Goal: Task Accomplishment & Management: Manage account settings

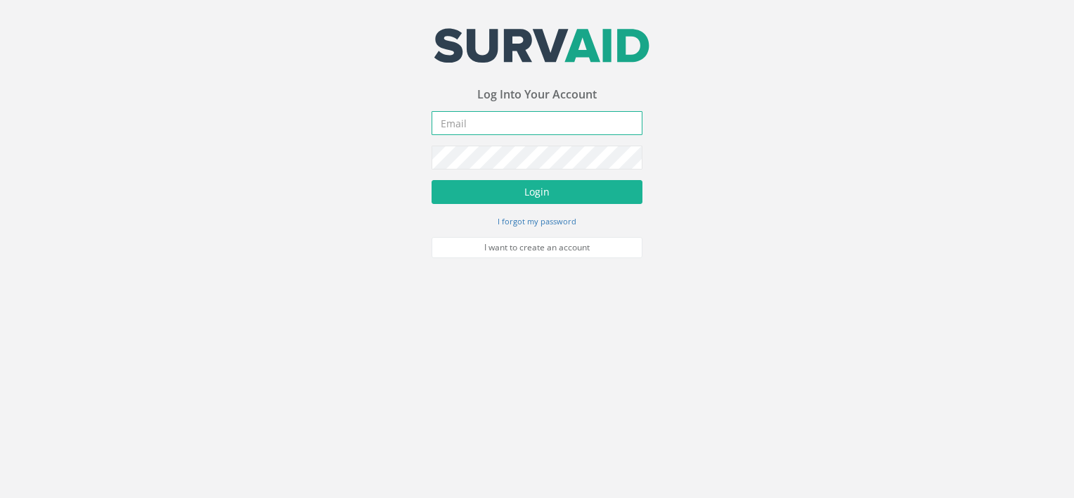
click at [472, 126] on input "email" at bounding box center [537, 123] width 211 height 24
type input "jhakin@murphygs.com"
click at [432, 180] on button "Login" at bounding box center [537, 192] width 211 height 24
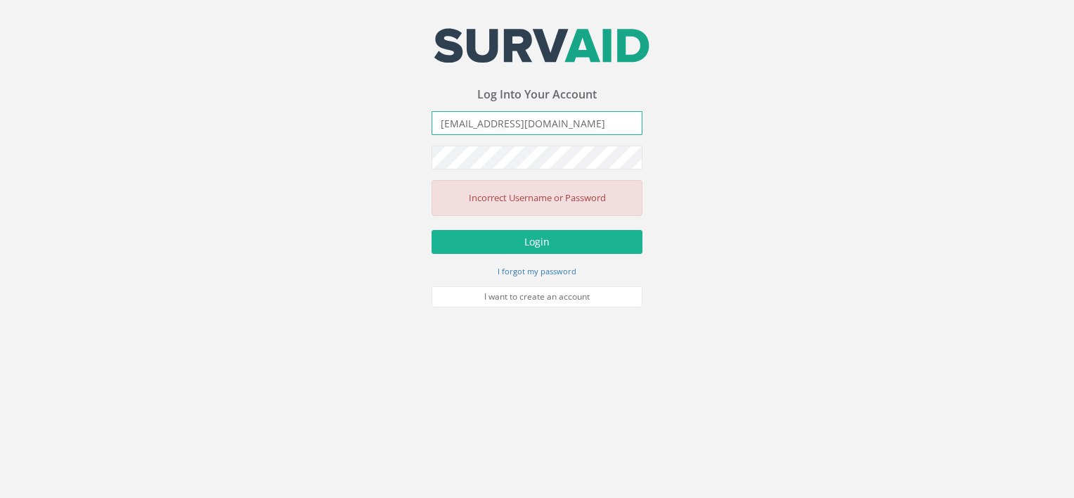
drag, startPoint x: 569, startPoint y: 118, endPoint x: 384, endPoint y: 138, distance: 185.9
click at [384, 138] on div "Your email address was sucessfully verified - please login below to continue Yo…" at bounding box center [537, 153] width 1074 height 307
type input "[EMAIL_ADDRESS][DOMAIN_NAME]"
click at [432, 230] on button "Login" at bounding box center [537, 242] width 211 height 24
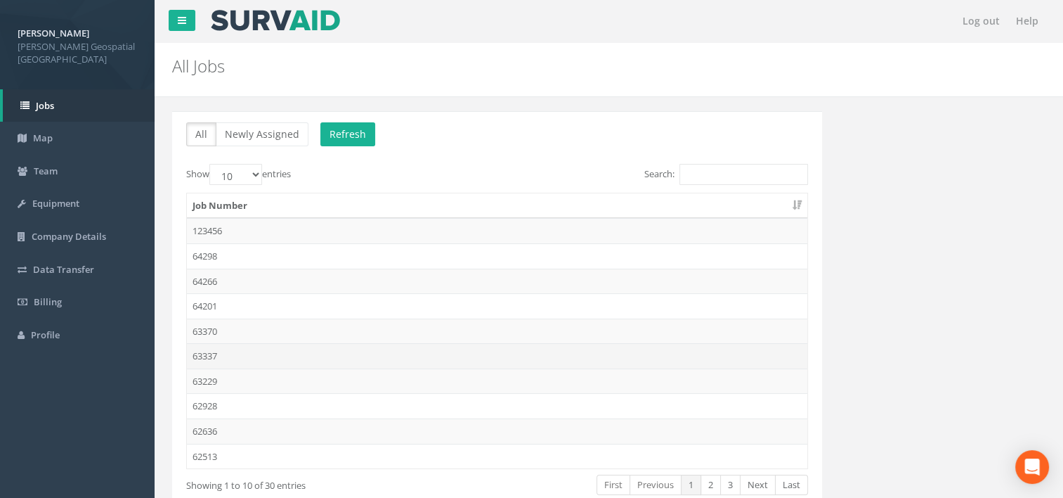
click at [224, 363] on td "63337" at bounding box center [497, 355] width 621 height 25
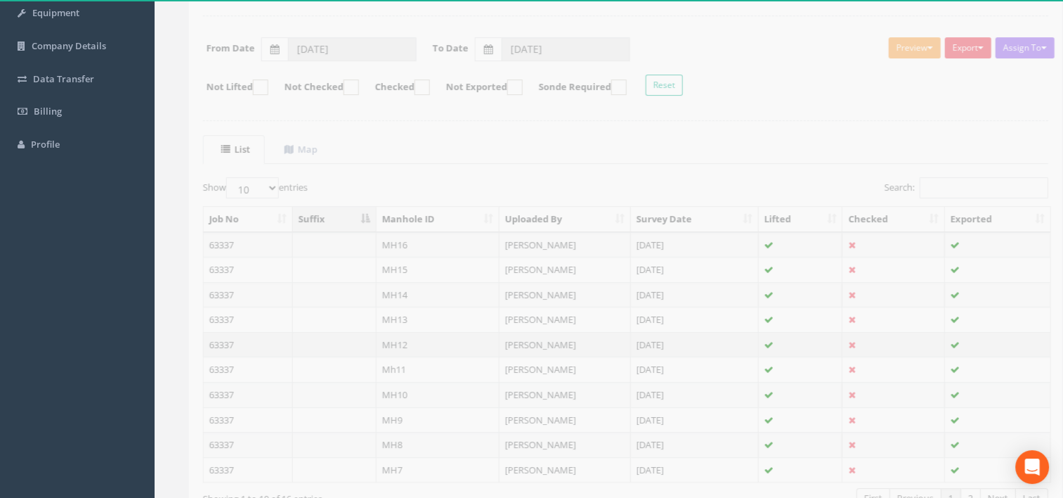
scroll to position [281, 0]
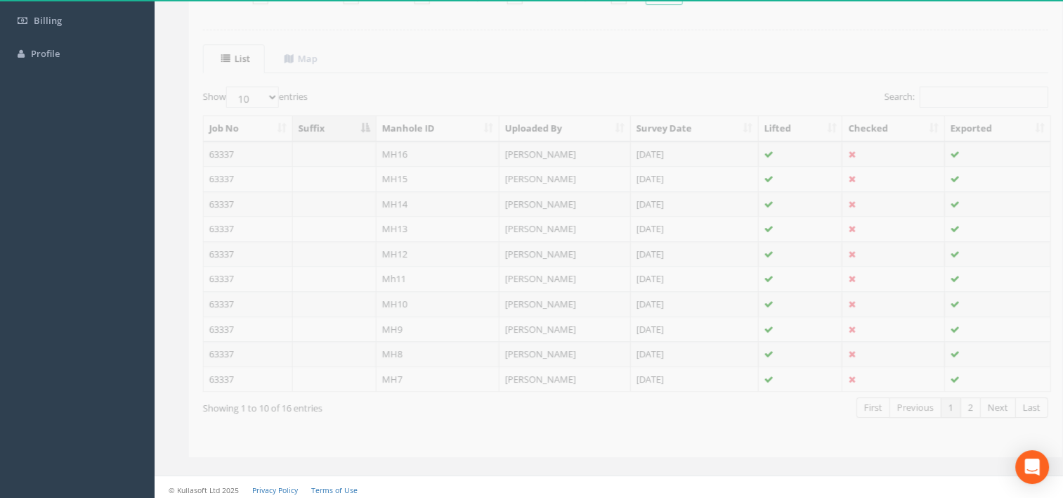
drag, startPoint x: 239, startPoint y: 107, endPoint x: 238, endPoint y: 115, distance: 7.8
click at [239, 107] on div "Show 10 25 50 100 entries" at bounding box center [392, 98] width 413 height 25
click at [242, 108] on div "Show 10 25 50 100 entries" at bounding box center [392, 98] width 413 height 25
click at [242, 105] on label "Show 10 25 50 100 entries" at bounding box center [238, 96] width 105 height 21
click at [242, 105] on select "10 25 50 100" at bounding box center [235, 96] width 53 height 21
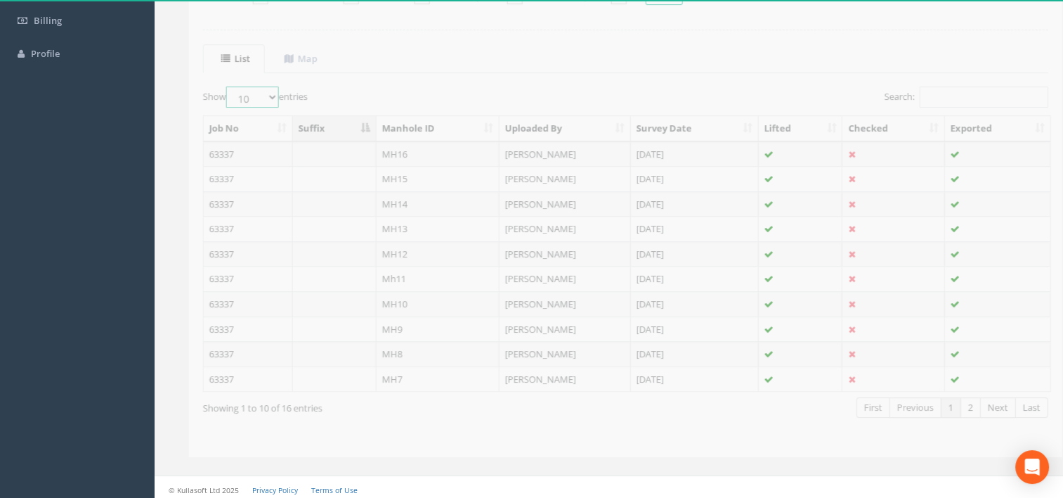
click at [247, 99] on select "10 25 50 100" at bounding box center [235, 96] width 53 height 21
select select "25"
click at [212, 86] on select "10 25 50 100" at bounding box center [235, 96] width 53 height 21
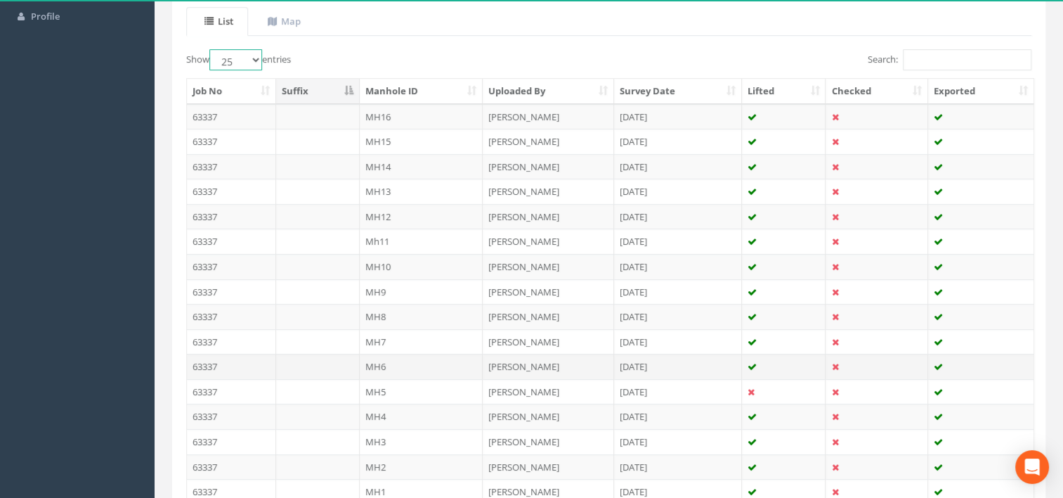
scroll to position [351, 0]
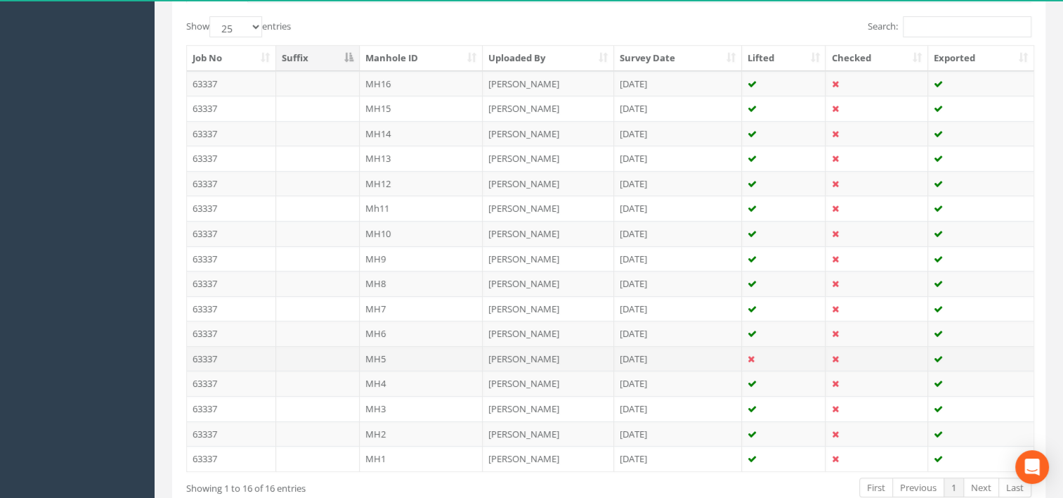
click at [410, 353] on td "MH5" at bounding box center [422, 358] width 124 height 25
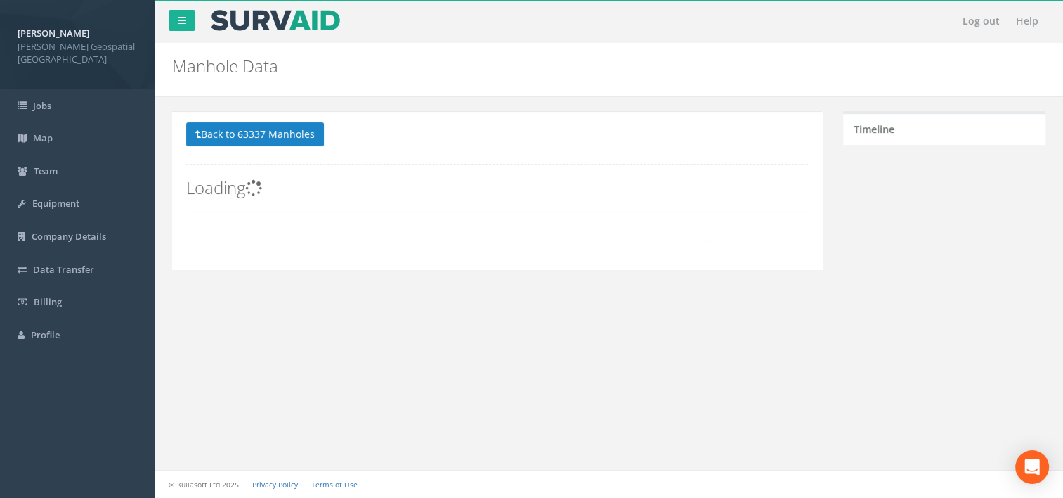
scroll to position [0, 0]
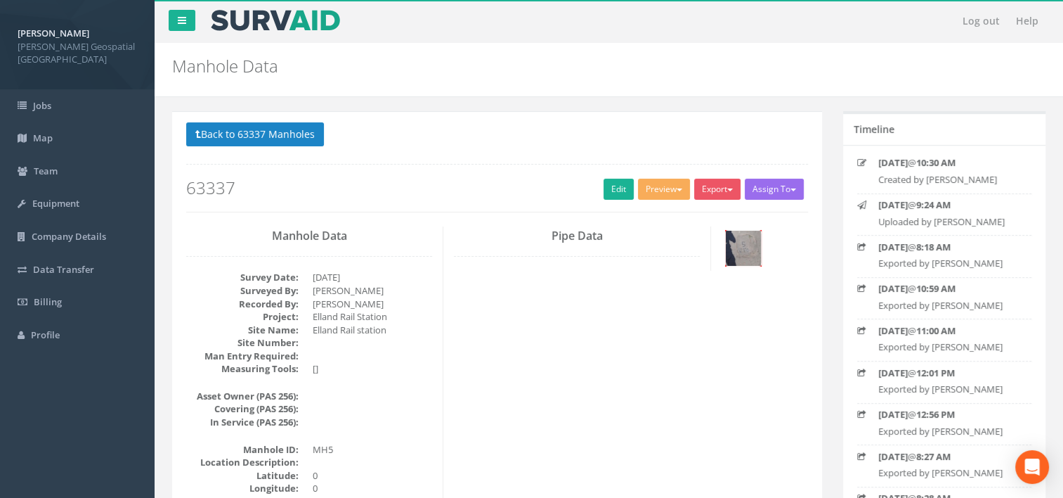
click at [747, 252] on img at bounding box center [743, 248] width 35 height 35
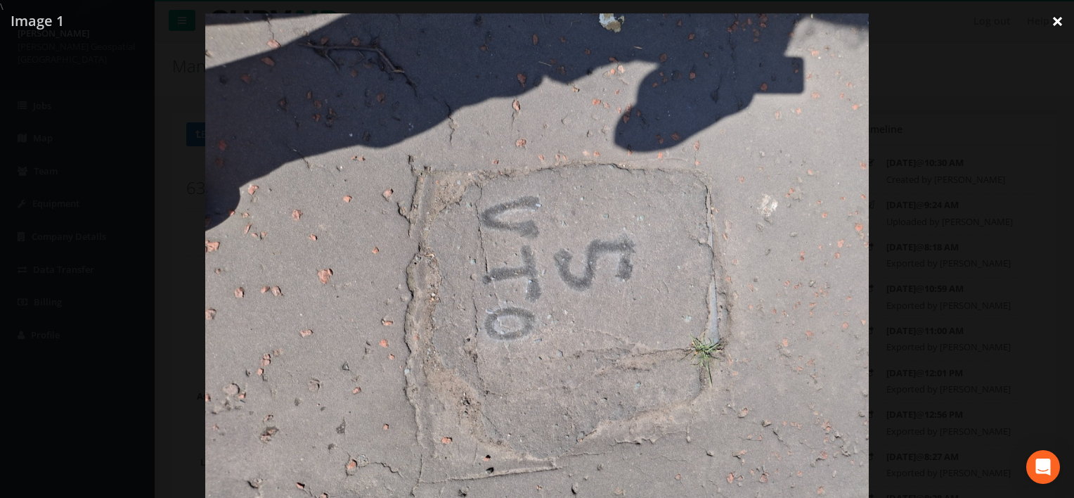
click at [1054, 22] on link "×" at bounding box center [1057, 21] width 33 height 42
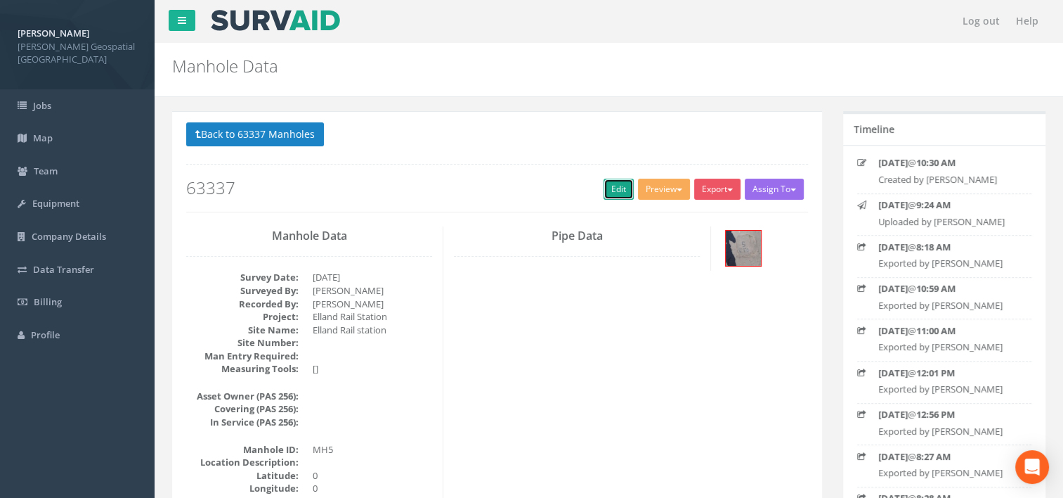
click at [604, 196] on link "Edit" at bounding box center [619, 189] width 30 height 21
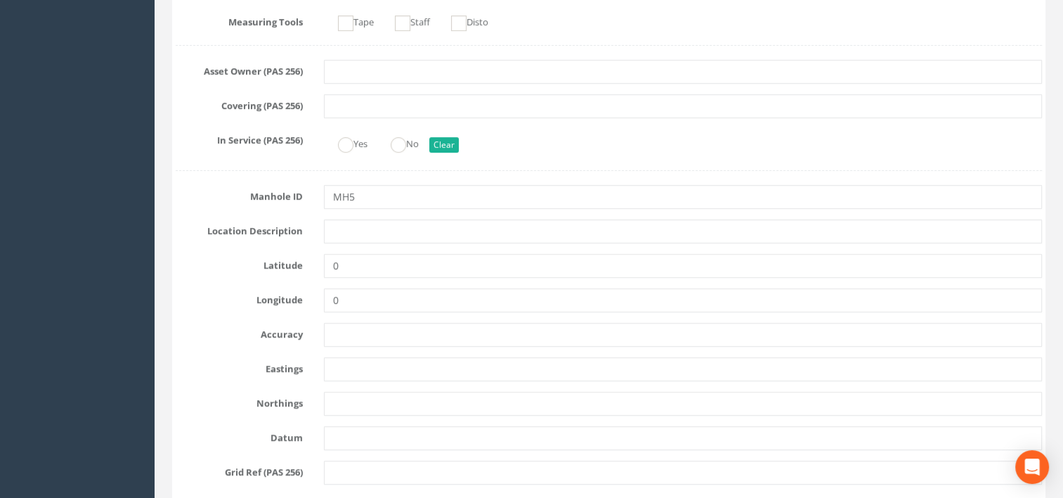
scroll to position [562, 0]
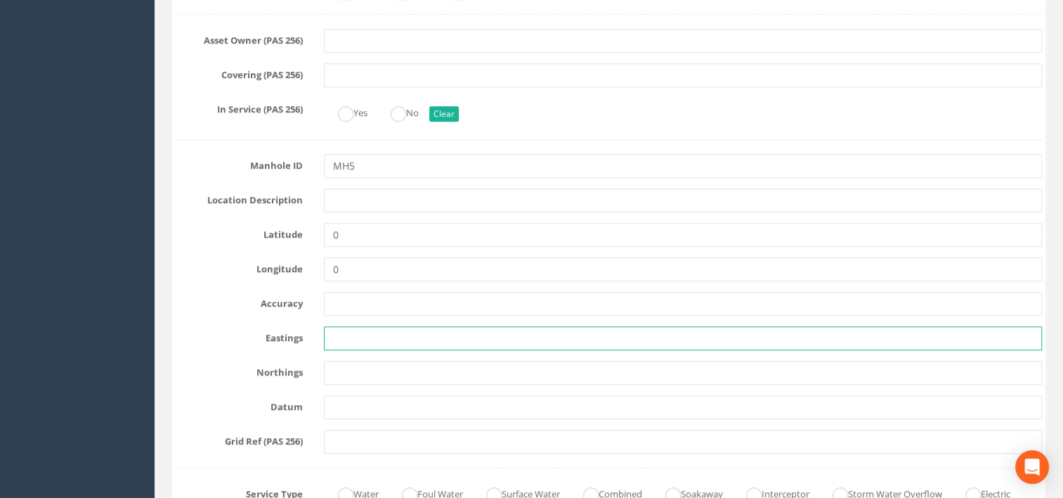
click at [382, 341] on input "text" at bounding box center [683, 338] width 719 height 24
type input "411265.540"
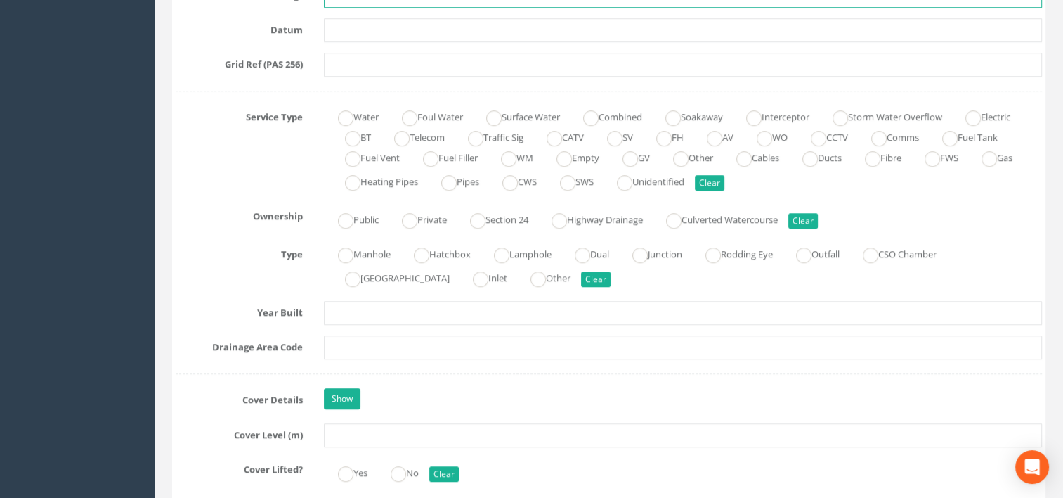
scroll to position [984, 0]
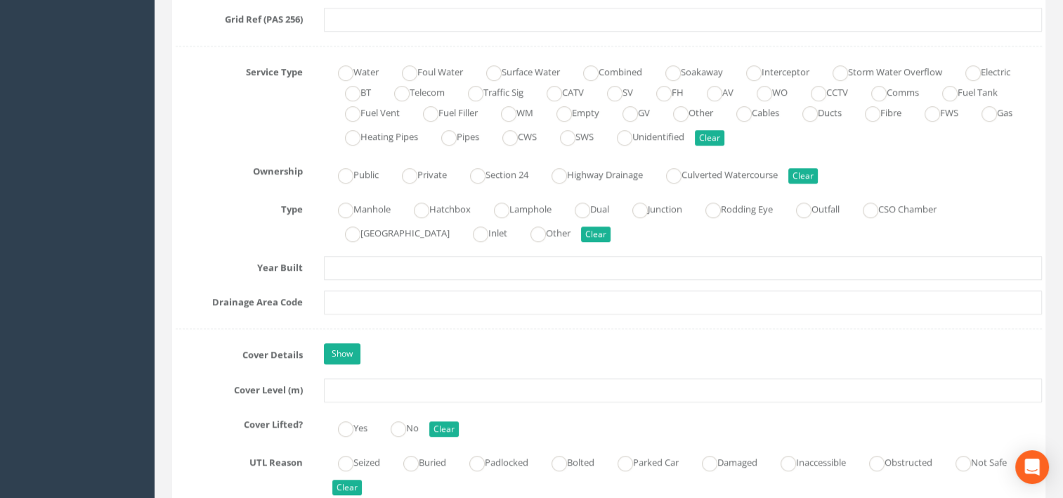
type input "421473.730"
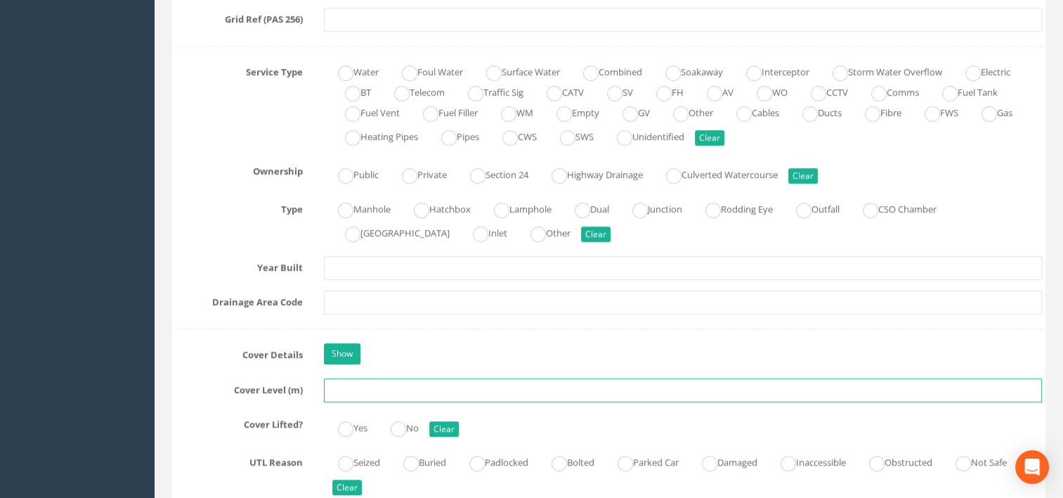
click at [374, 391] on input "text" at bounding box center [683, 390] width 719 height 24
type input "63.730"
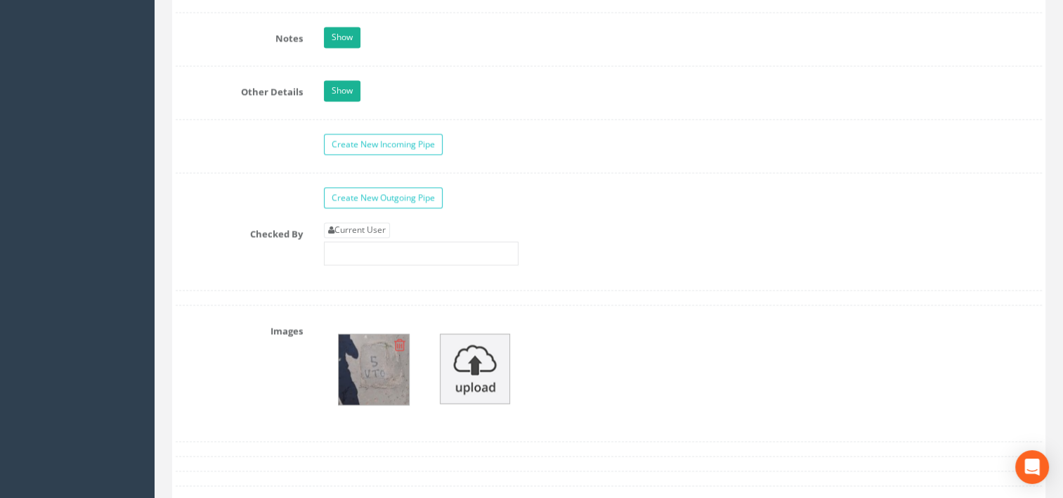
scroll to position [3098, 0]
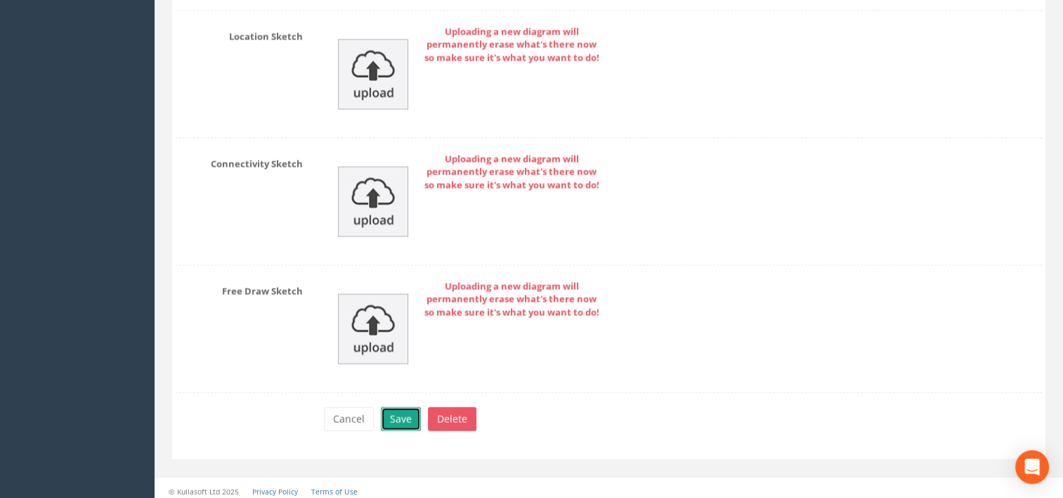
click at [396, 418] on button "Save" at bounding box center [401, 419] width 40 height 24
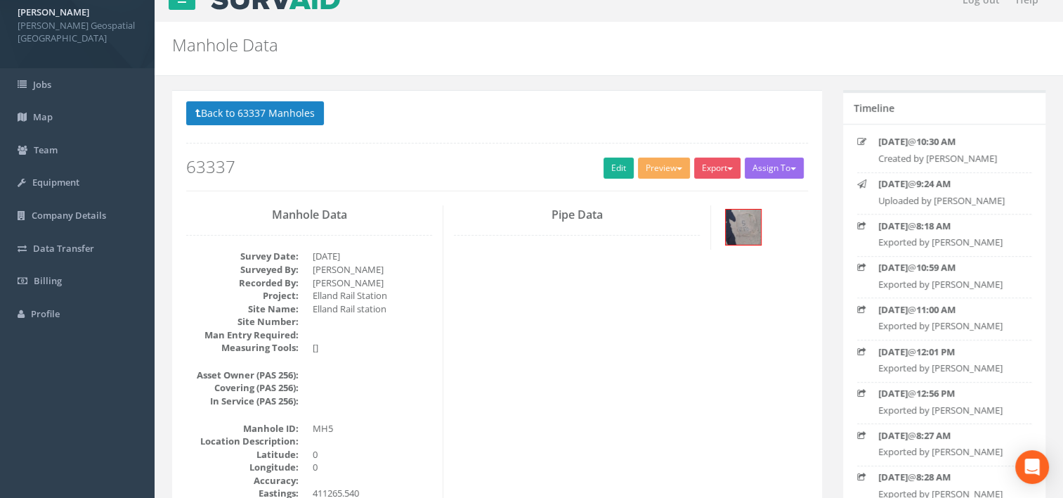
scroll to position [0, 0]
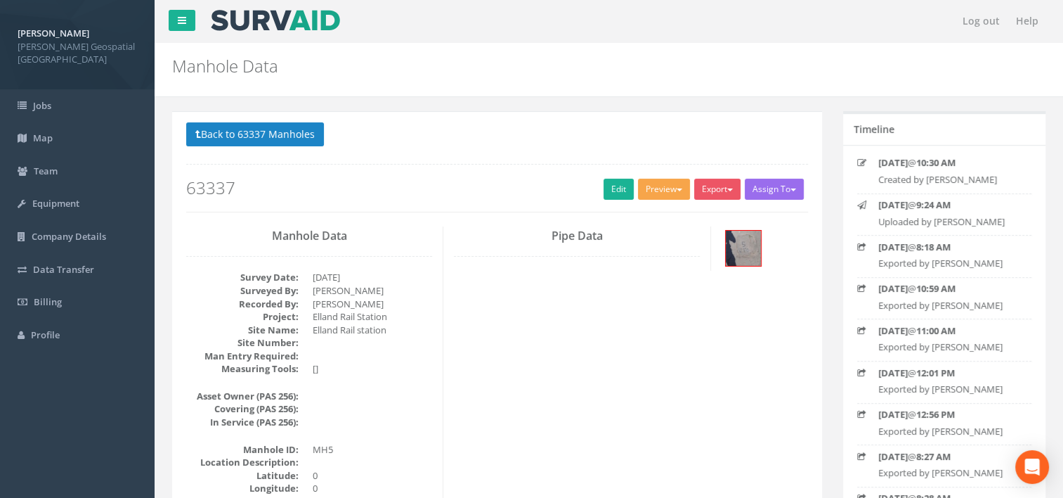
click at [647, 186] on button "Preview" at bounding box center [664, 189] width 52 height 21
click at [658, 217] on link "[PERSON_NAME] Manhole" at bounding box center [626, 218] width 131 height 22
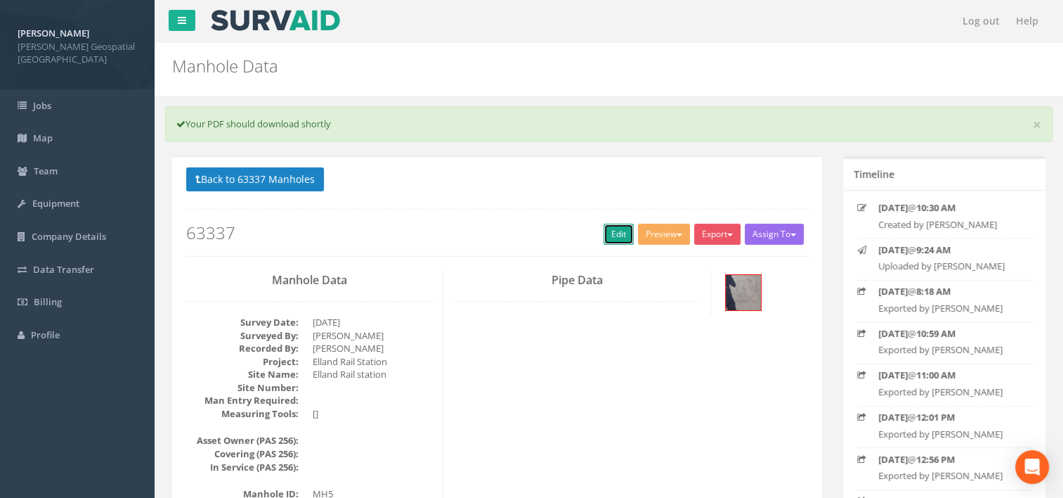
click at [606, 231] on link "Edit" at bounding box center [619, 234] width 30 height 21
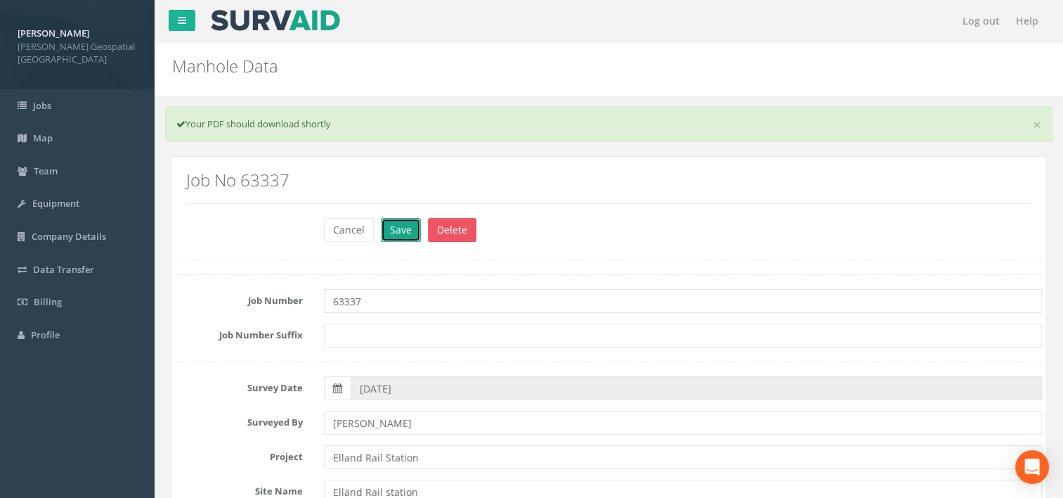
click at [402, 220] on button "Save" at bounding box center [401, 230] width 40 height 24
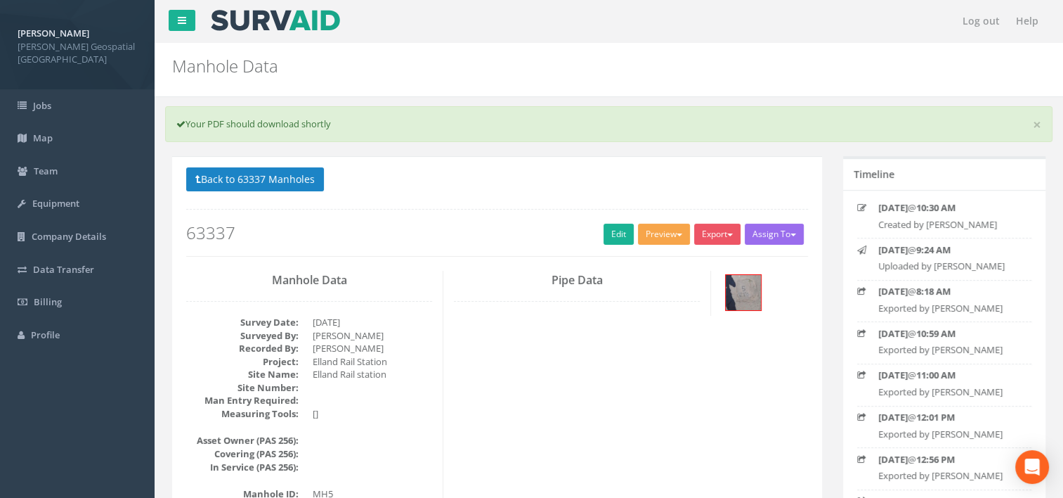
click at [665, 233] on button "Preview" at bounding box center [664, 234] width 52 height 21
click at [656, 253] on link "[PERSON_NAME] Manhole" at bounding box center [626, 263] width 131 height 22
click at [618, 230] on link "Edit" at bounding box center [619, 234] width 30 height 21
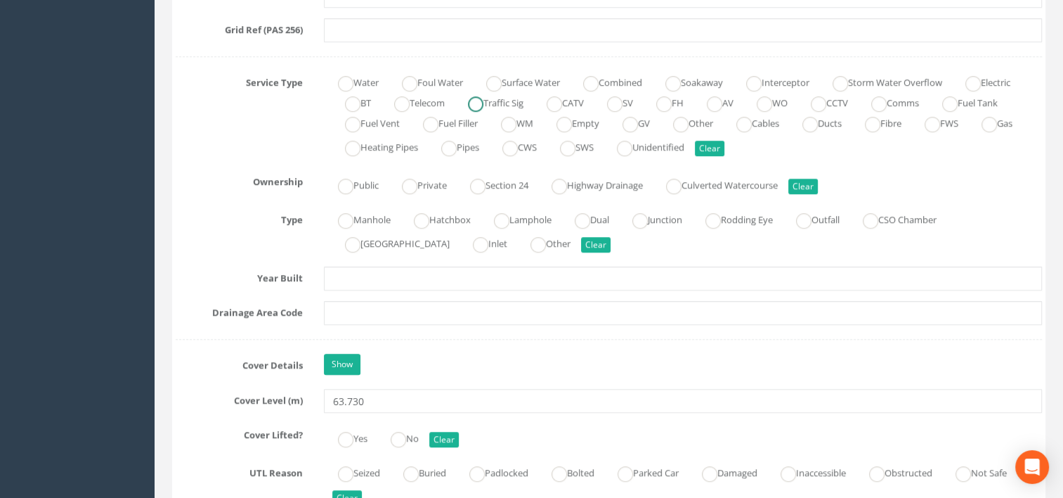
scroll to position [1054, 0]
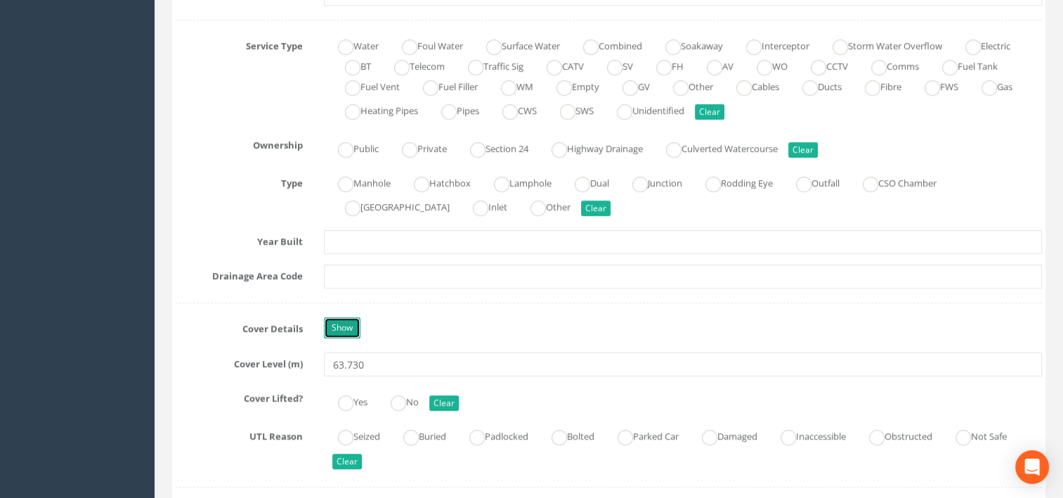
click at [340, 320] on link "Show" at bounding box center [342, 327] width 37 height 21
click at [342, 319] on link "Hide" at bounding box center [341, 327] width 34 height 21
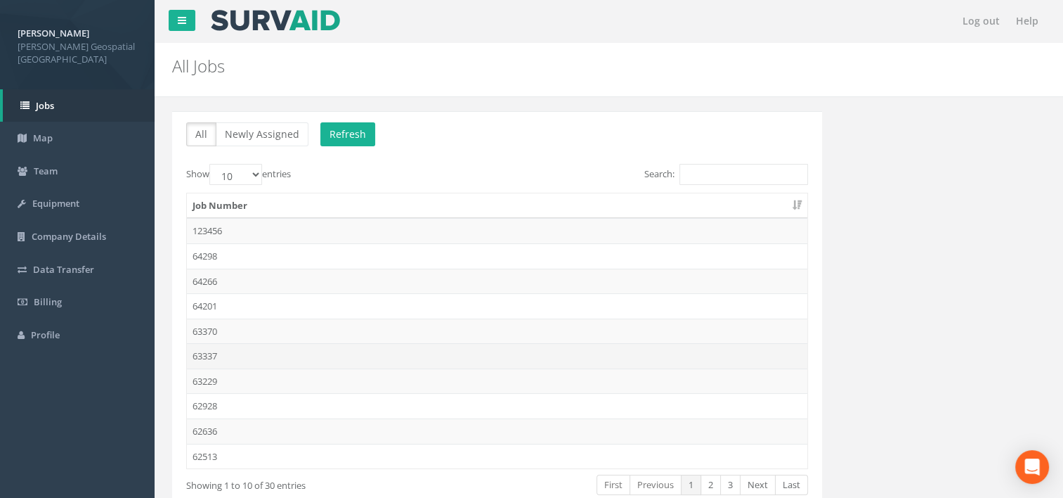
click at [214, 351] on td "63337" at bounding box center [497, 355] width 621 height 25
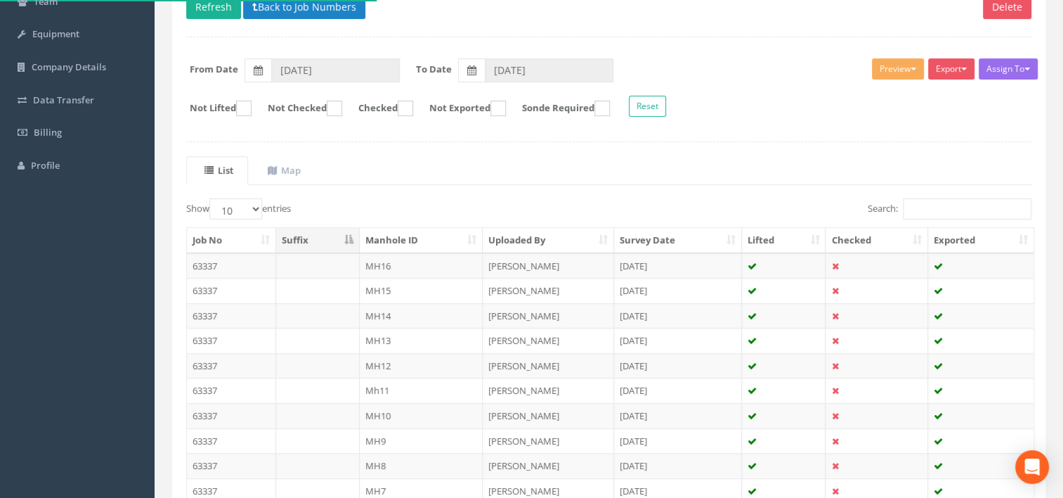
scroll to position [281, 0]
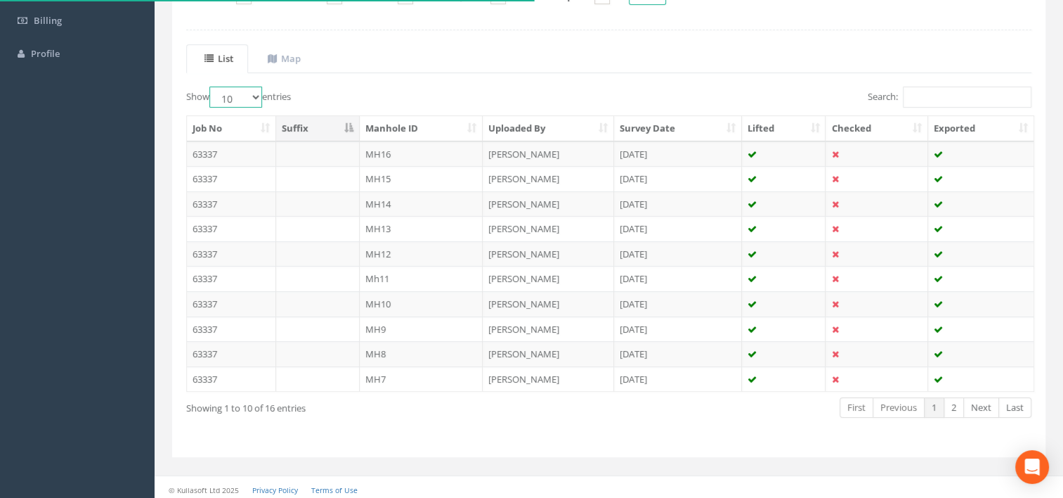
click at [254, 102] on select "10 25 50 100" at bounding box center [235, 96] width 53 height 21
select select "25"
click at [212, 86] on select "10 25 50 100" at bounding box center [235, 96] width 53 height 21
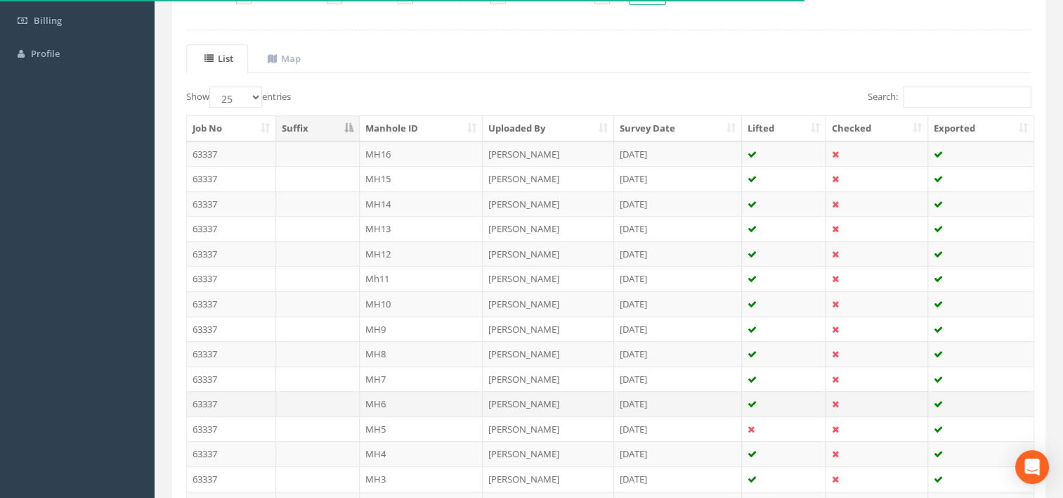
click at [391, 401] on td "MH6" at bounding box center [422, 403] width 124 height 25
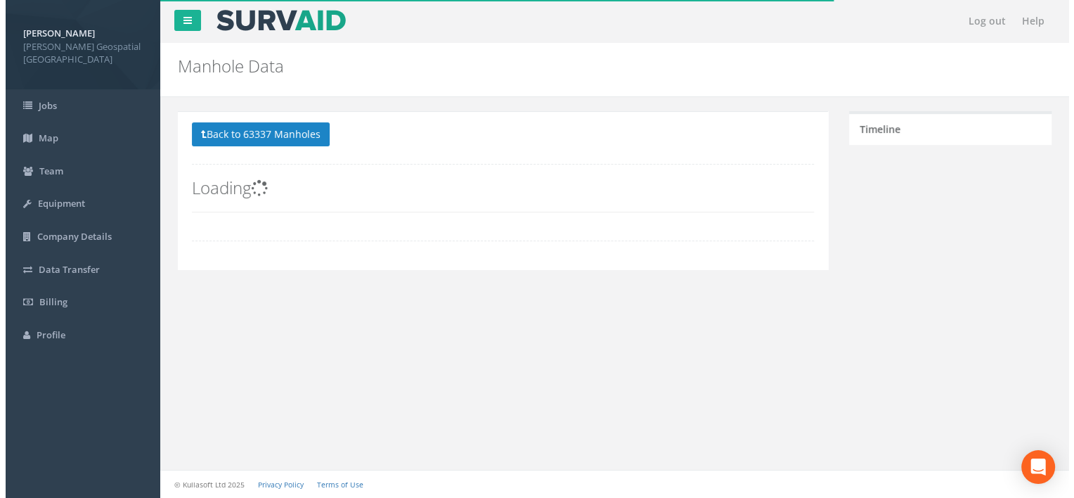
scroll to position [0, 0]
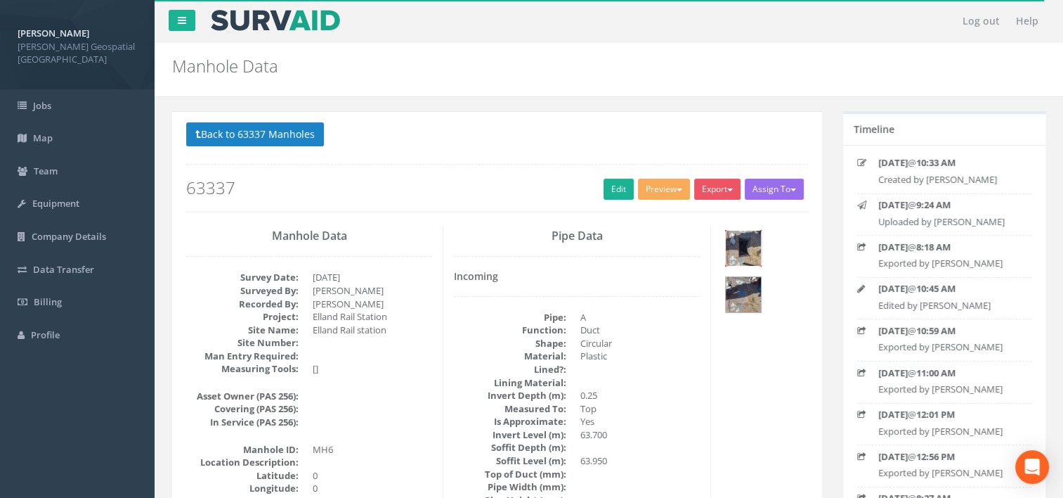
click at [734, 242] on img at bounding box center [743, 248] width 35 height 35
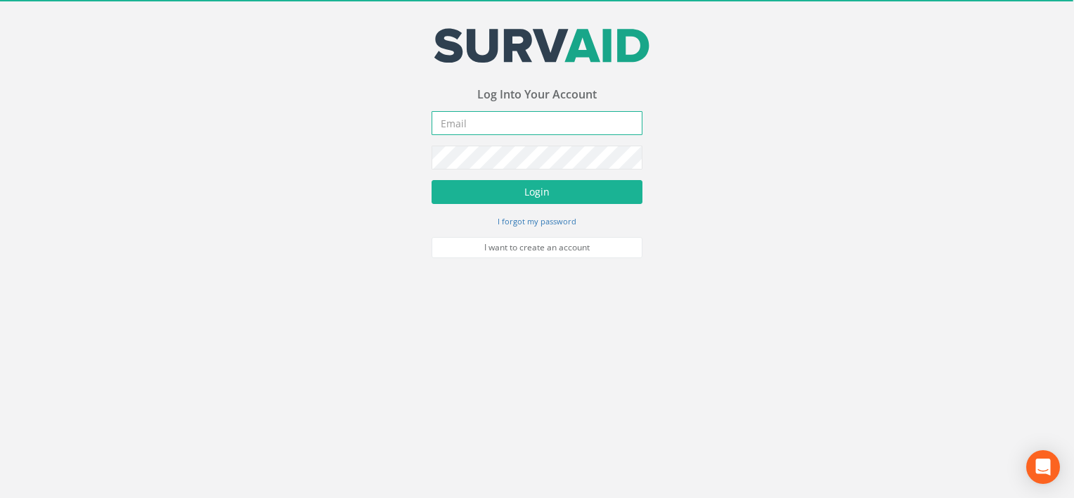
click at [531, 128] on input "email" at bounding box center [537, 123] width 211 height 24
type input "[EMAIL_ADDRESS][DOMAIN_NAME]"
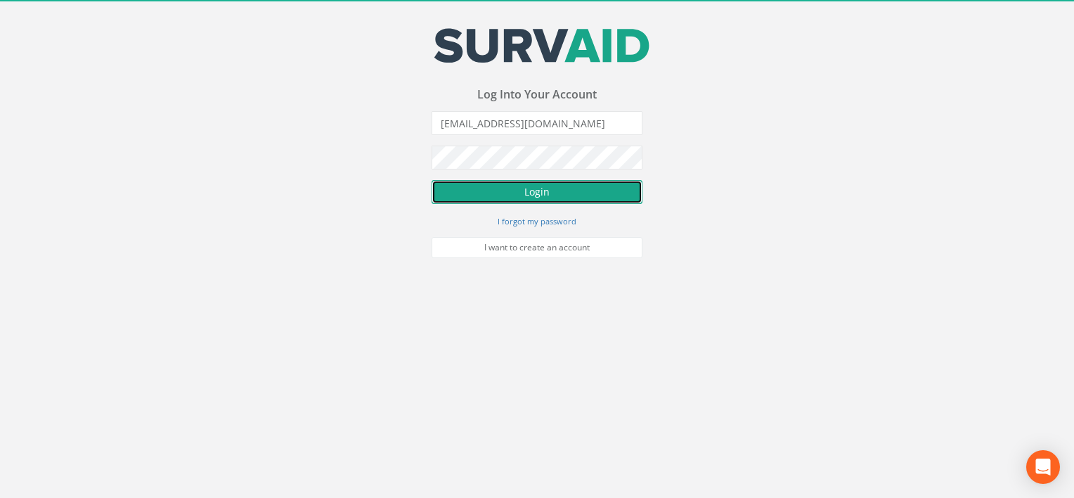
click at [512, 186] on button "Login" at bounding box center [537, 192] width 211 height 24
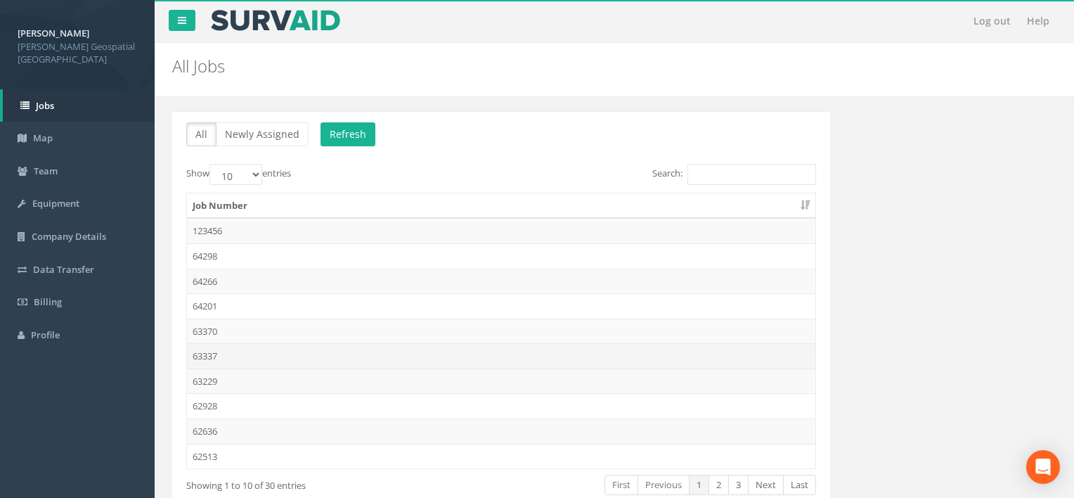
click at [214, 354] on td "63337" at bounding box center [501, 355] width 628 height 25
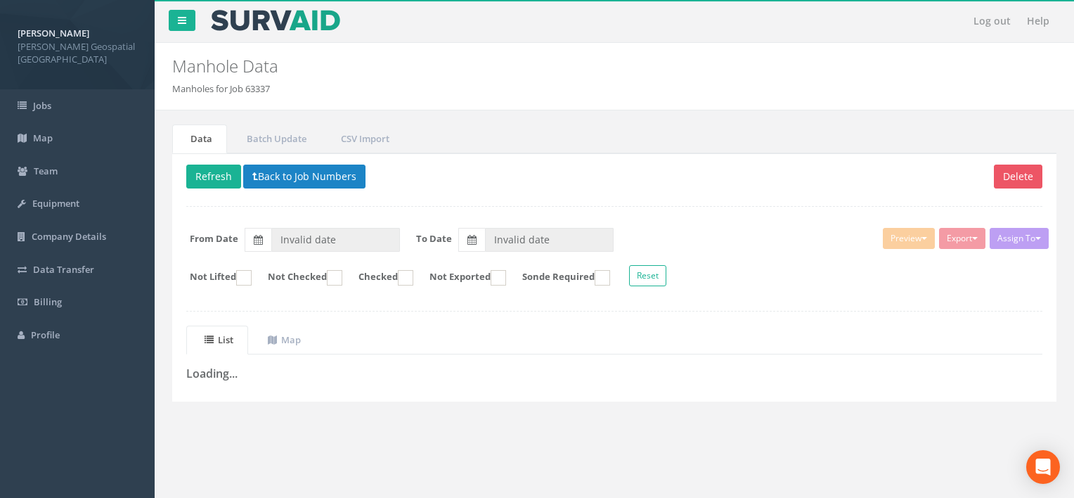
type input "[DATE]"
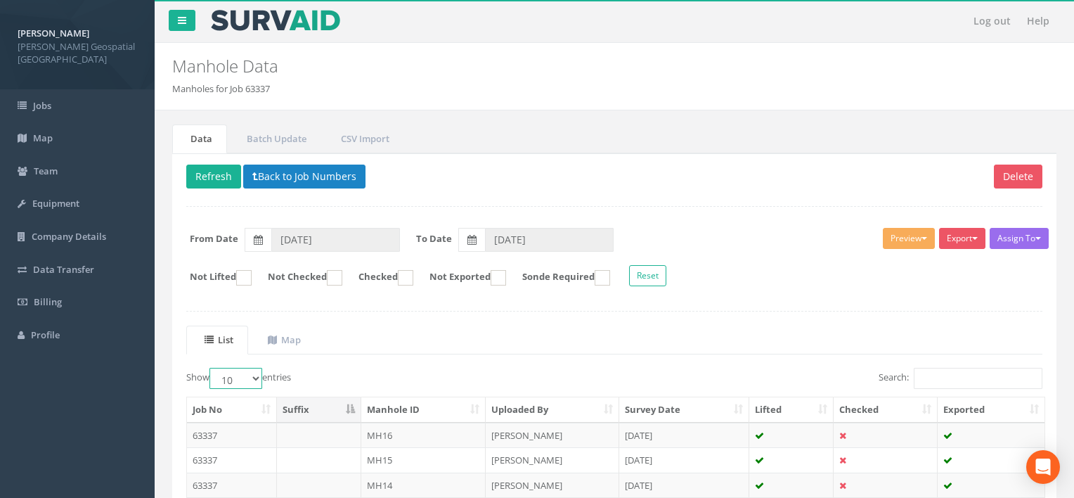
click at [246, 375] on select "10 25 50 100" at bounding box center [235, 378] width 53 height 21
select select "25"
click at [212, 368] on select "10 25 50 100" at bounding box center [235, 378] width 53 height 21
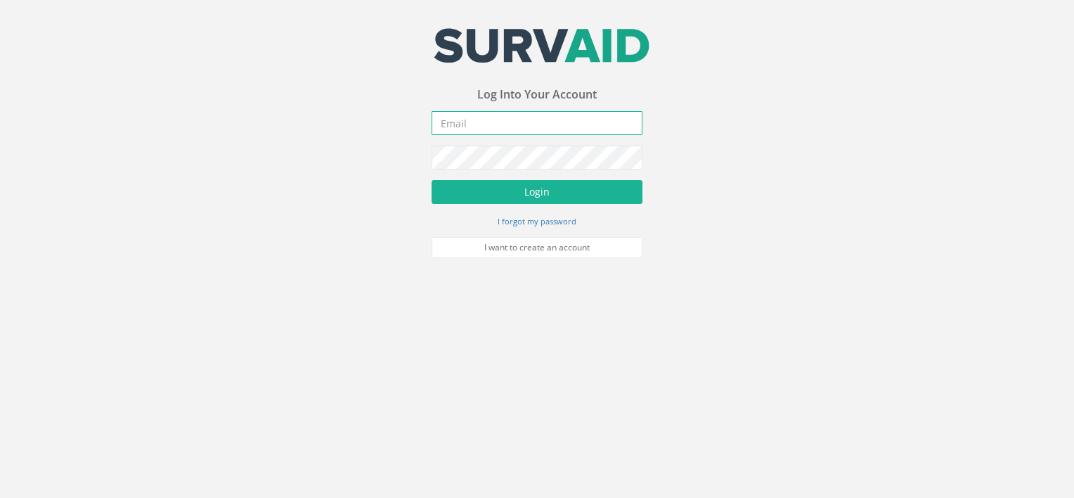
click at [581, 125] on input "email" at bounding box center [537, 123] width 211 height 24
type input "[EMAIL_ADDRESS][DOMAIN_NAME]"
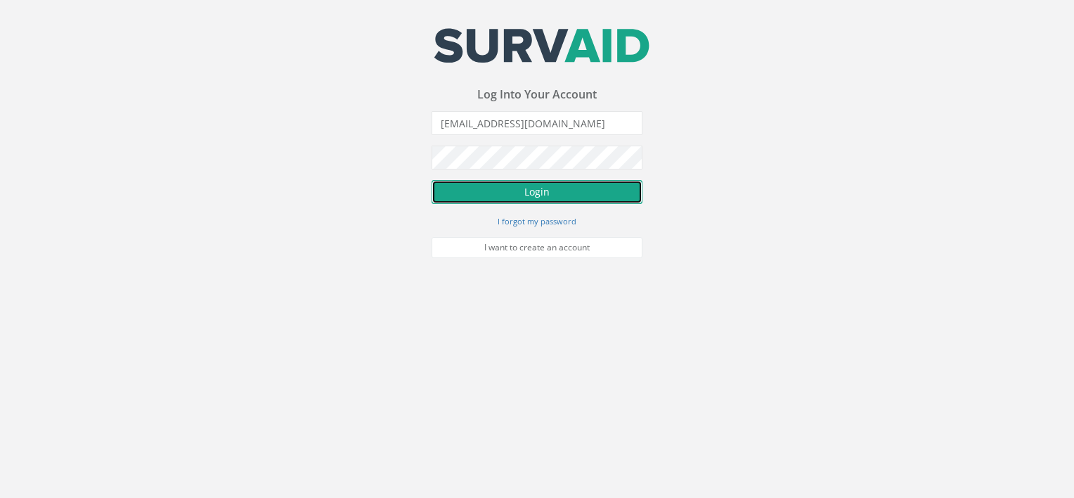
click at [523, 190] on button "Login" at bounding box center [537, 192] width 211 height 24
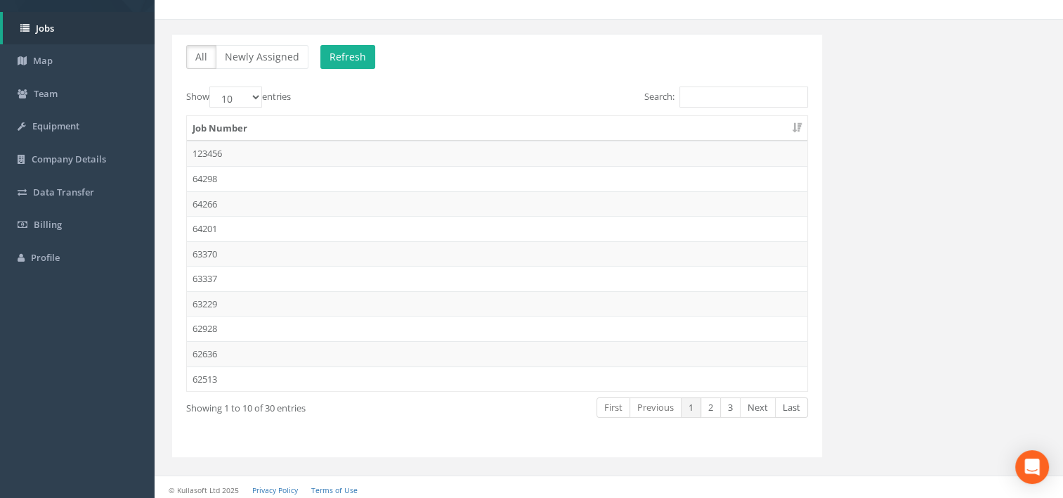
scroll to position [79, 0]
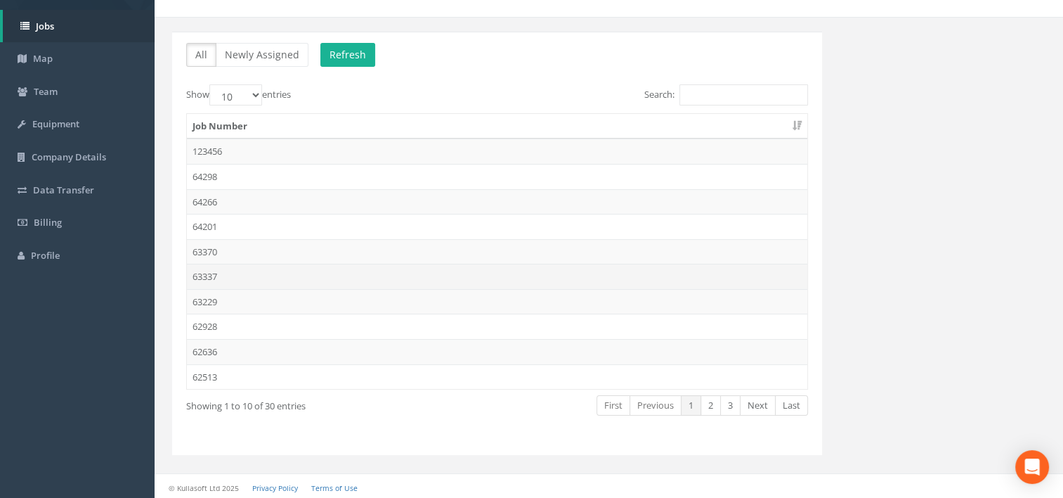
click at [220, 273] on td "63337" at bounding box center [497, 276] width 621 height 25
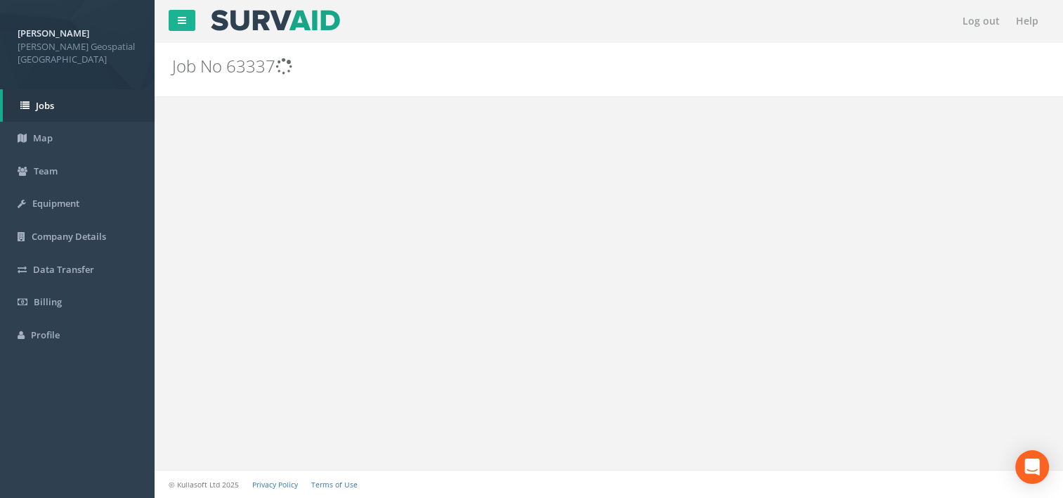
scroll to position [0, 0]
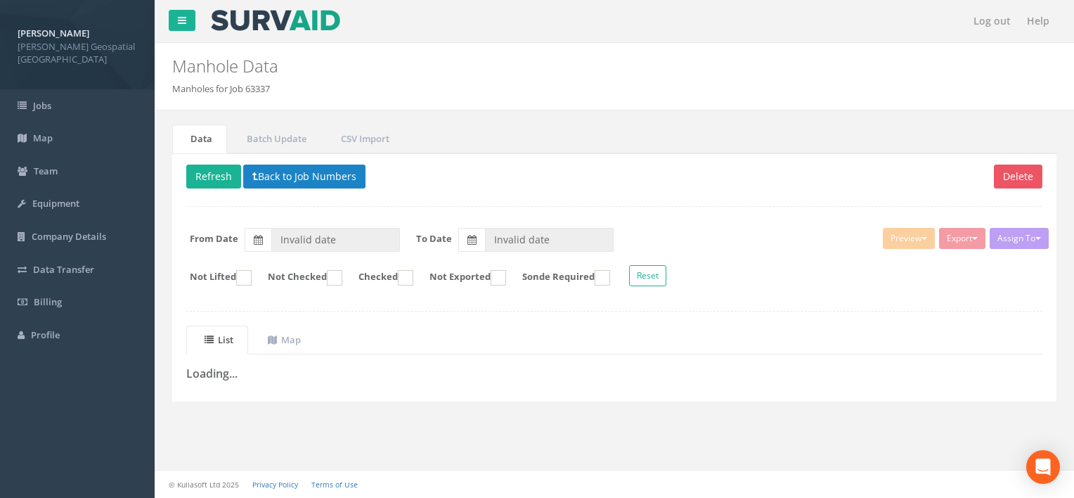
type input "[DATE]"
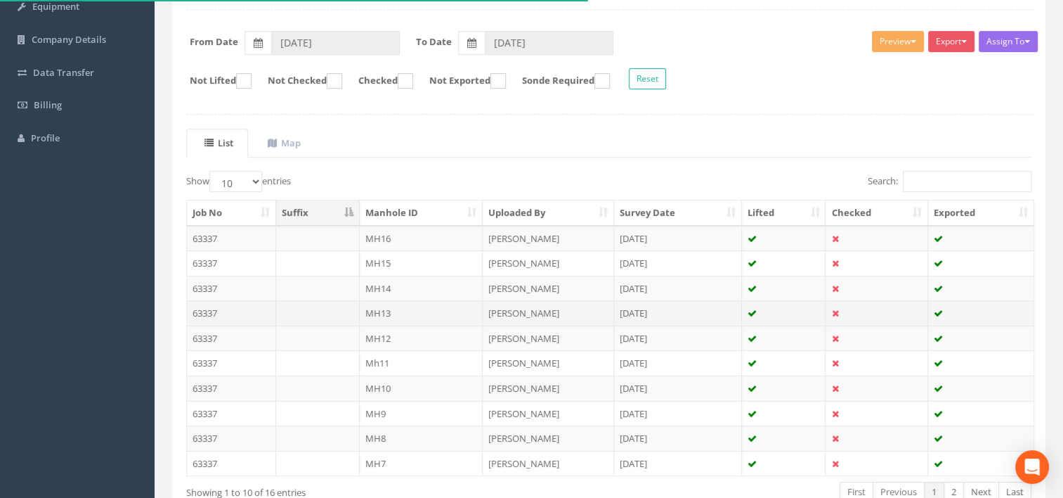
scroll to position [281, 0]
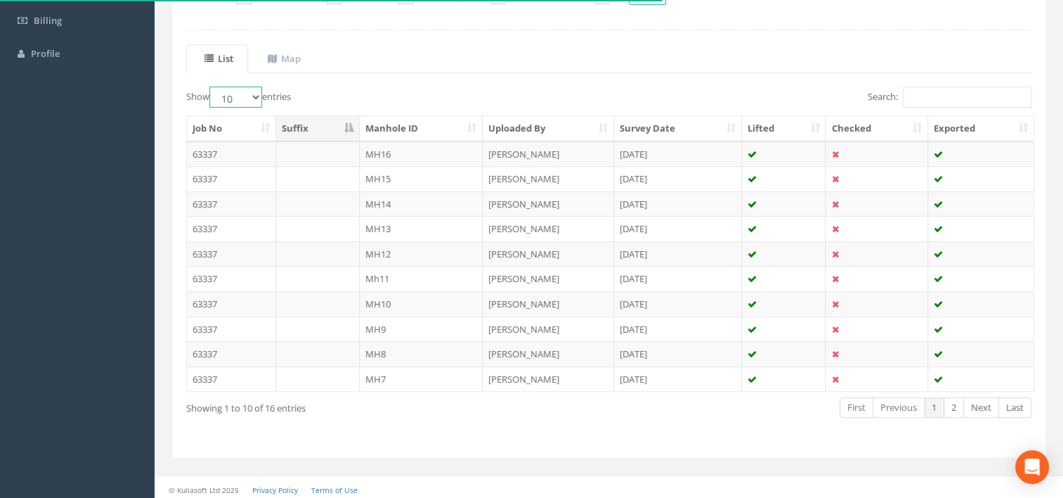
click at [247, 88] on select "10 25 50 100" at bounding box center [235, 96] width 53 height 21
select select "25"
click at [212, 86] on select "10 25 50 100" at bounding box center [235, 96] width 53 height 21
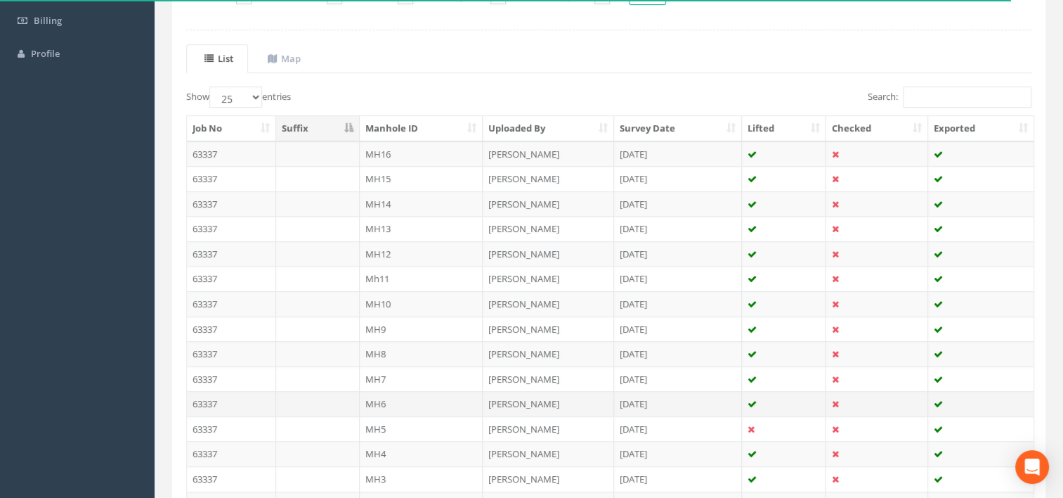
click at [406, 401] on td "MH6" at bounding box center [422, 403] width 124 height 25
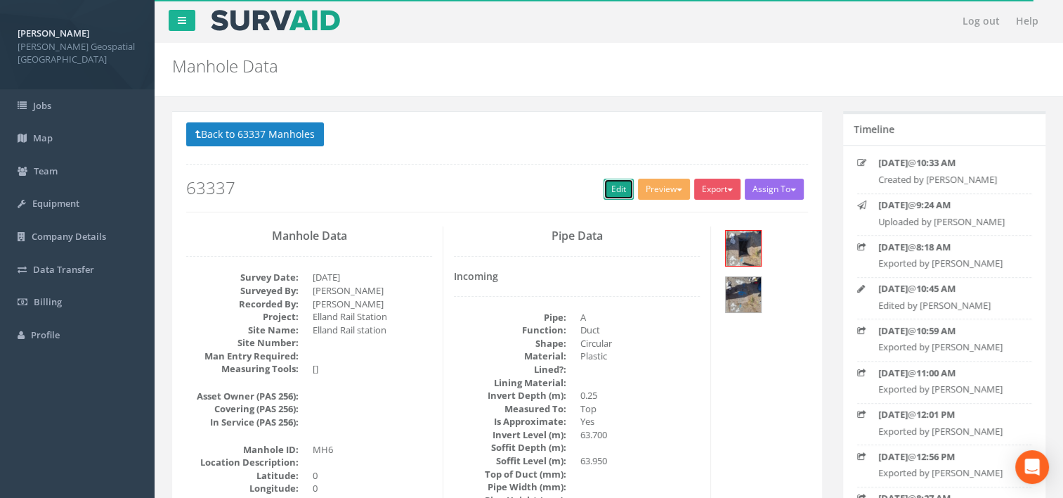
click at [613, 188] on link "Edit" at bounding box center [619, 189] width 30 height 21
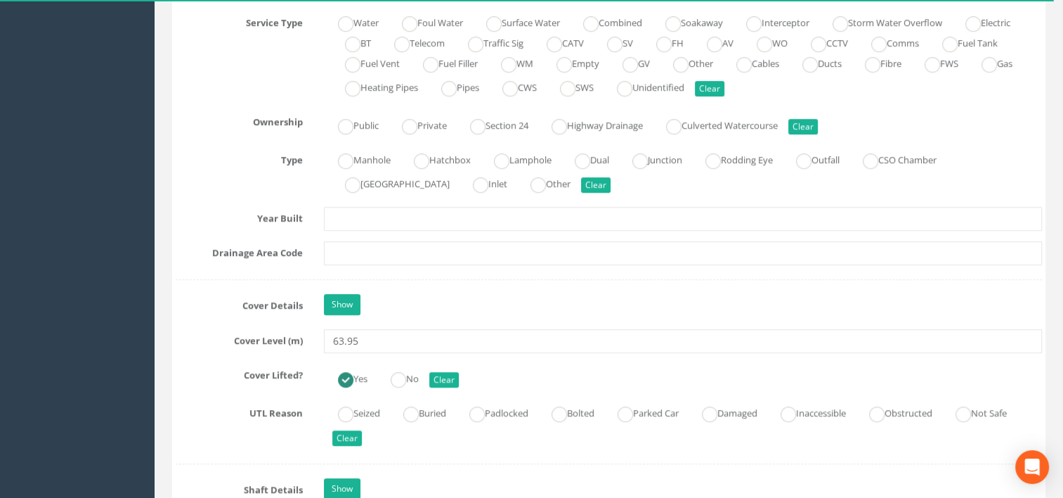
scroll to position [1054, 0]
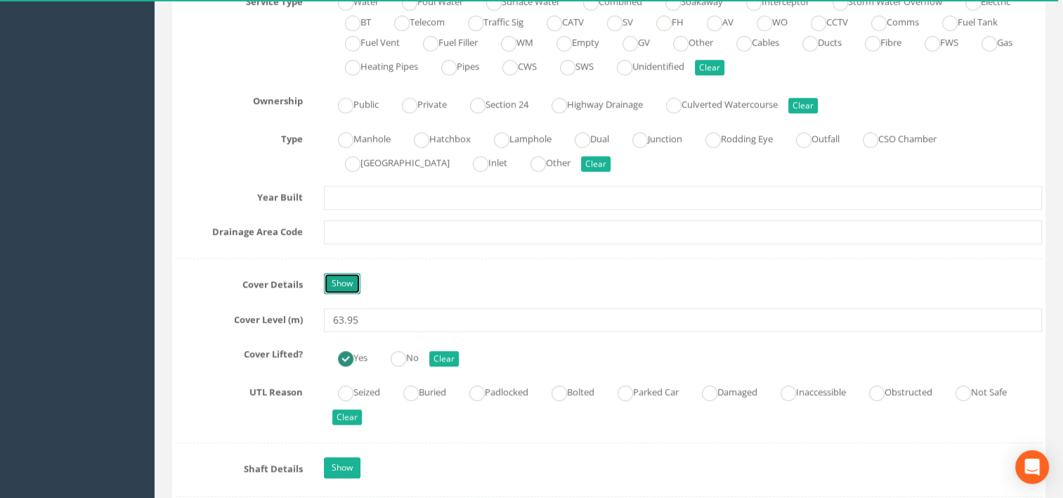
click at [335, 285] on link "Show" at bounding box center [342, 283] width 37 height 21
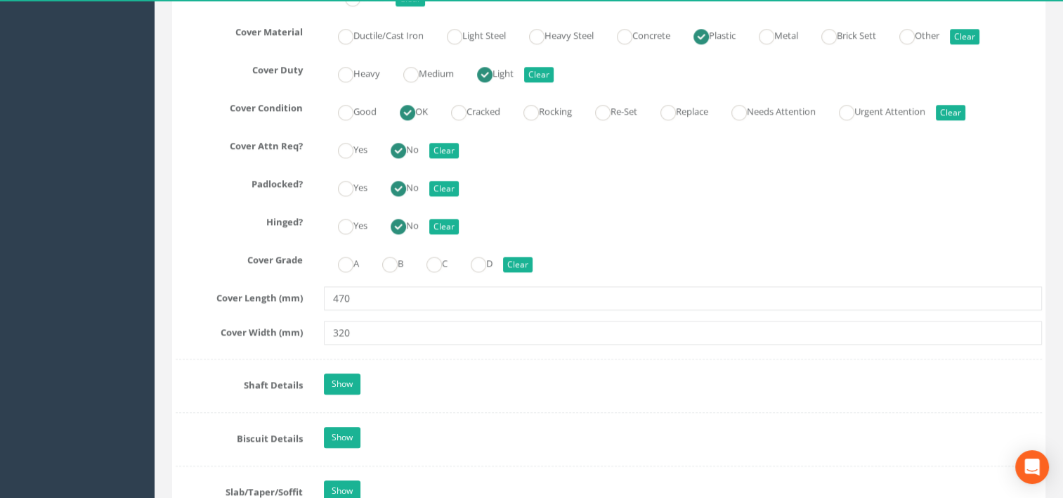
scroll to position [1687, 0]
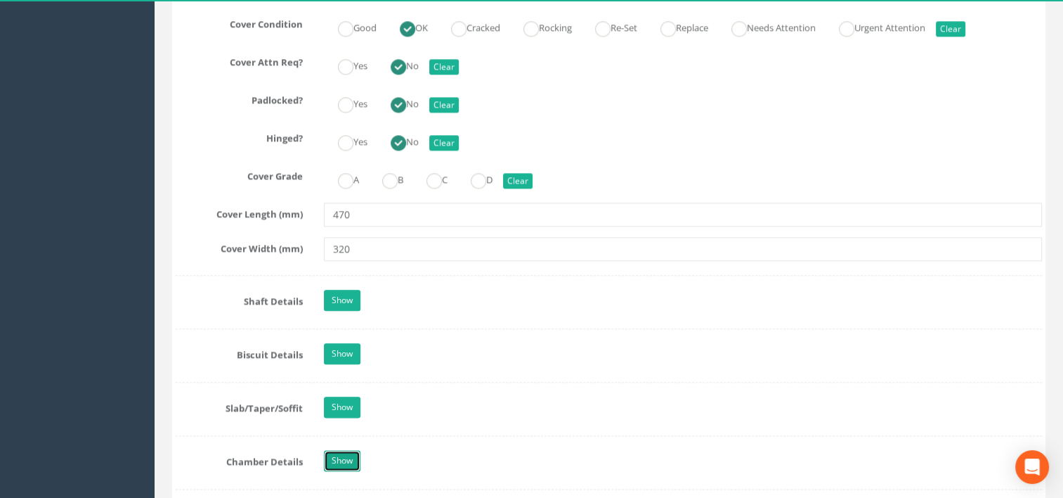
click at [342, 454] on link "Show" at bounding box center [342, 460] width 37 height 21
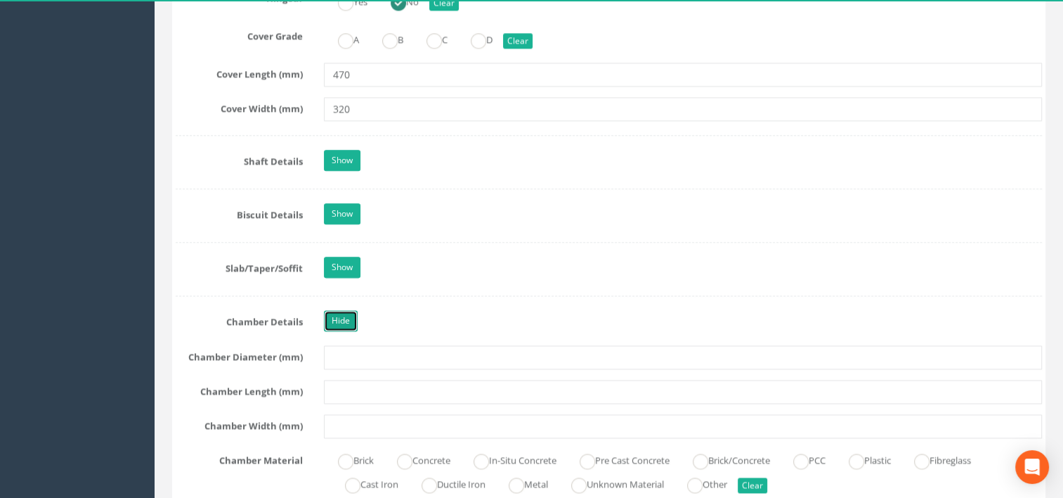
scroll to position [1827, 0]
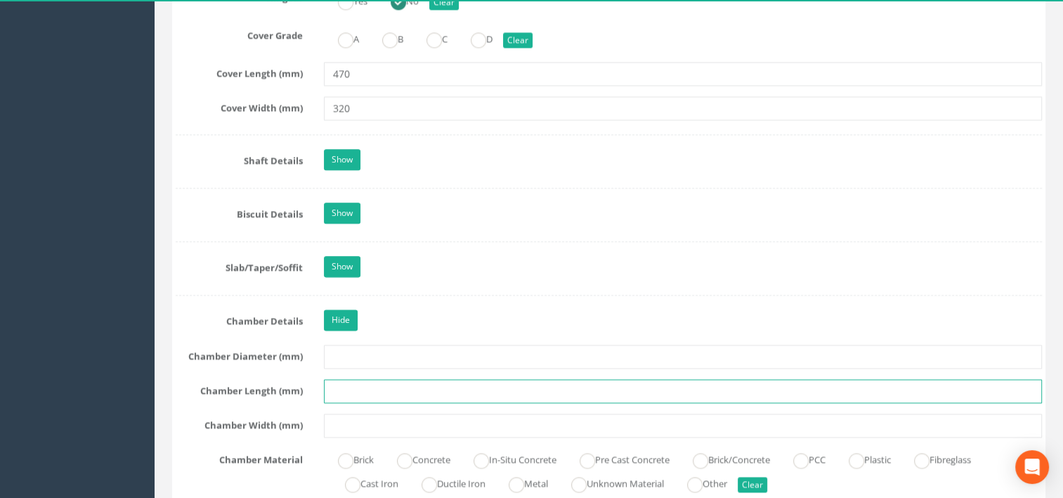
click at [380, 387] on input "text" at bounding box center [683, 391] width 719 height 24
type input "470"
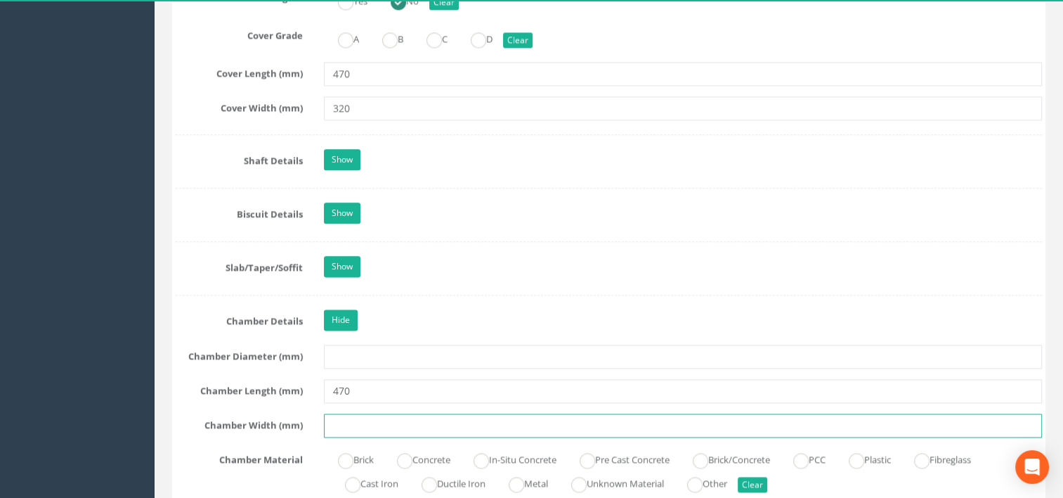
click at [363, 413] on input "text" at bounding box center [683, 425] width 719 height 24
type input "320"
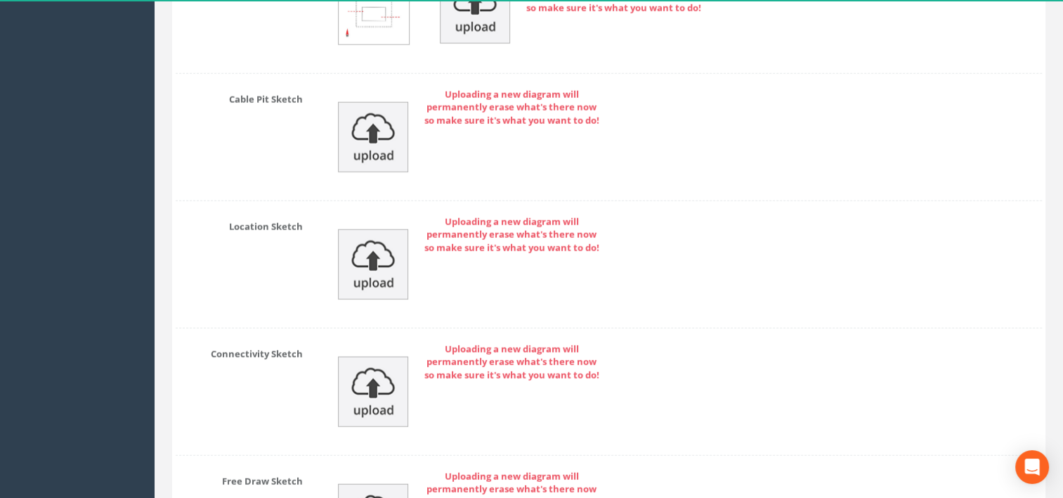
scroll to position [4045, 0]
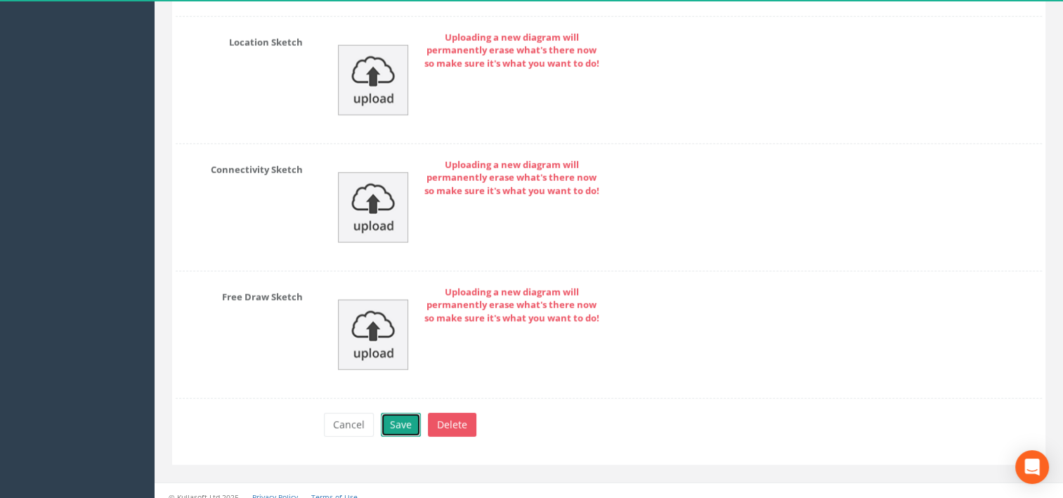
click at [398, 413] on button "Save" at bounding box center [401, 425] width 40 height 24
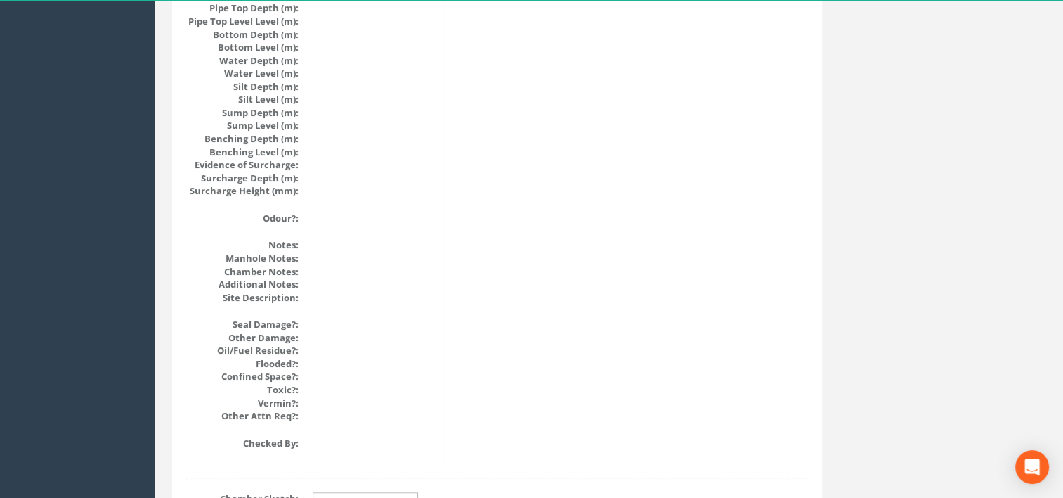
scroll to position [1669, 0]
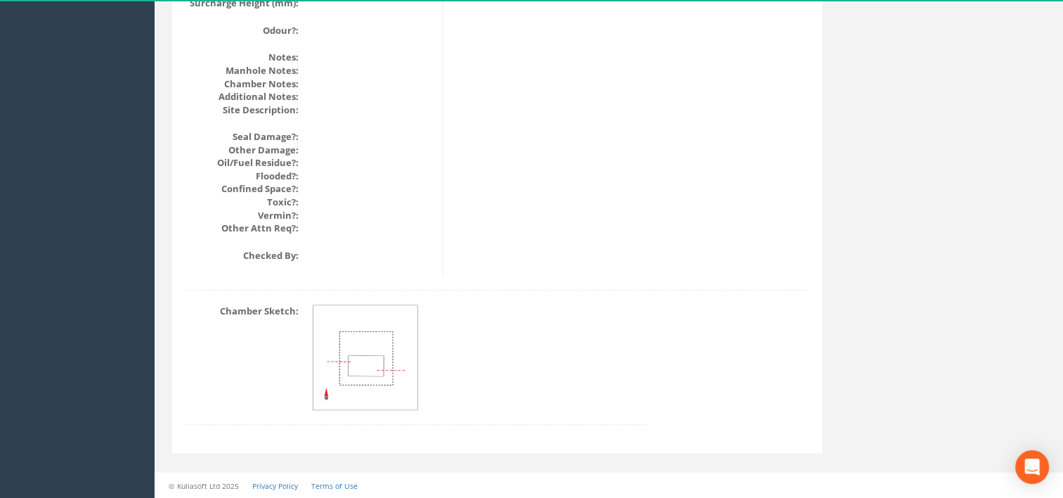
click at [354, 356] on img at bounding box center [365, 357] width 105 height 105
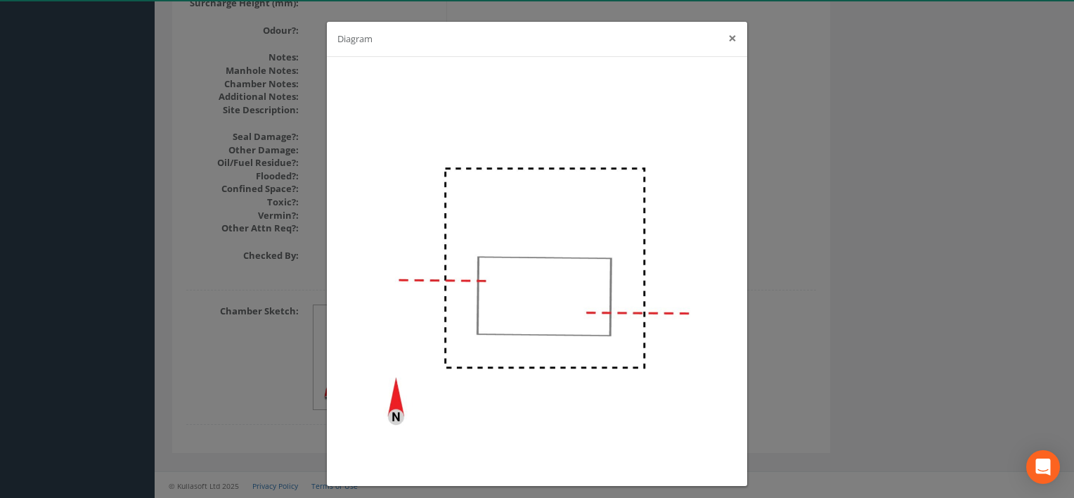
click at [728, 37] on button "×" at bounding box center [732, 38] width 8 height 15
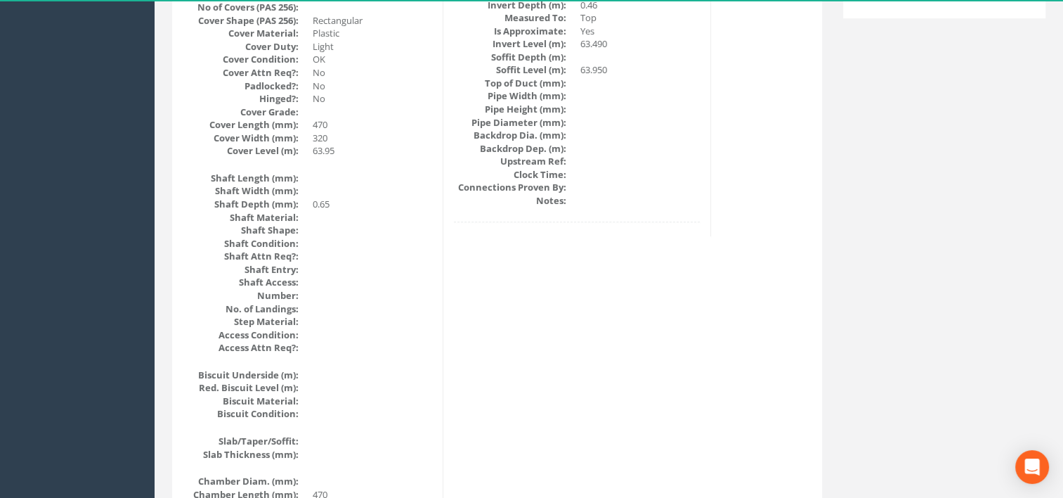
scroll to position [0, 0]
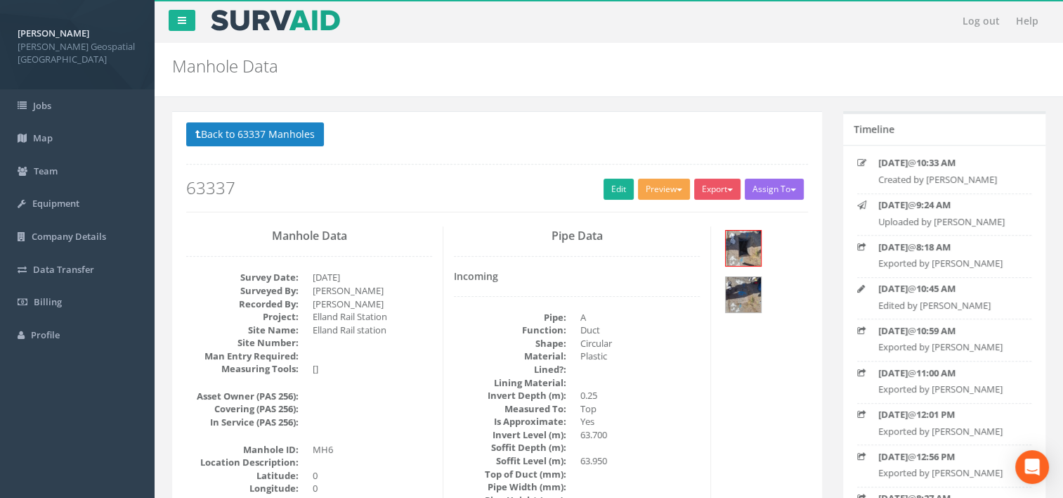
click at [644, 179] on button "Preview" at bounding box center [664, 189] width 52 height 21
click at [643, 207] on link "[PERSON_NAME] Manhole" at bounding box center [626, 218] width 131 height 22
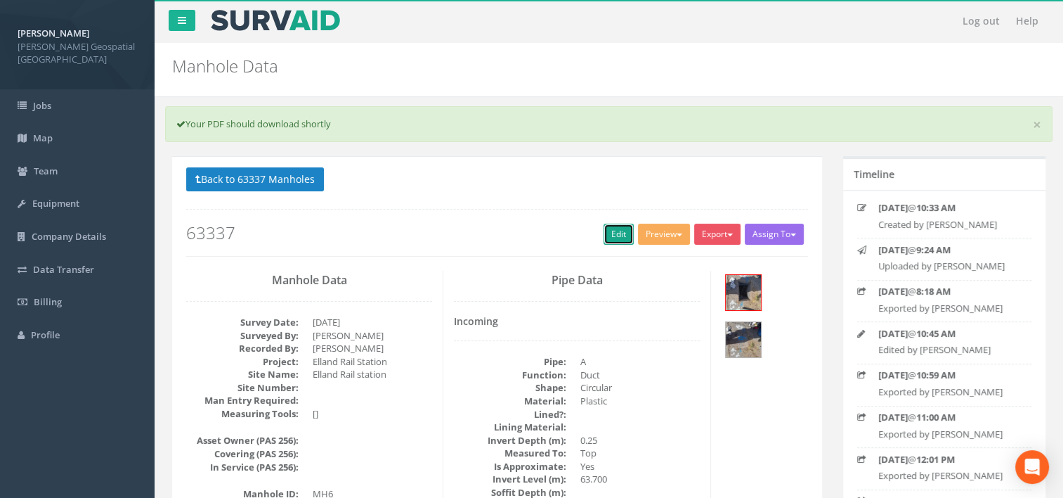
click at [607, 239] on link "Edit" at bounding box center [619, 234] width 30 height 21
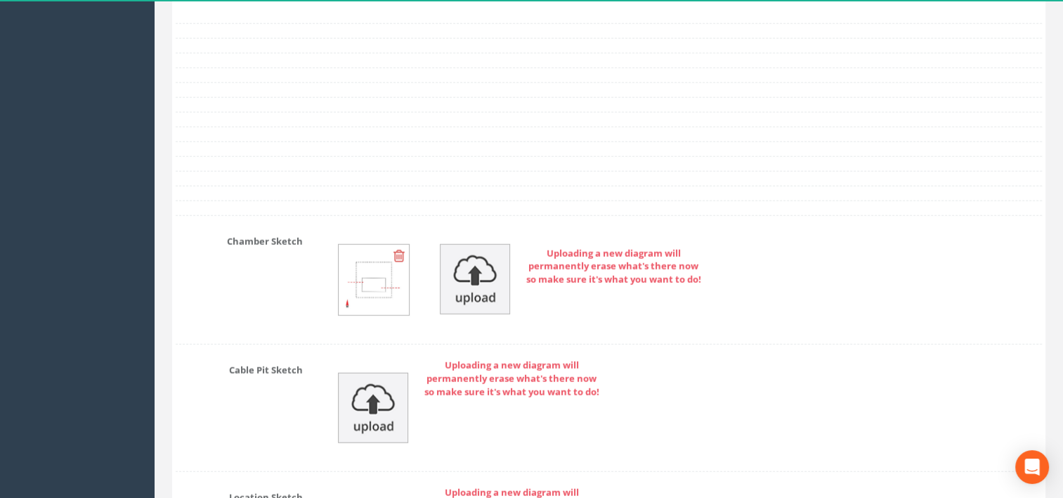
scroll to position [3646, 0]
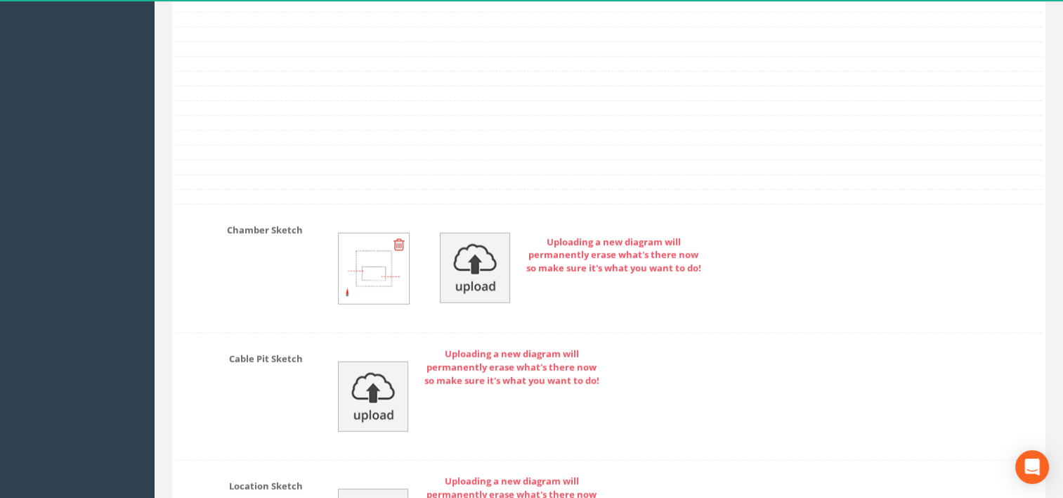
click at [371, 266] on img at bounding box center [374, 268] width 70 height 70
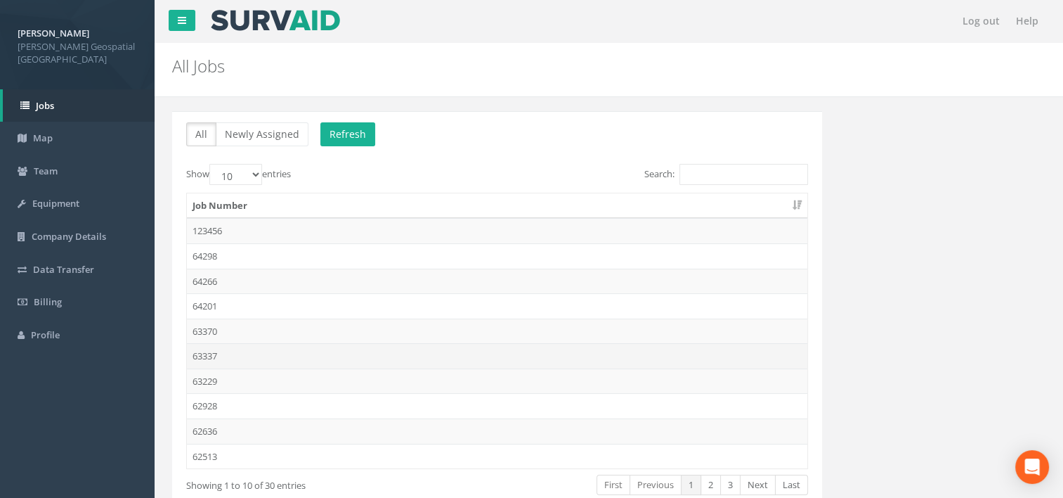
click at [245, 349] on td "63337" at bounding box center [497, 355] width 621 height 25
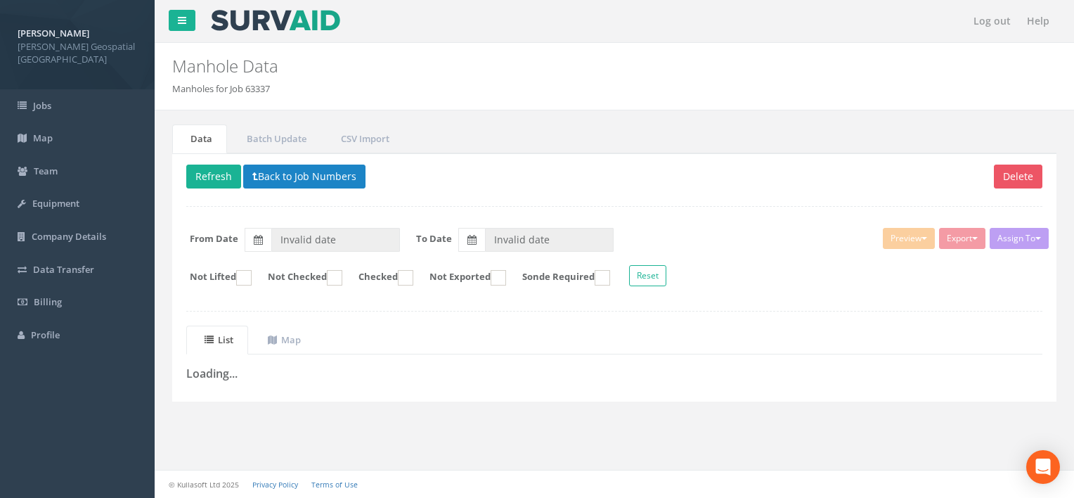
type input "[DATE]"
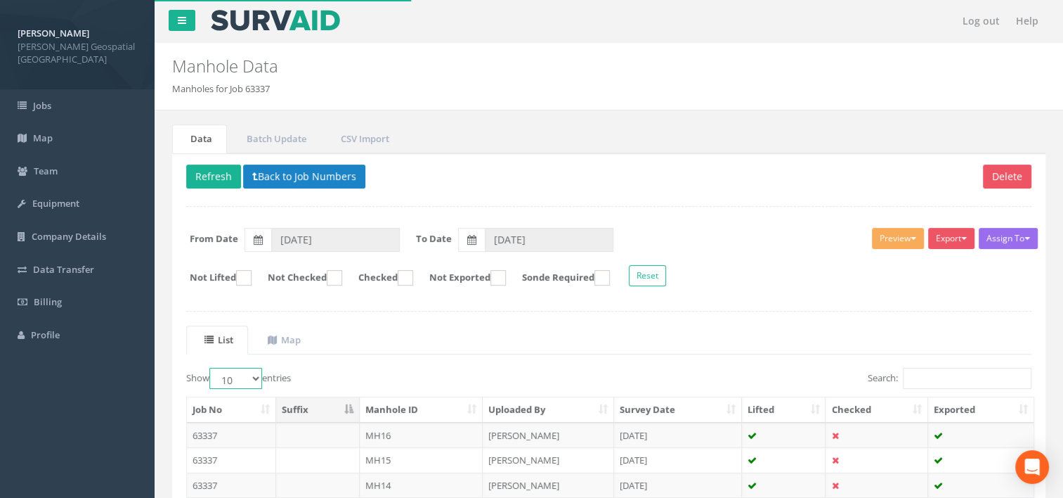
click at [235, 372] on select "10 25 50 100" at bounding box center [235, 378] width 53 height 21
select select "25"
click at [212, 368] on select "10 25 50 100" at bounding box center [235, 378] width 53 height 21
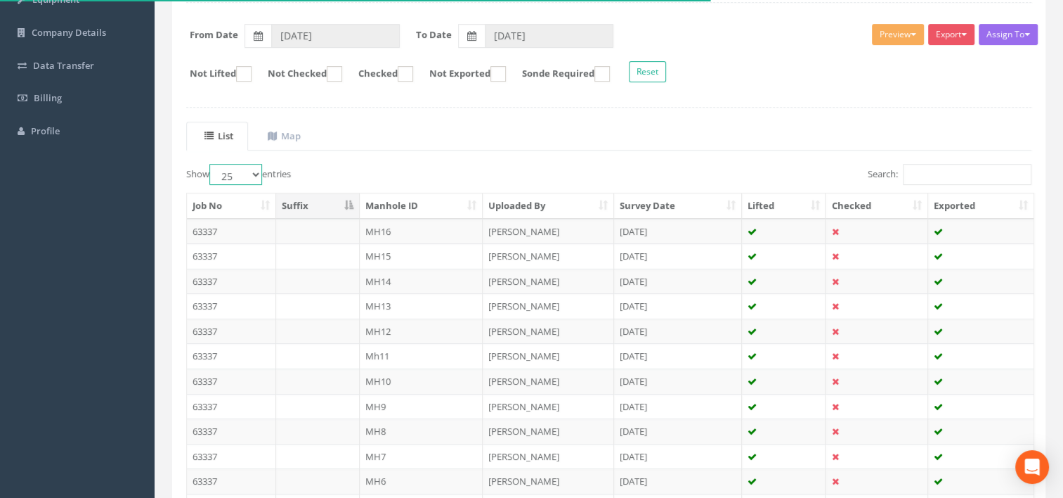
scroll to position [211, 0]
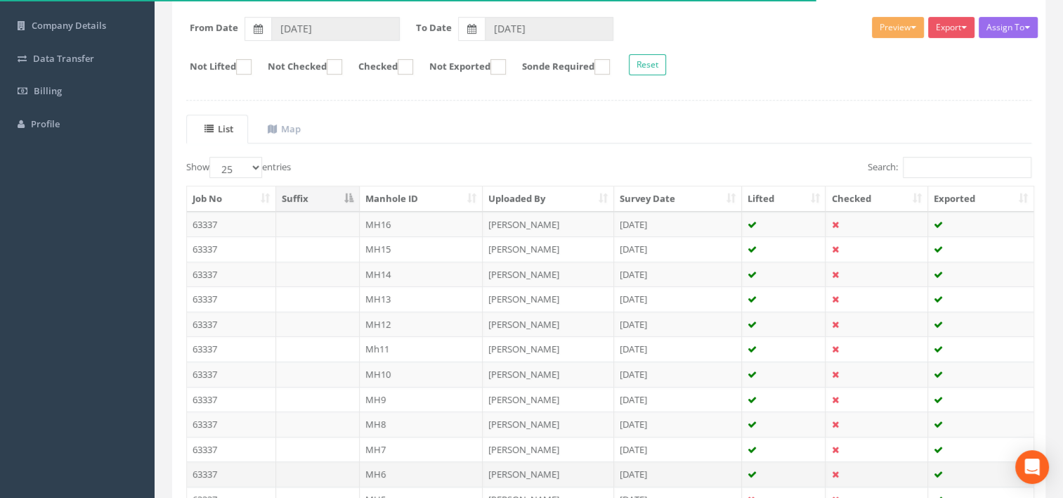
click at [395, 469] on td "MH6" at bounding box center [422, 473] width 124 height 25
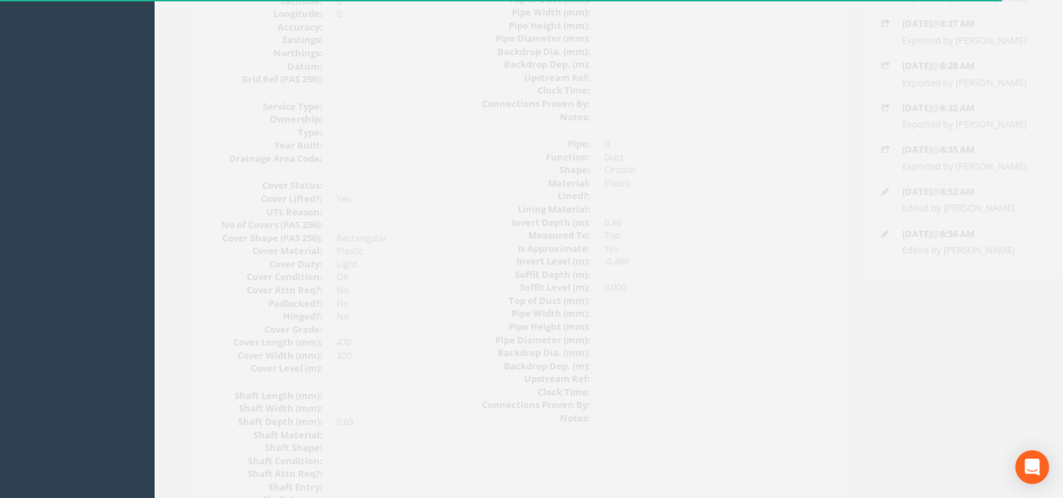
scroll to position [0, 0]
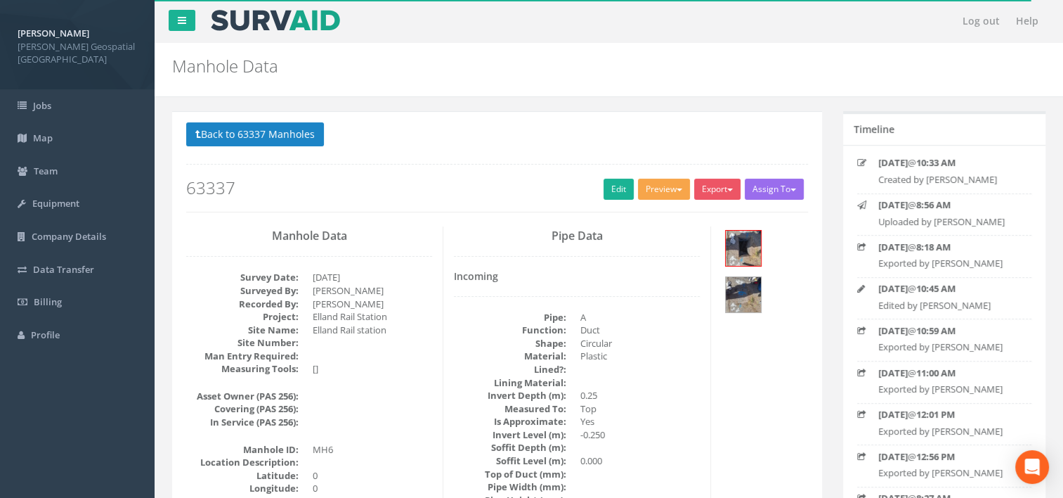
click at [671, 183] on button "Preview" at bounding box center [664, 189] width 52 height 21
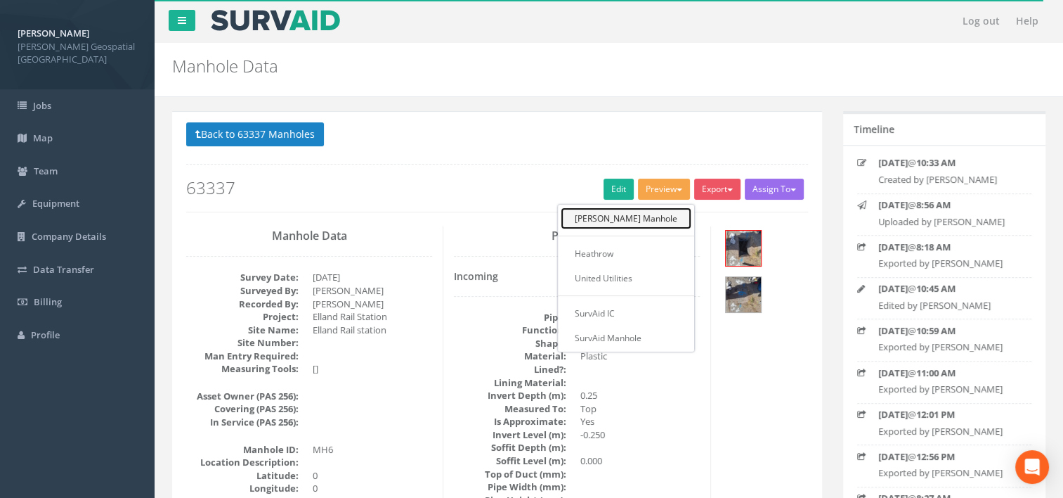
click at [674, 213] on link "[PERSON_NAME] Manhole" at bounding box center [626, 218] width 131 height 22
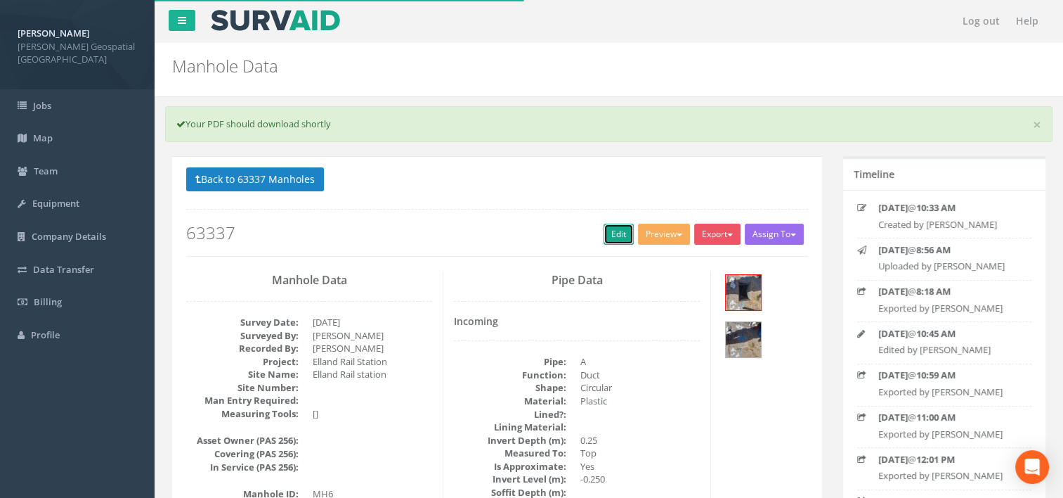
click at [609, 230] on link "Edit" at bounding box center [619, 234] width 30 height 21
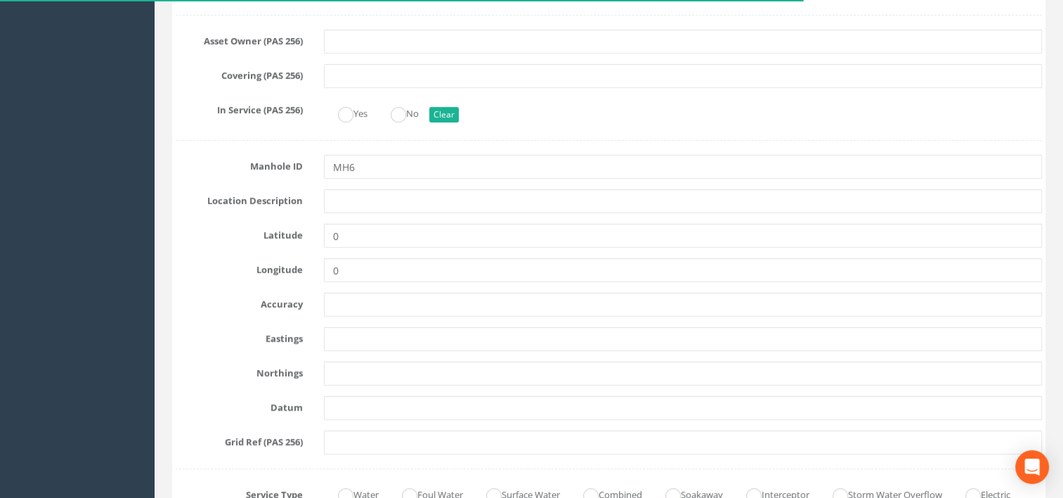
scroll to position [633, 0]
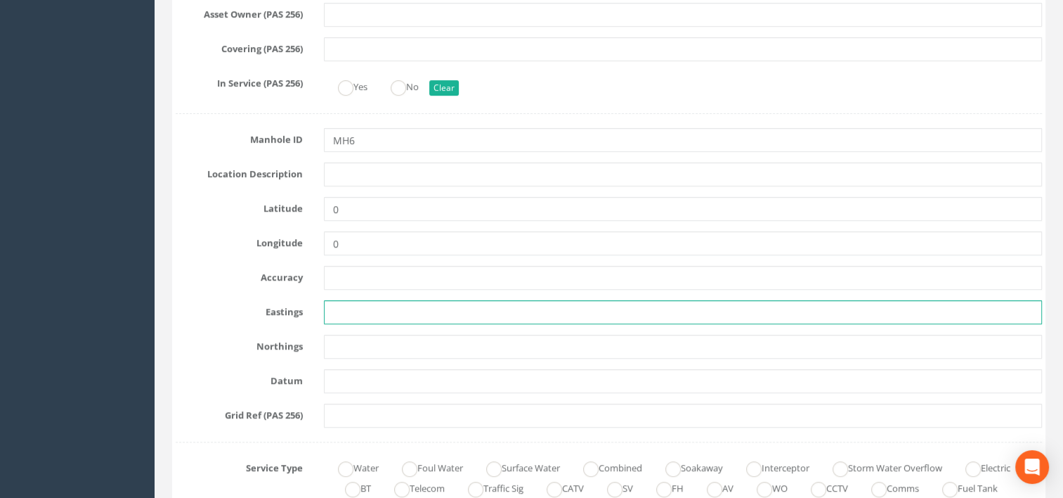
click at [351, 313] on input "text" at bounding box center [683, 312] width 719 height 24
type input "411275.497"
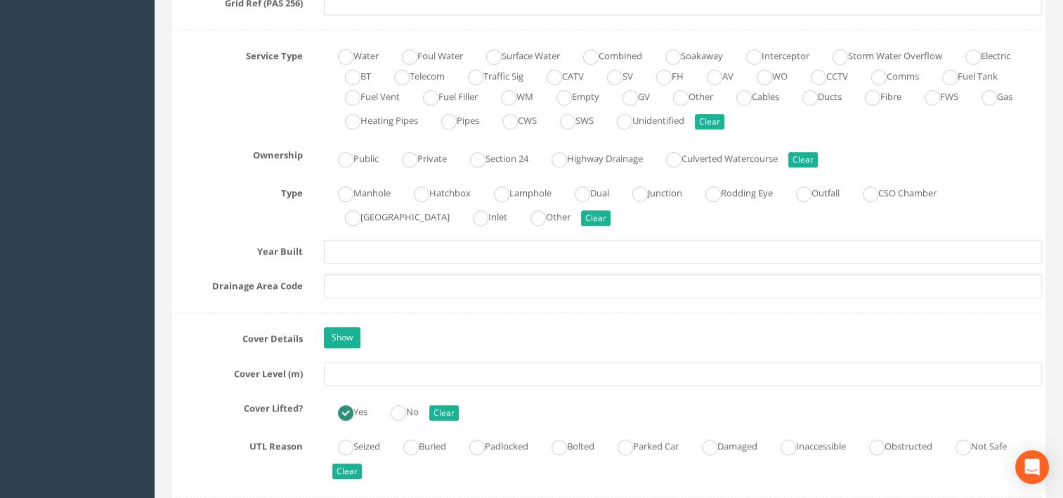
scroll to position [1054, 0]
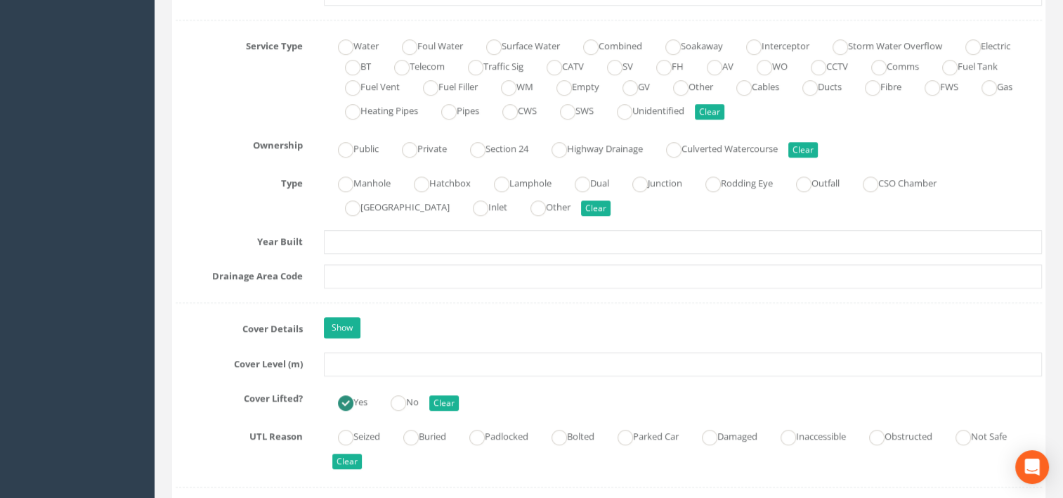
type input "421467.016"
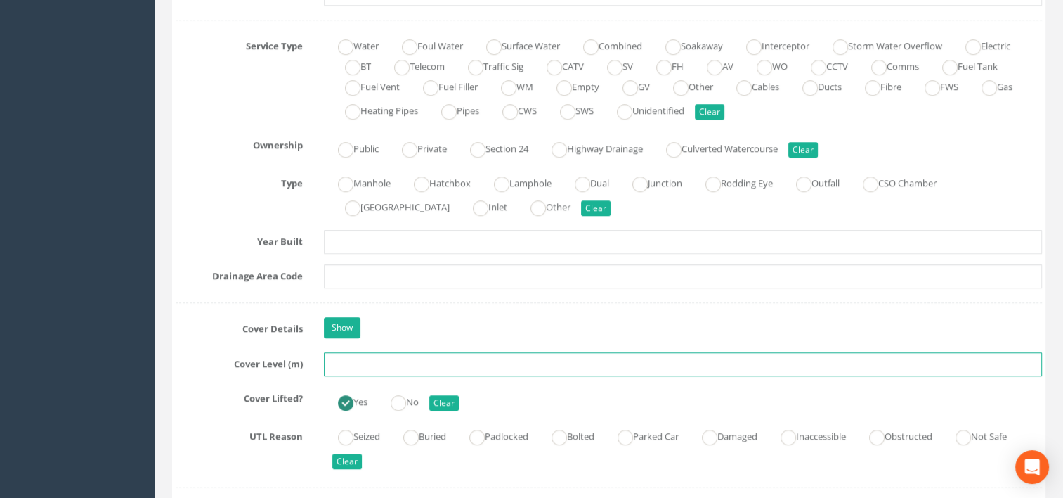
click at [362, 368] on input "text" at bounding box center [683, 364] width 719 height 24
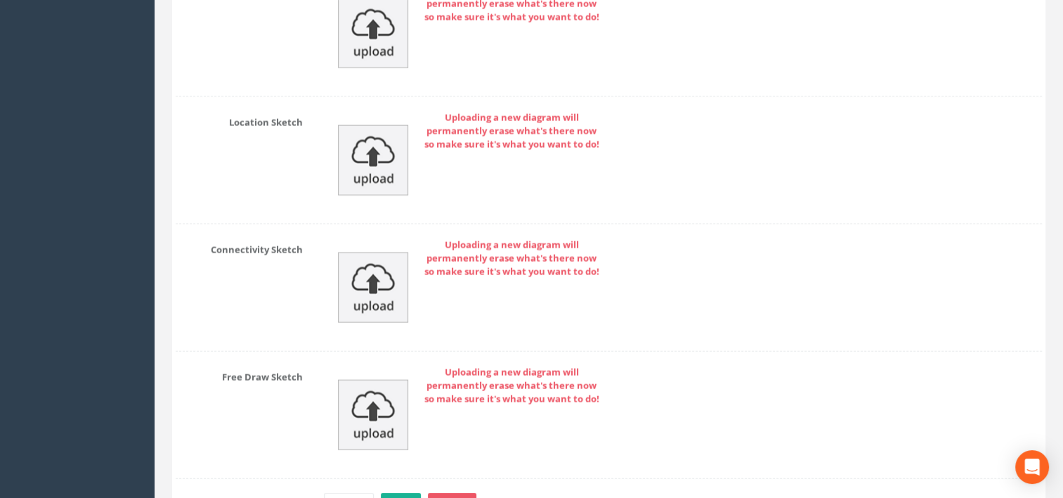
scroll to position [3263, 0]
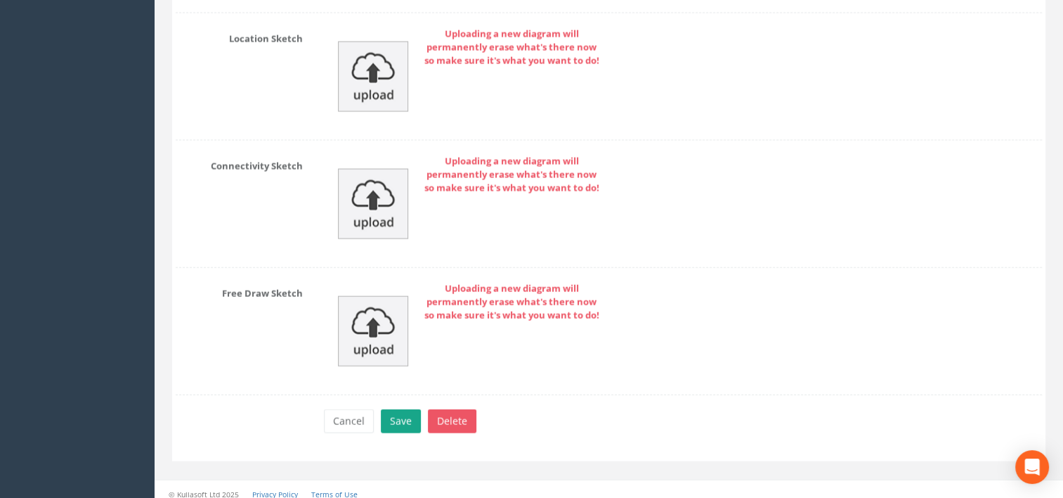
type input "63.950"
click at [396, 413] on button "Save" at bounding box center [401, 421] width 40 height 24
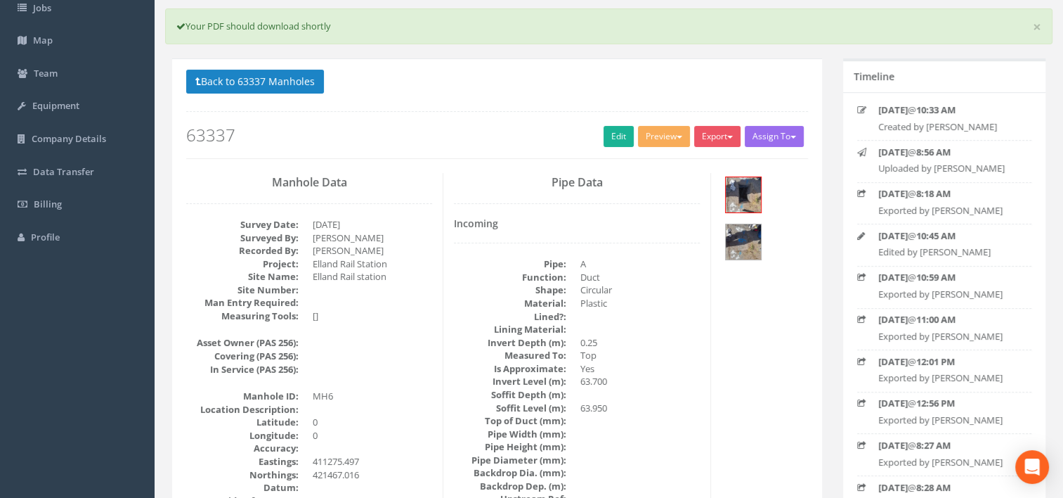
scroll to position [70, 0]
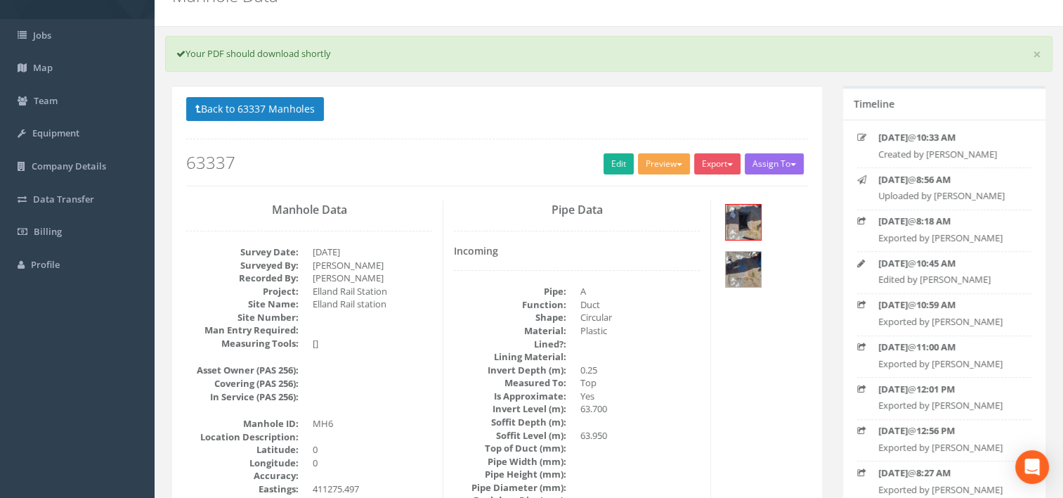
click at [659, 164] on button "Preview" at bounding box center [664, 163] width 52 height 21
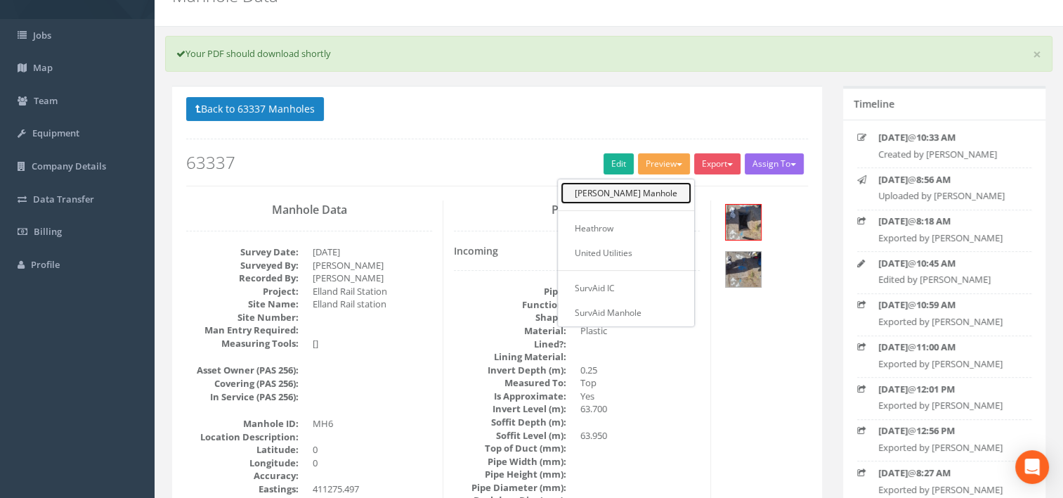
click at [649, 188] on link "[PERSON_NAME] Manhole" at bounding box center [626, 193] width 131 height 22
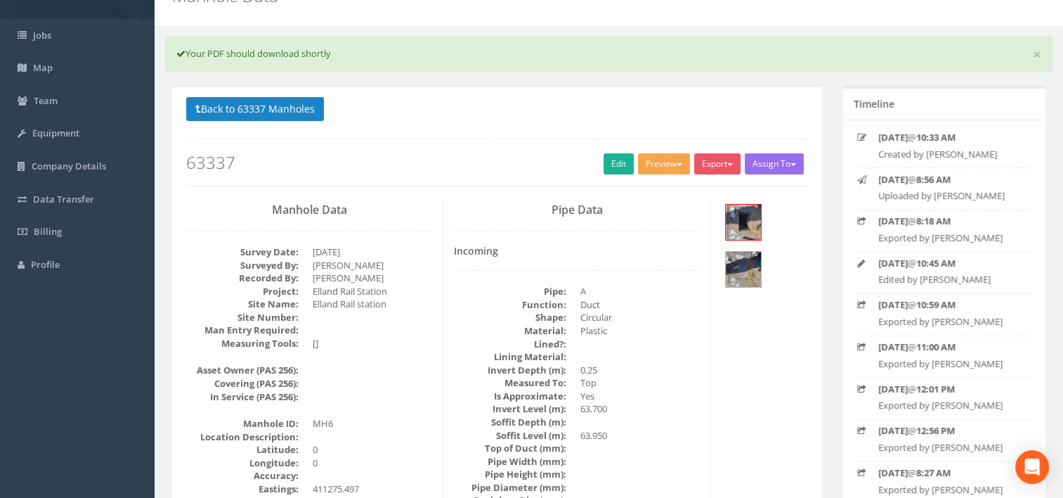
click at [666, 163] on button "Preview" at bounding box center [664, 163] width 52 height 21
click at [624, 158] on link "Edit" at bounding box center [619, 163] width 30 height 21
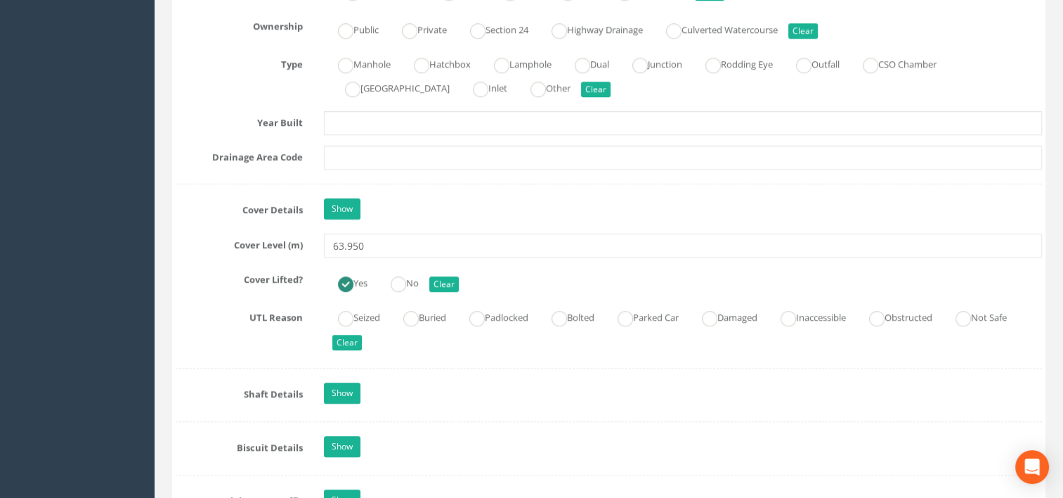
scroll to position [1335, 0]
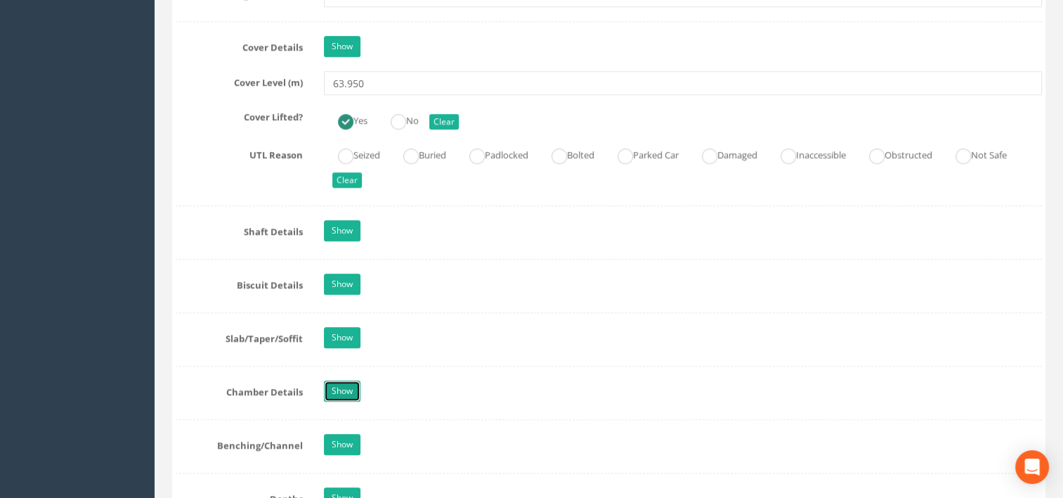
click at [328, 390] on link "Show" at bounding box center [342, 390] width 37 height 21
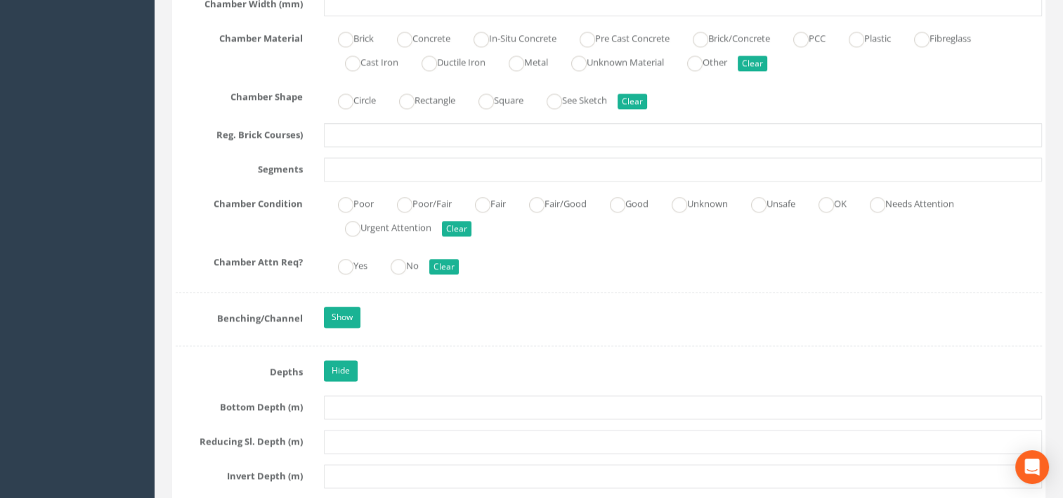
scroll to position [1898, 0]
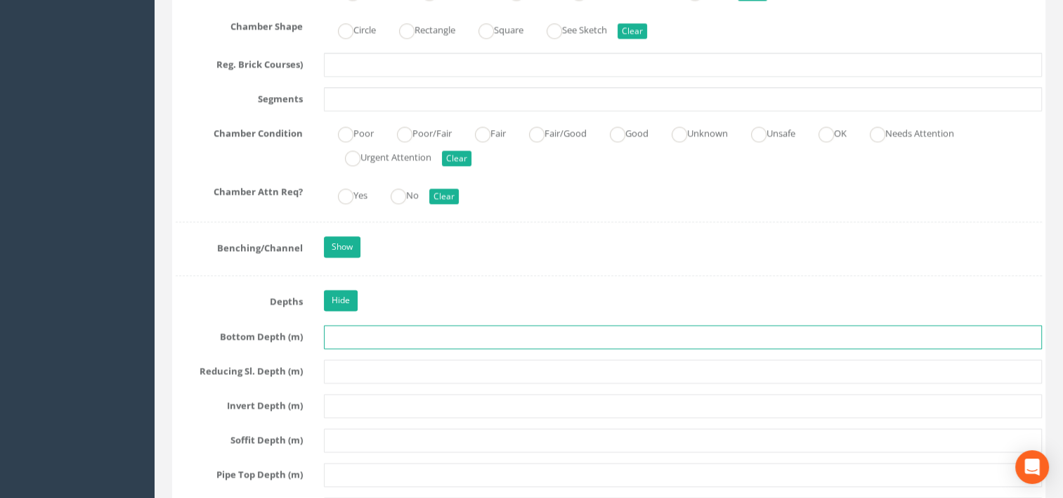
click at [371, 335] on input "text" at bounding box center [683, 337] width 719 height 24
type input "0.70"
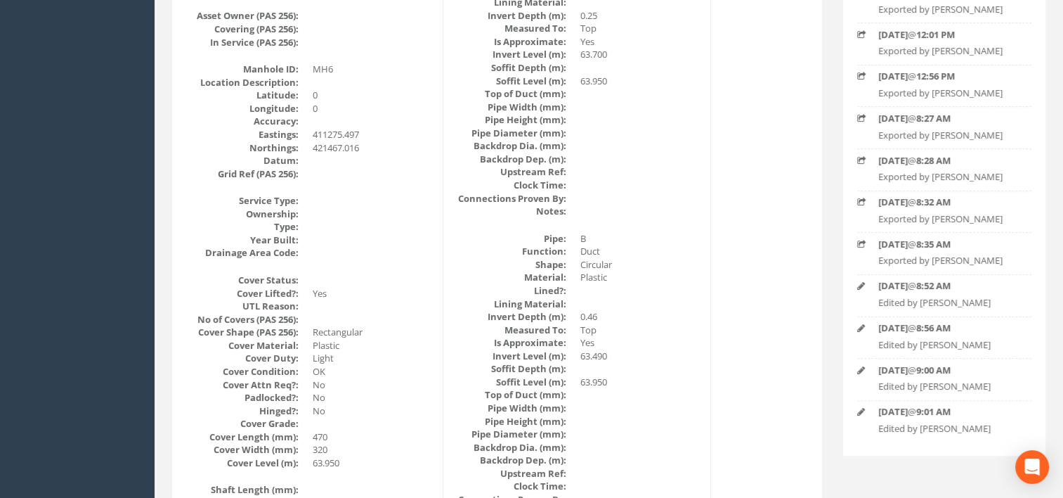
scroll to position [0, 0]
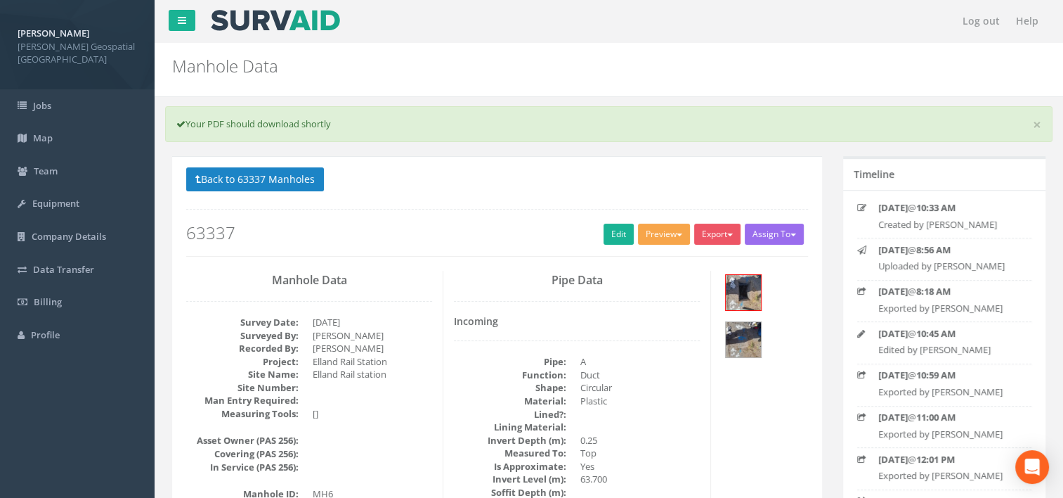
click at [658, 242] on button "Preview" at bounding box center [664, 234] width 52 height 21
click at [651, 259] on link "[PERSON_NAME] Manhole" at bounding box center [626, 263] width 131 height 22
click at [618, 231] on link "Edit" at bounding box center [619, 234] width 30 height 21
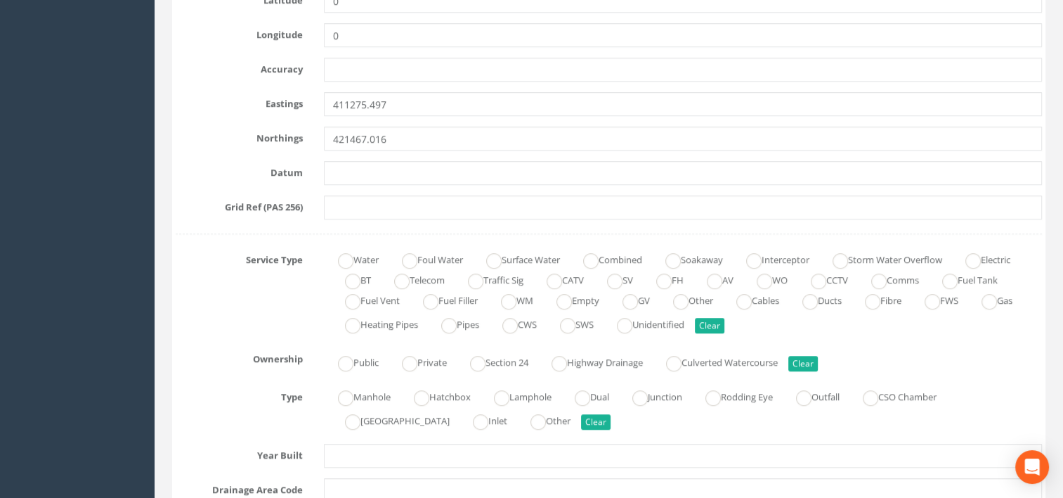
scroll to position [984, 0]
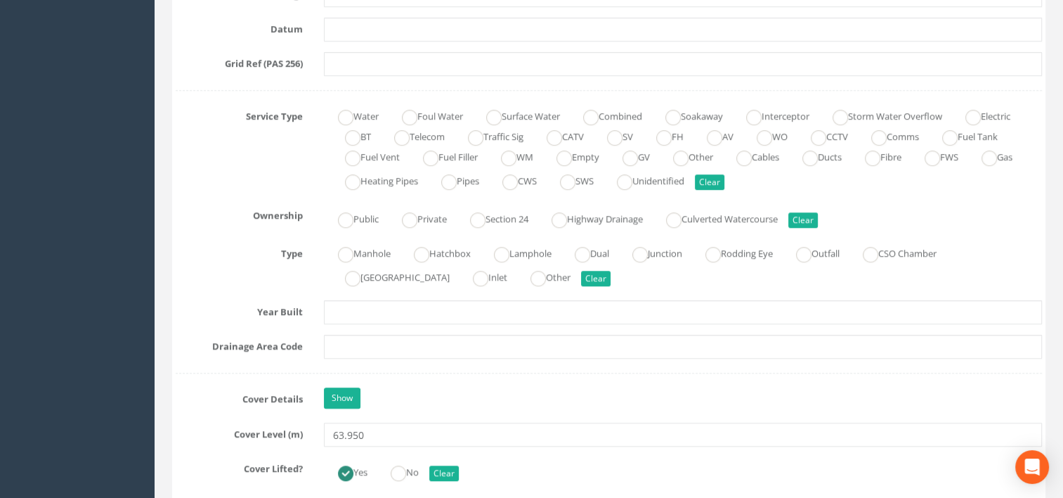
click at [974, 181] on div "Water Foul Water Surface Water Combined Soakaway Interceptor Storm Water Overfl…" at bounding box center [683, 149] width 740 height 89
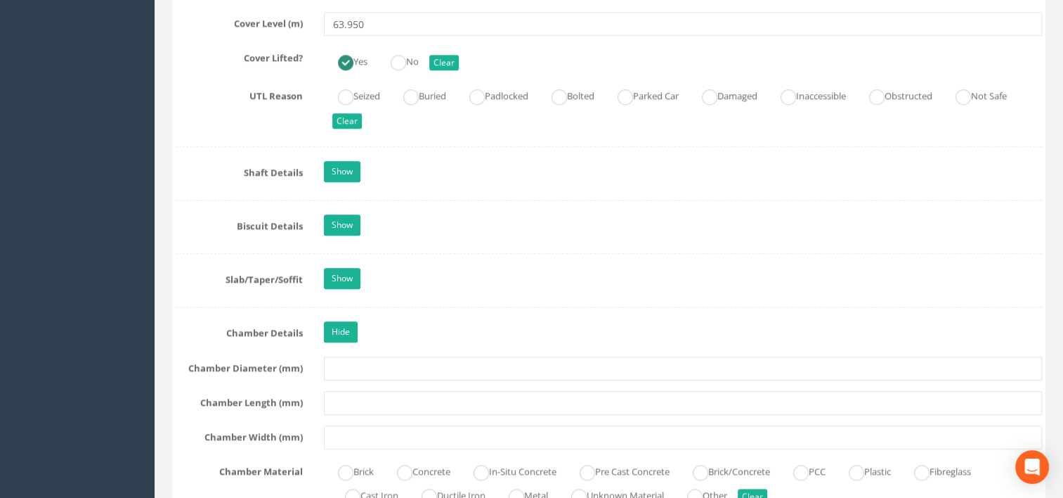
scroll to position [1476, 0]
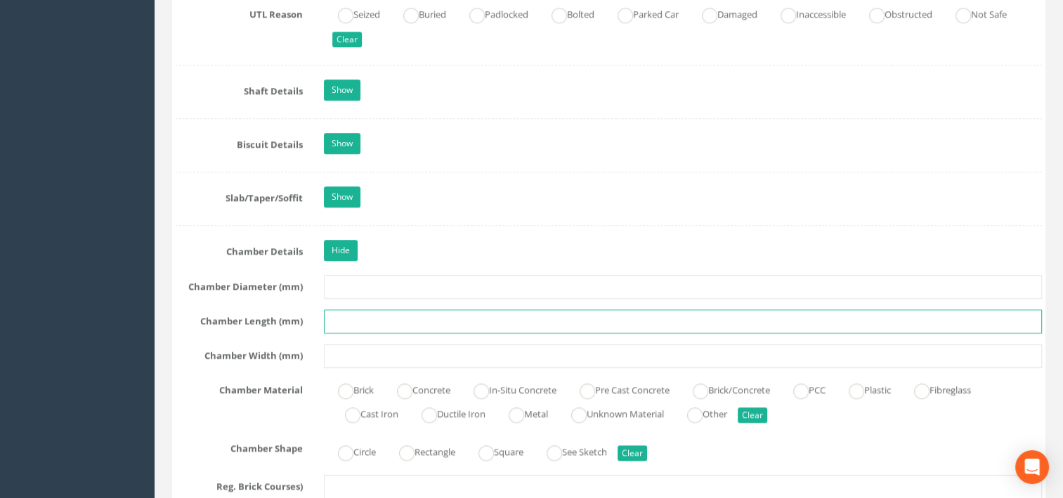
click at [380, 319] on input "text" at bounding box center [683, 321] width 719 height 24
type input "470"
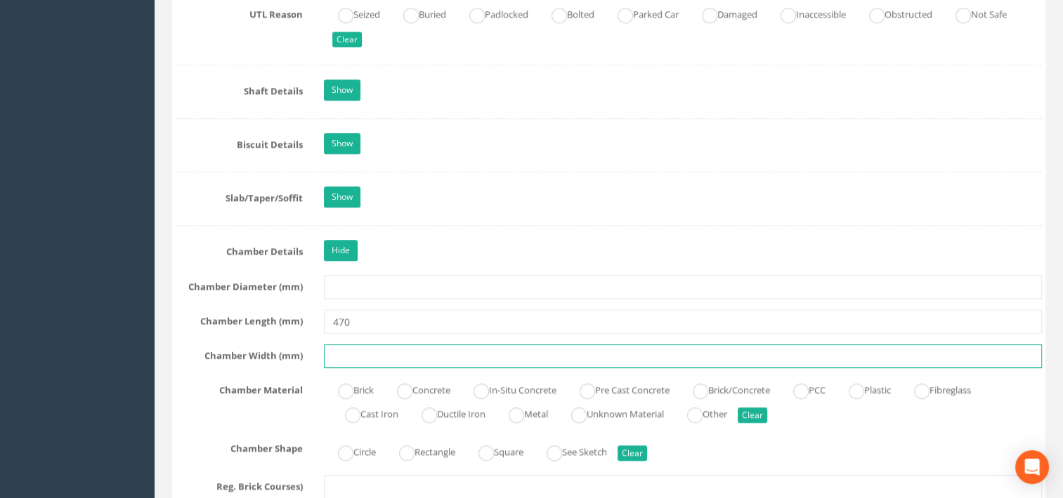
click at [398, 345] on input "text" at bounding box center [683, 356] width 719 height 24
type input "340"
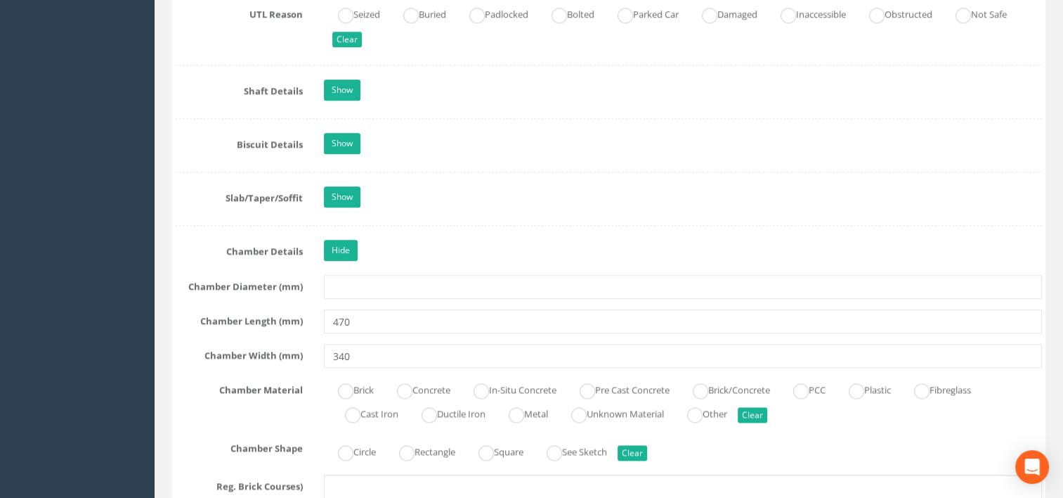
click at [804, 222] on div "Job Number 63337 Job Number Suffix Survey Date [DATE] Surveyed By [PERSON_NAME]…" at bounding box center [609, 173] width 867 height 2750
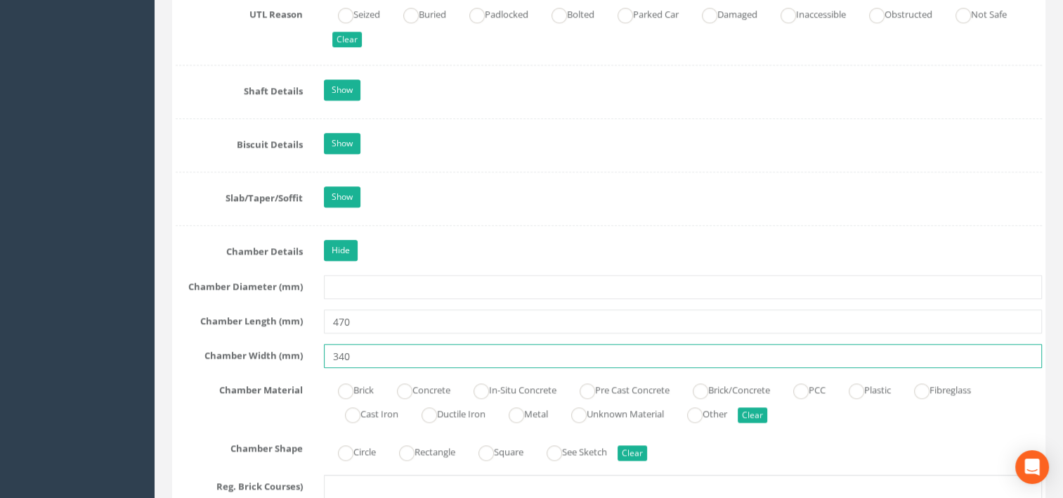
drag, startPoint x: 358, startPoint y: 351, endPoint x: 350, endPoint y: 331, distance: 21.1
click at [349, 347] on input "340" at bounding box center [683, 356] width 719 height 24
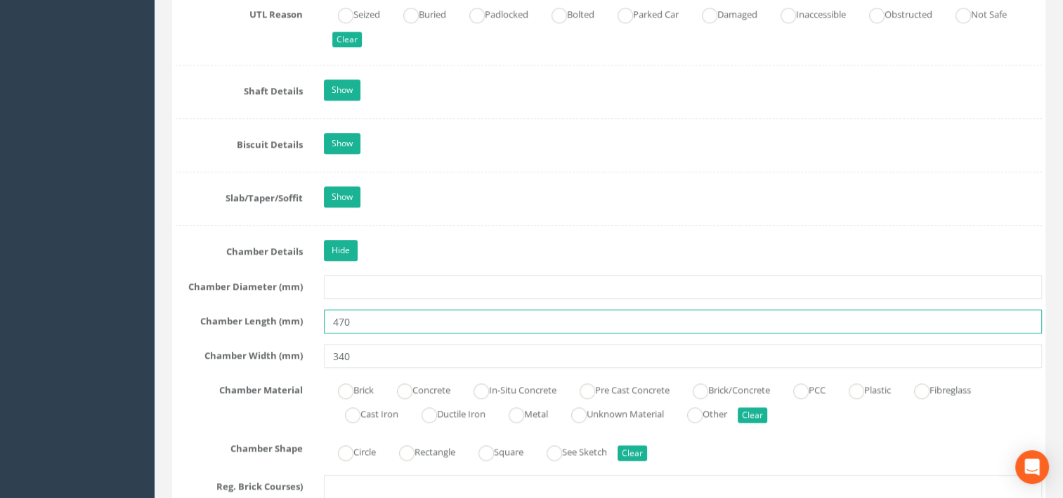
drag, startPoint x: 358, startPoint y: 318, endPoint x: 306, endPoint y: 326, distance: 52.0
click at [306, 326] on div "Chamber Length (mm) 470" at bounding box center [609, 321] width 888 height 24
type input "320"
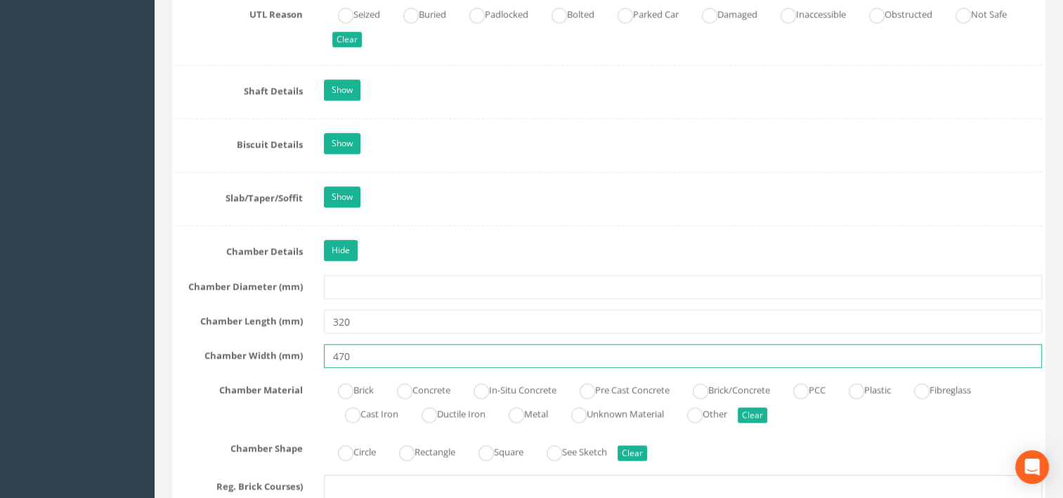
type input "470"
click at [864, 387] on ins at bounding box center [856, 390] width 15 height 15
radio input "true"
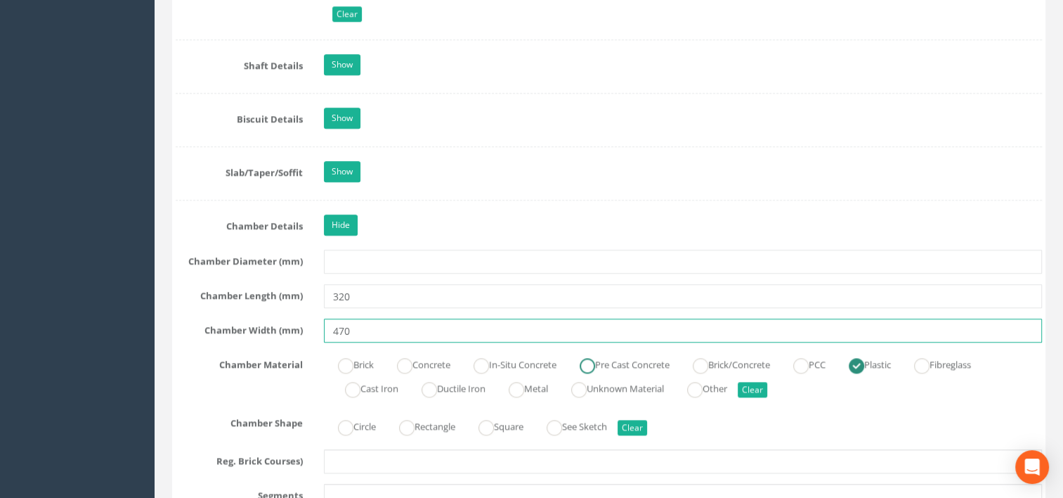
scroll to position [1546, 0]
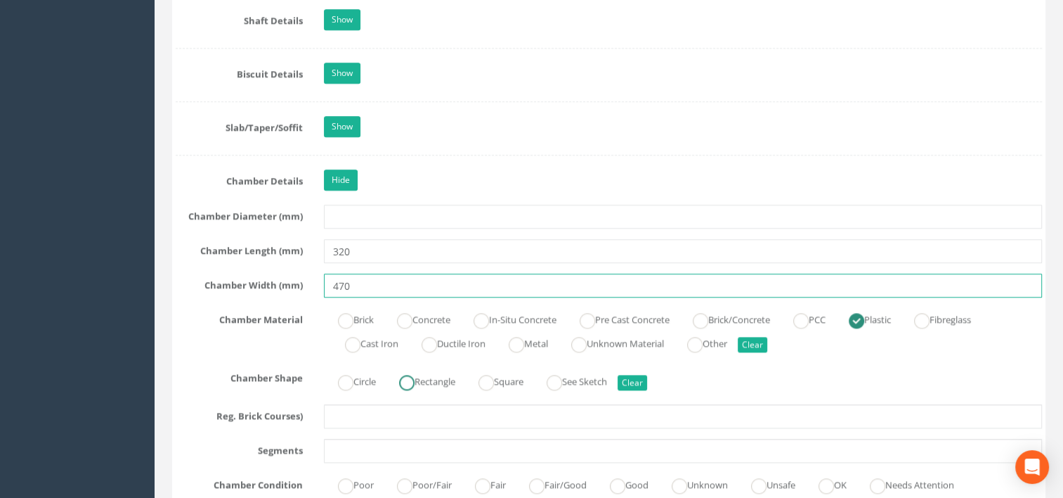
click at [409, 375] on ins at bounding box center [406, 382] width 15 height 15
radio input "true"
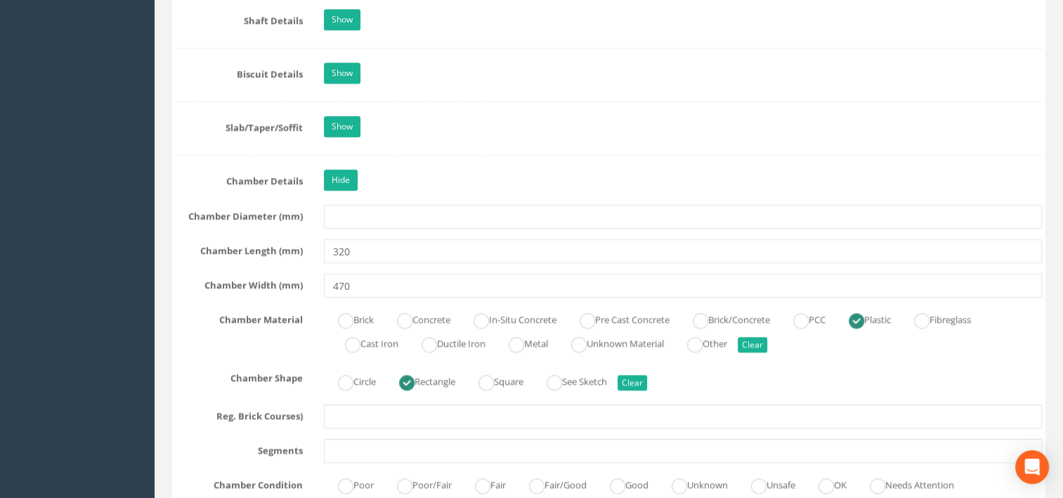
click at [900, 388] on div "Circle Rectangle Square See Sketch Clear" at bounding box center [683, 379] width 740 height 27
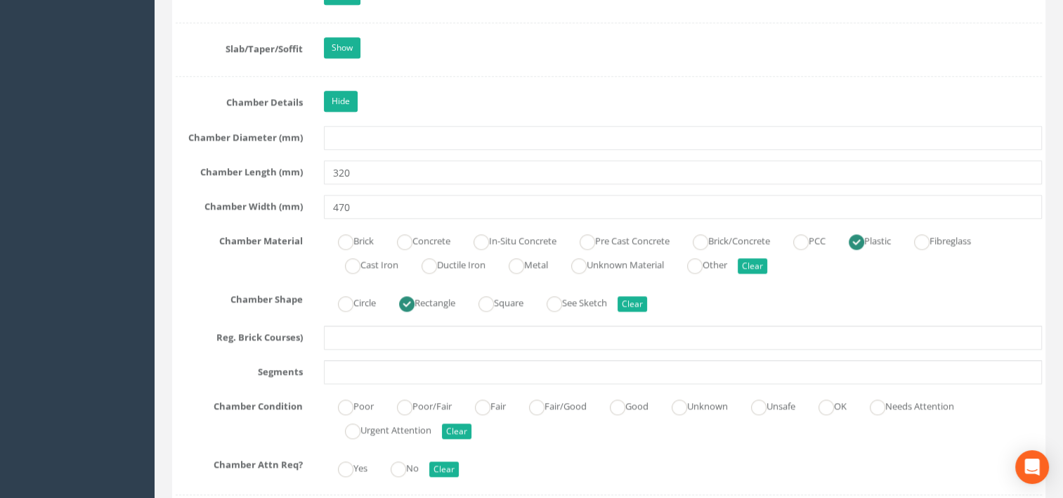
scroll to position [1687, 0]
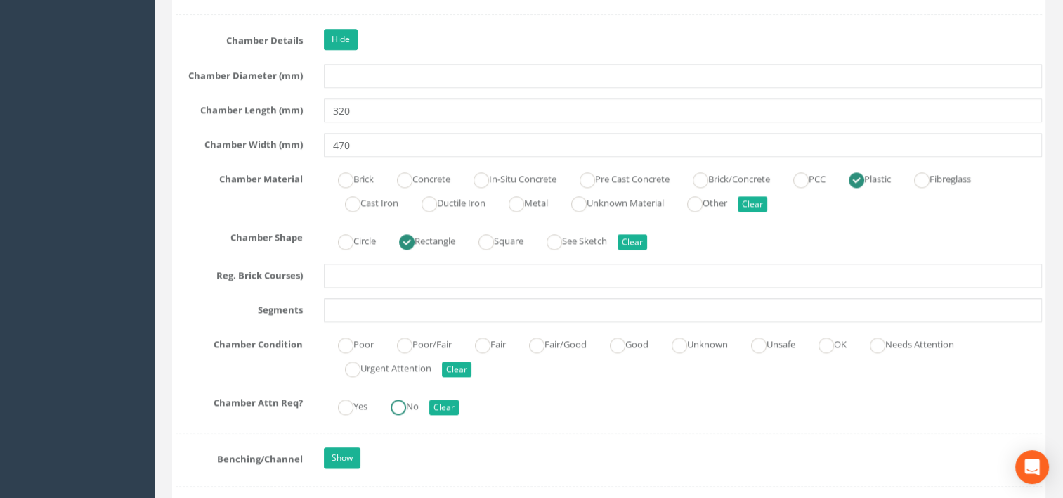
click at [403, 403] on ins at bounding box center [398, 406] width 15 height 15
radio input "true"
click at [486, 342] on ins at bounding box center [482, 344] width 15 height 15
radio input "true"
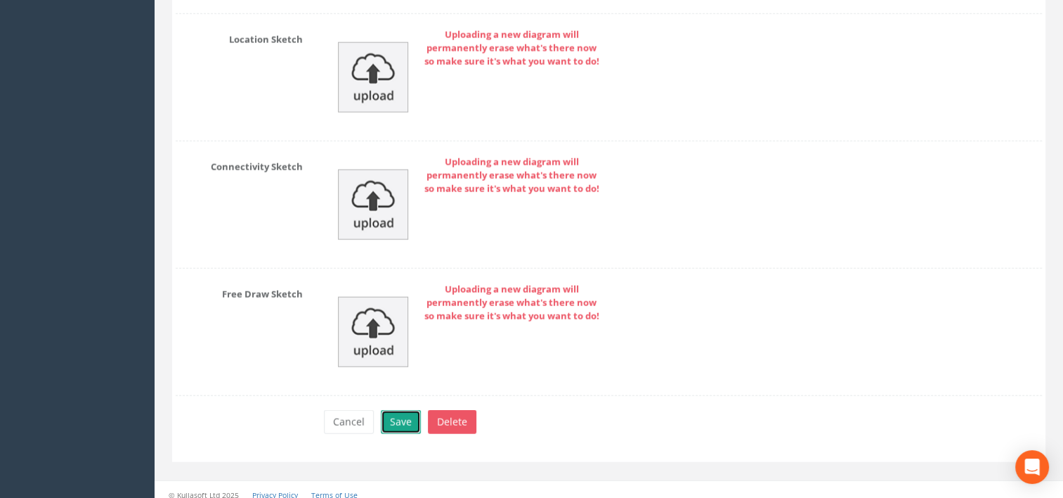
click at [409, 410] on button "Save" at bounding box center [401, 422] width 40 height 24
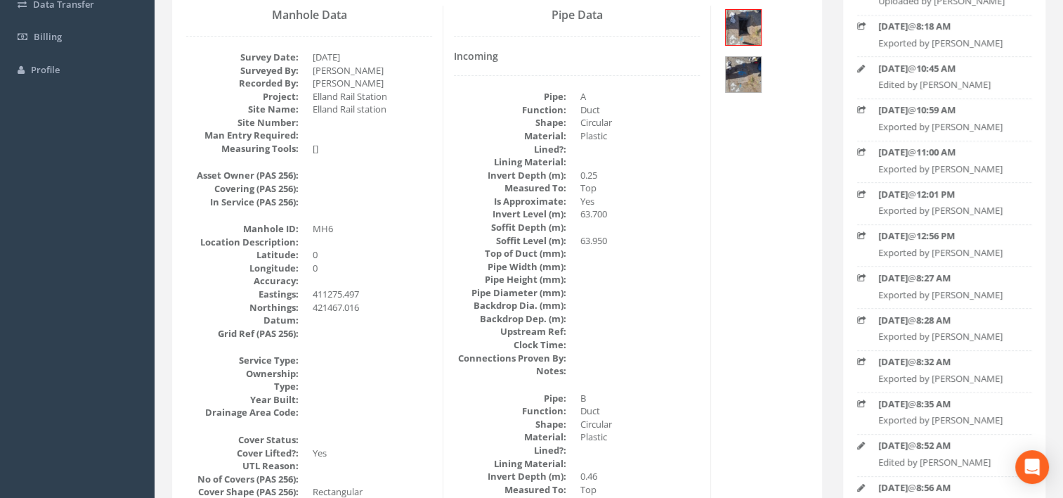
scroll to position [120, 0]
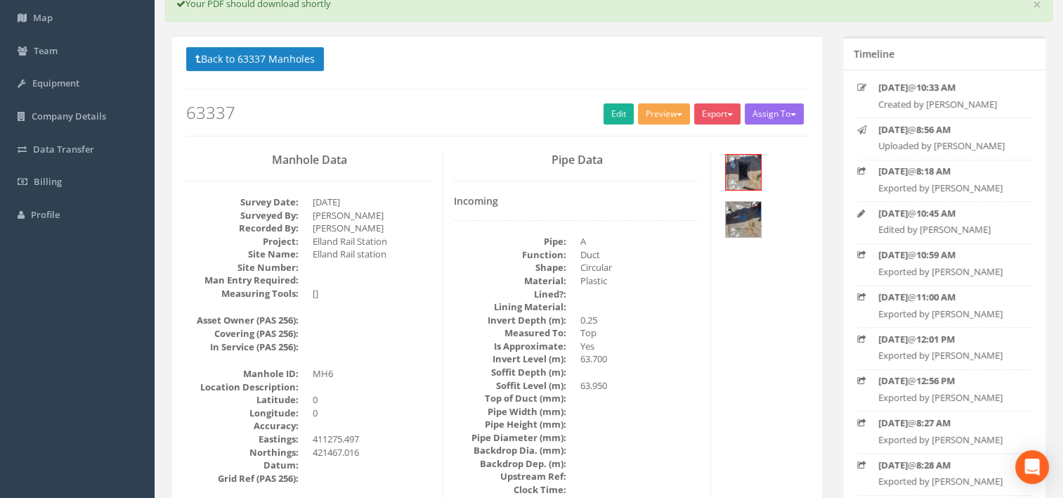
click at [657, 118] on button "Preview" at bounding box center [664, 113] width 52 height 21
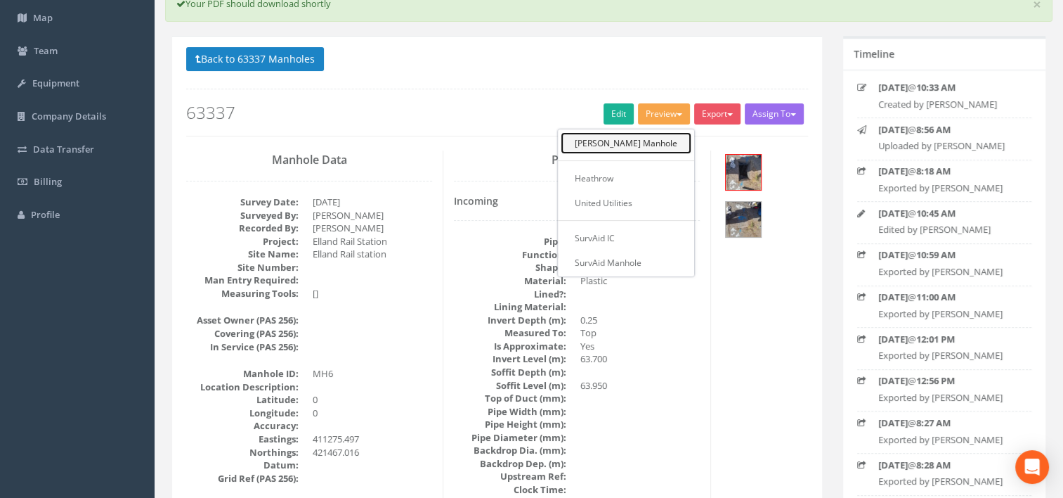
click at [654, 135] on link "[PERSON_NAME] Manhole" at bounding box center [626, 143] width 131 height 22
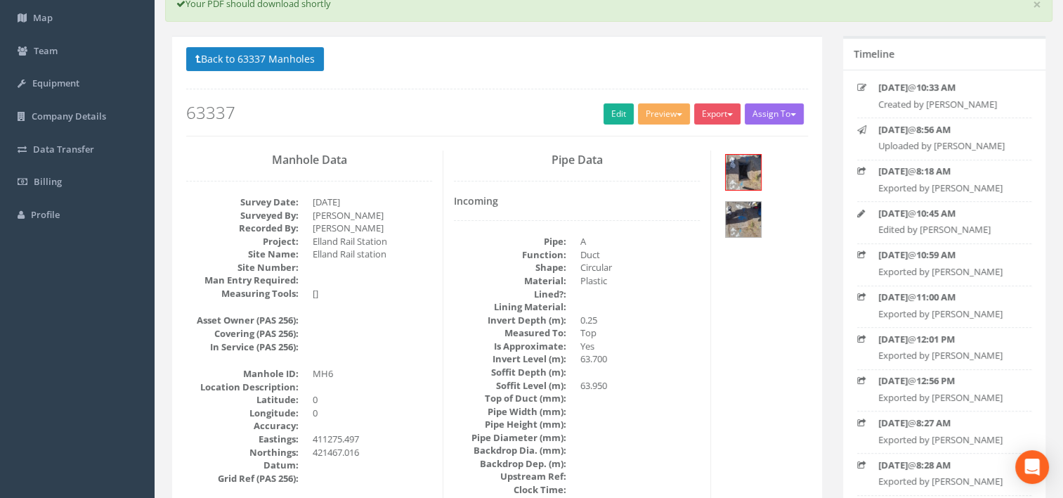
click at [304, 77] on div "Back to 63337 Manholes Back to Map Assign To No Companies Added Export [PERSON_…" at bounding box center [497, 91] width 622 height 89
click at [306, 65] on button "Back to 63337 Manholes" at bounding box center [255, 59] width 138 height 24
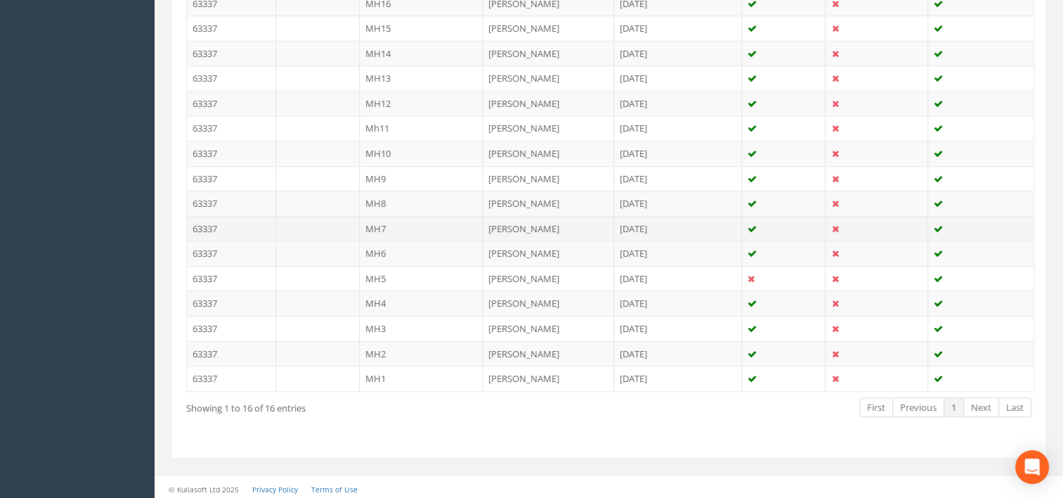
click at [389, 219] on td "MH7" at bounding box center [422, 228] width 124 height 25
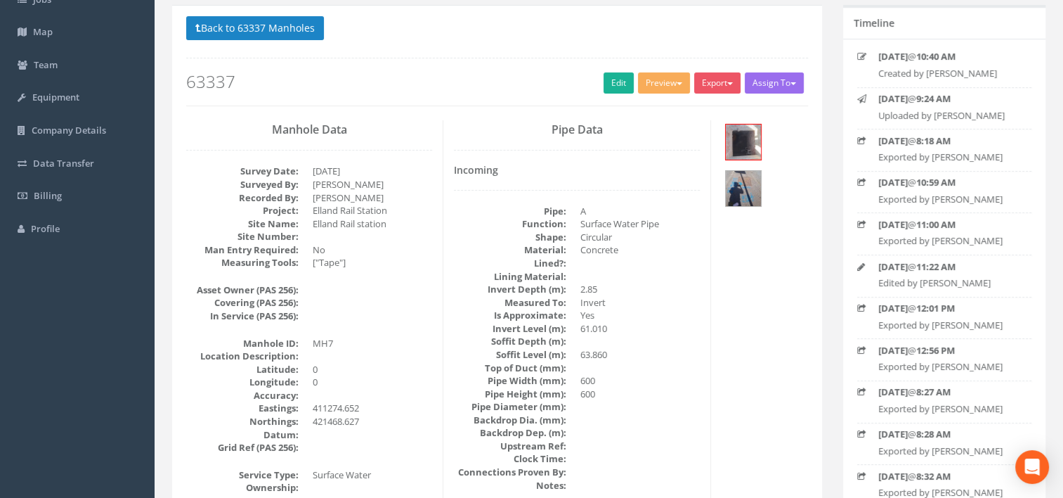
scroll to position [0, 0]
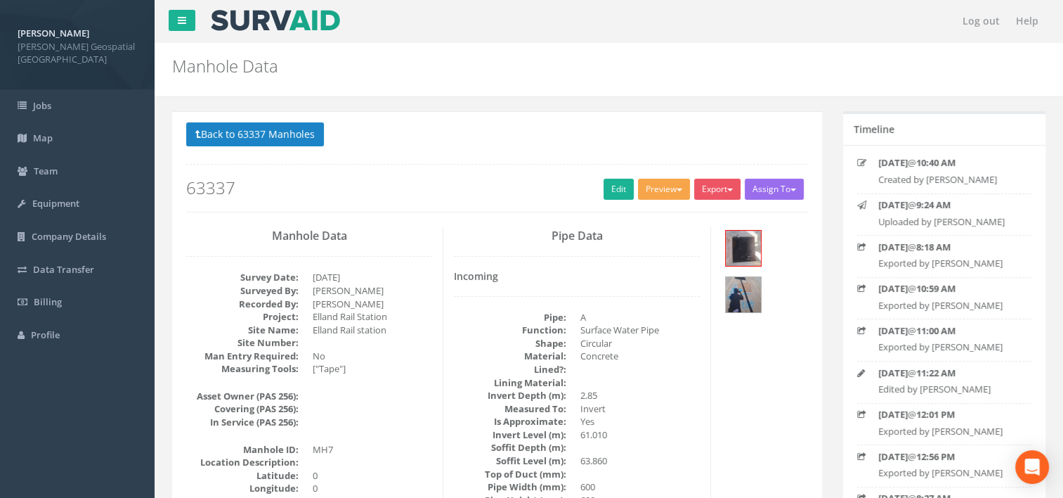
click at [644, 186] on button "Preview" at bounding box center [664, 189] width 52 height 21
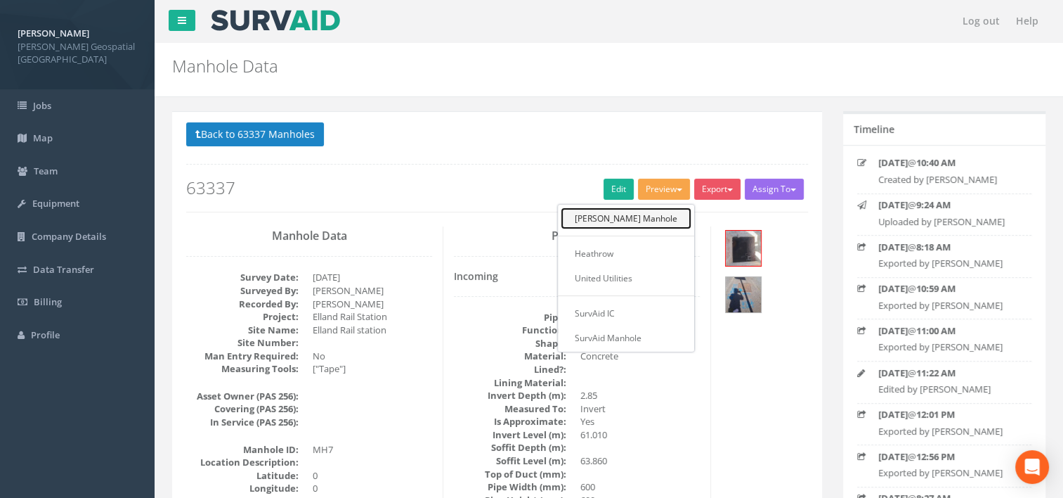
click at [640, 212] on link "[PERSON_NAME] Manhole" at bounding box center [626, 218] width 131 height 22
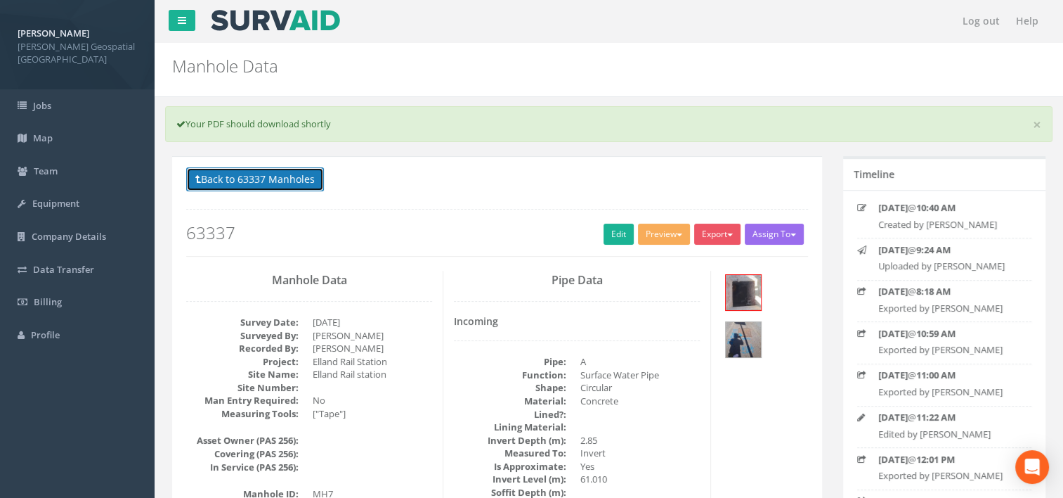
click at [223, 188] on button "Back to 63337 Manholes" at bounding box center [255, 179] width 138 height 24
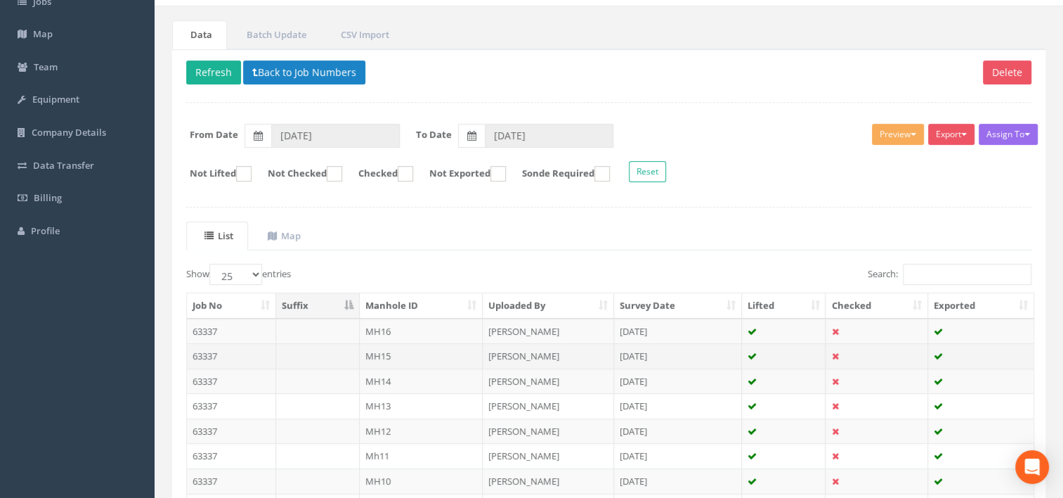
scroll to position [281, 0]
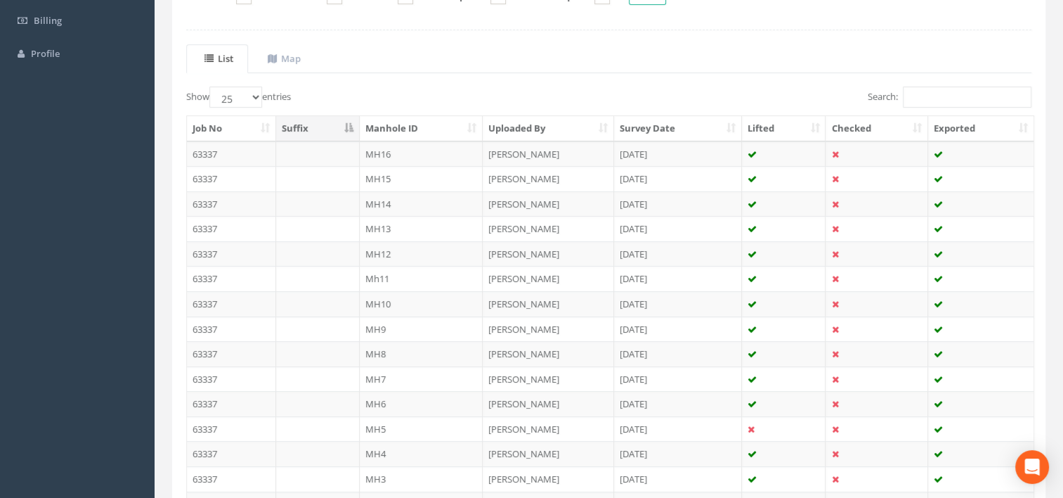
click at [396, 342] on td "MH8" at bounding box center [422, 353] width 124 height 25
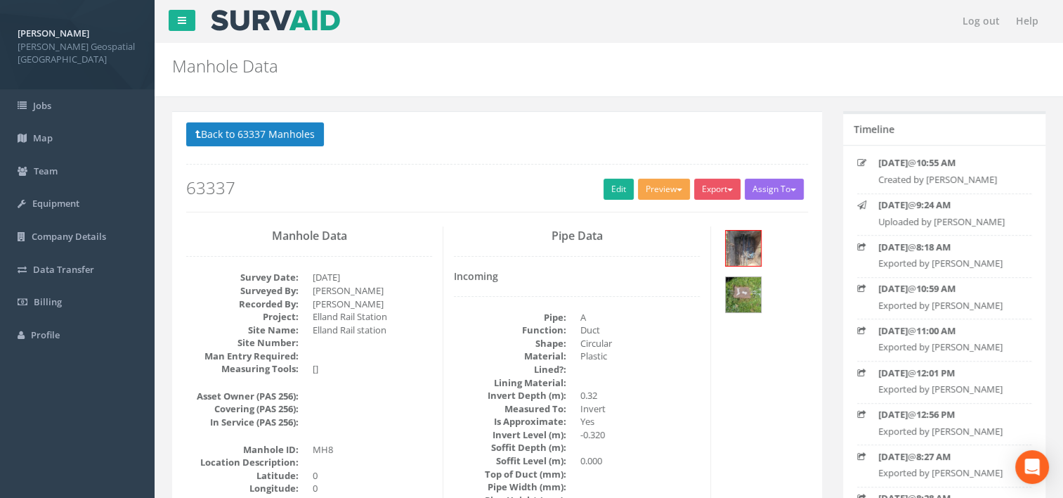
click at [658, 179] on button "Preview" at bounding box center [664, 189] width 52 height 21
click at [507, 168] on div "Back to 63337 Manholes Back to Map Assign To No Companies Added Export [PERSON_…" at bounding box center [497, 166] width 622 height 89
click at [606, 186] on link "Edit" at bounding box center [619, 189] width 30 height 21
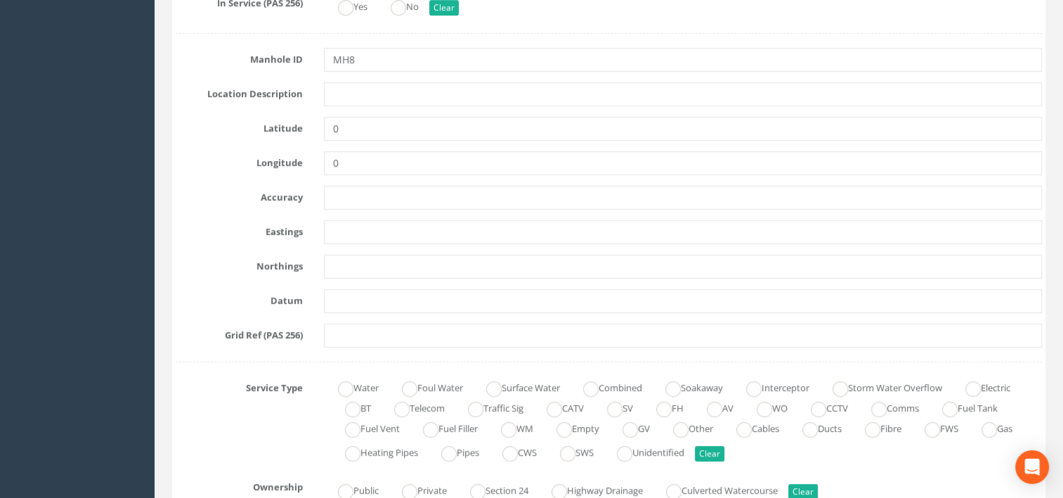
scroll to position [633, 0]
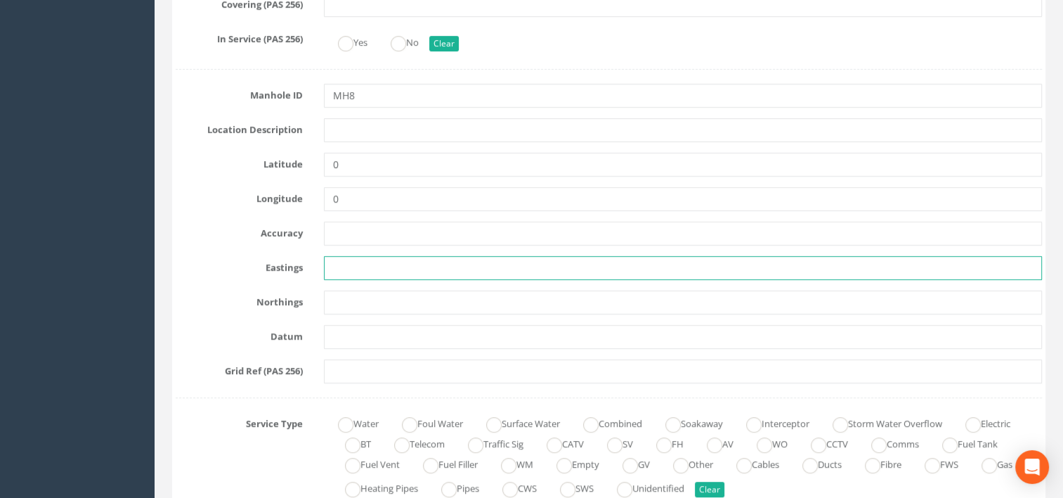
click at [379, 272] on input "text" at bounding box center [683, 268] width 719 height 24
type input "411273.455"
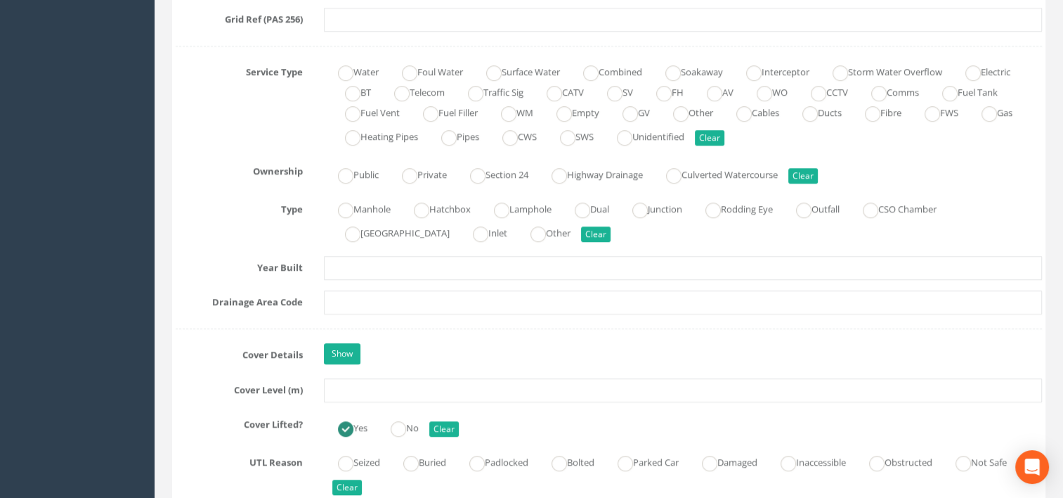
scroll to position [1054, 0]
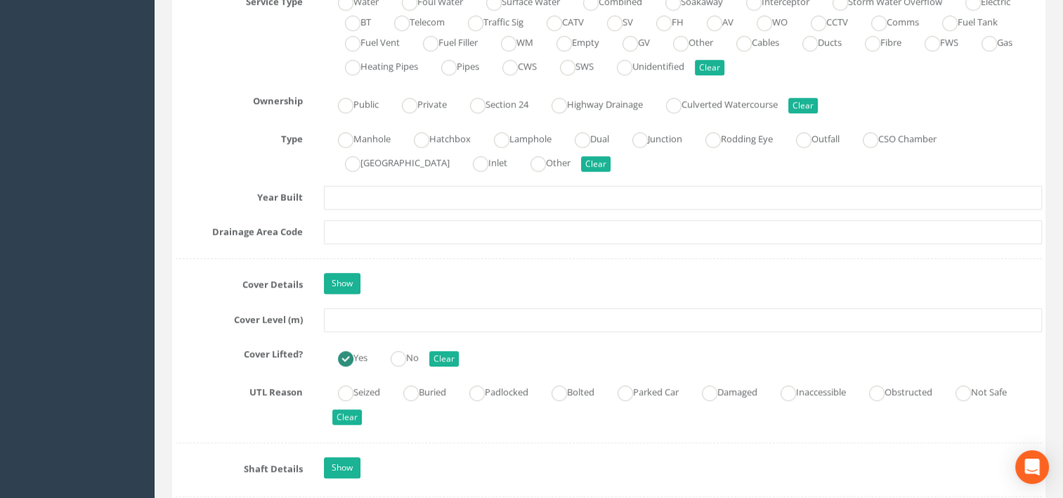
type input "421516.277"
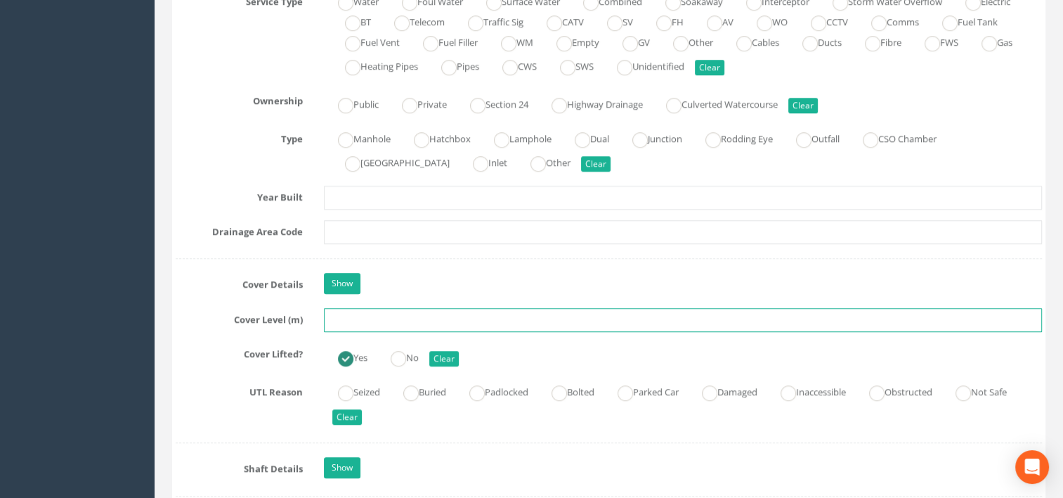
click at [371, 312] on input "text" at bounding box center [683, 320] width 719 height 24
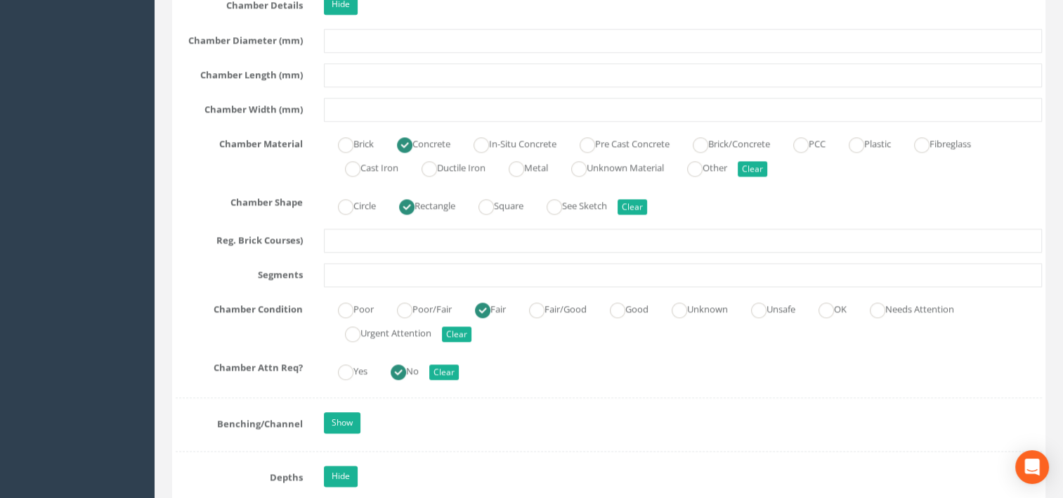
scroll to position [1687, 0]
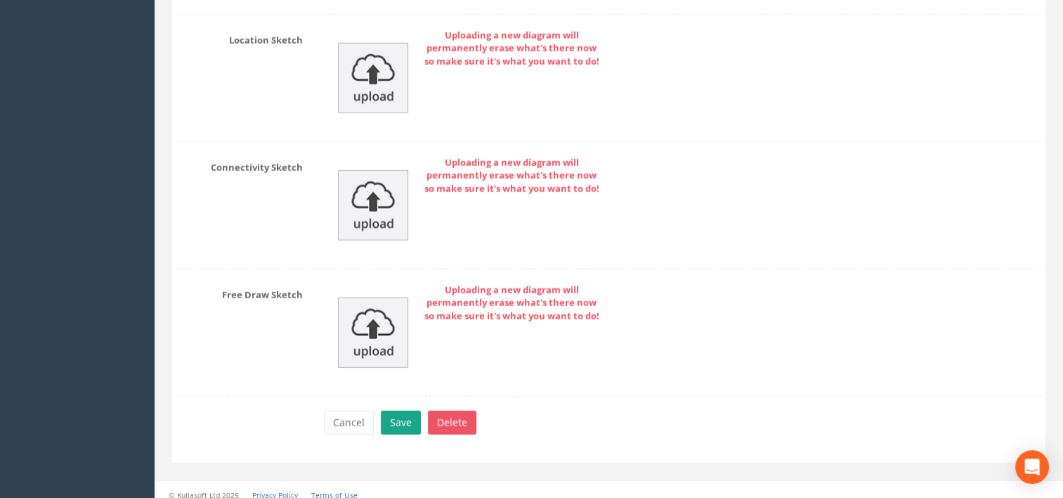
type input "63.980"
click at [410, 423] on button "Save" at bounding box center [401, 422] width 40 height 24
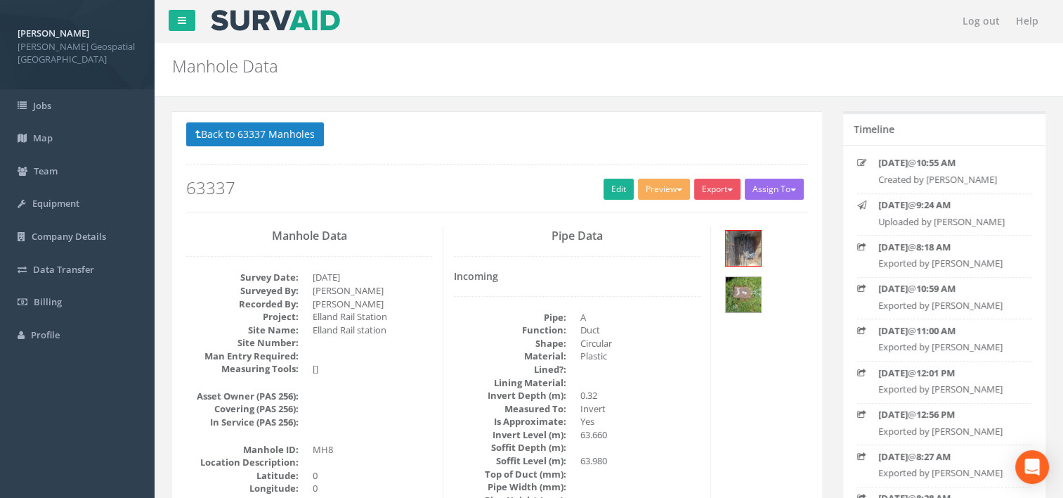
scroll to position [0, 0]
click at [663, 193] on button "Preview" at bounding box center [664, 189] width 52 height 21
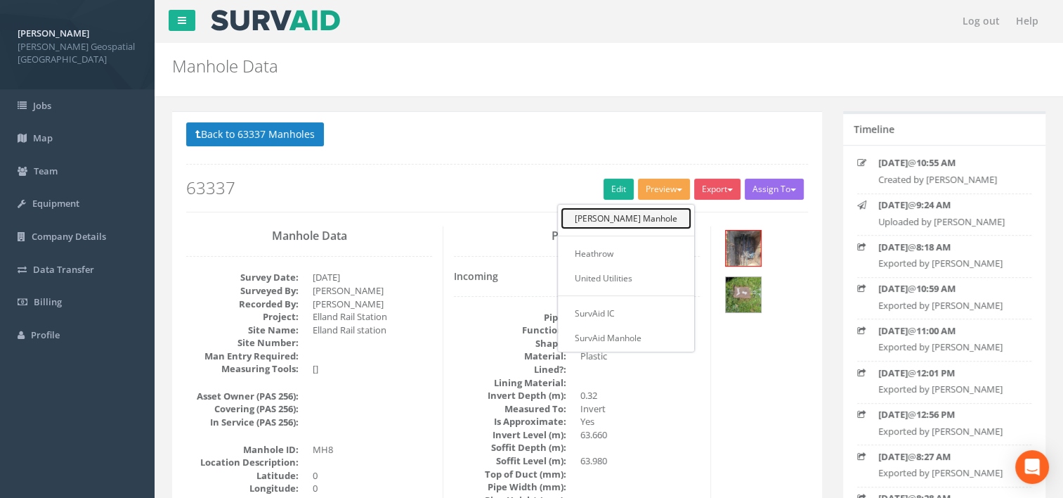
click at [663, 226] on link "[PERSON_NAME] Manhole" at bounding box center [626, 218] width 131 height 22
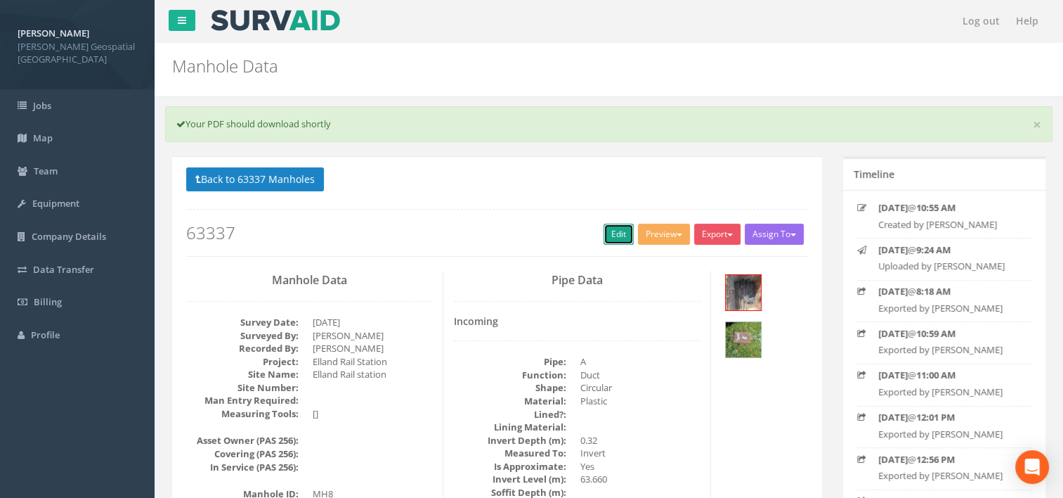
click at [607, 228] on link "Edit" at bounding box center [619, 234] width 30 height 21
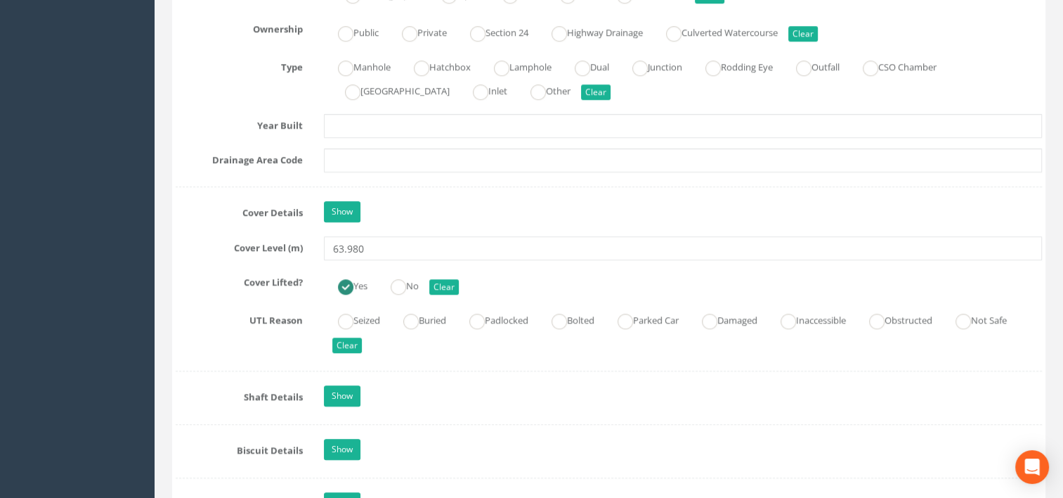
scroll to position [1195, 0]
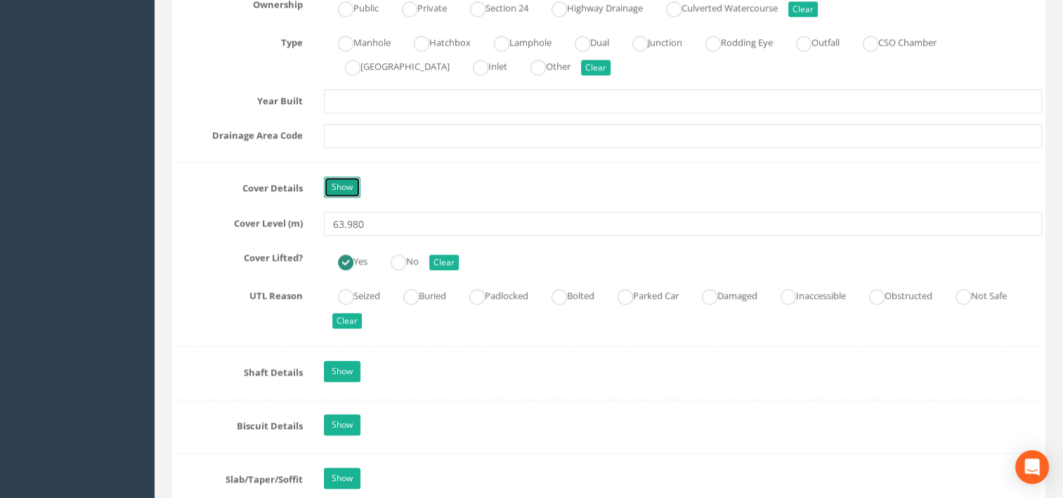
click at [355, 186] on link "Show" at bounding box center [342, 186] width 37 height 21
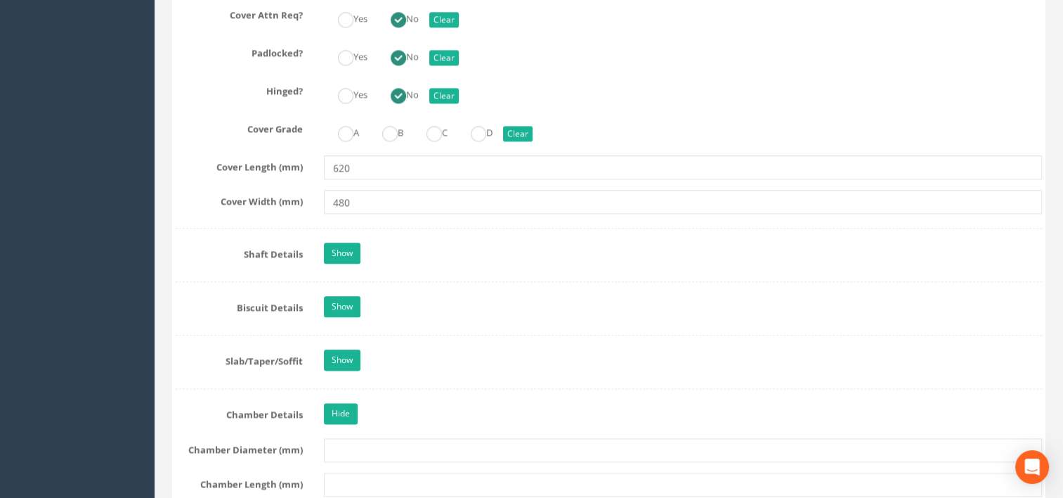
scroll to position [1827, 0]
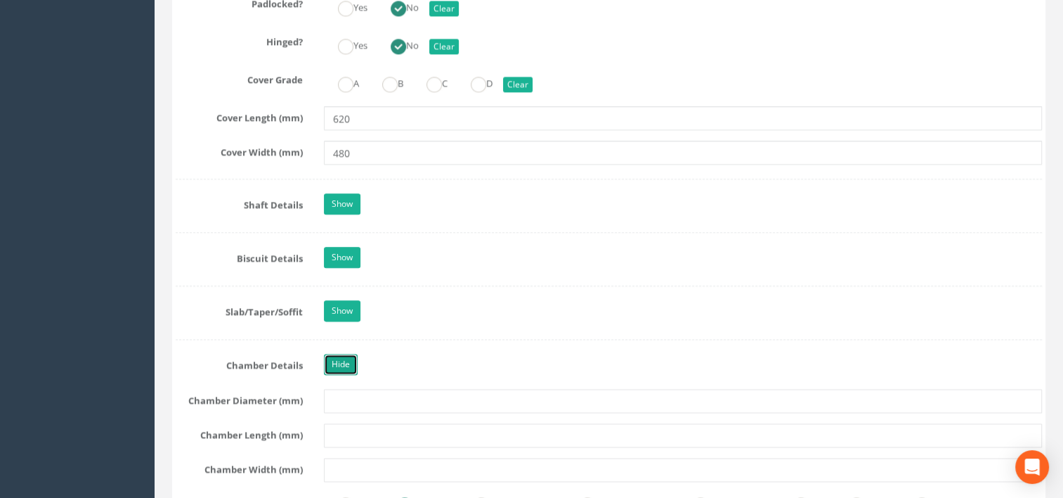
click at [341, 357] on link "Hide" at bounding box center [341, 364] width 34 height 21
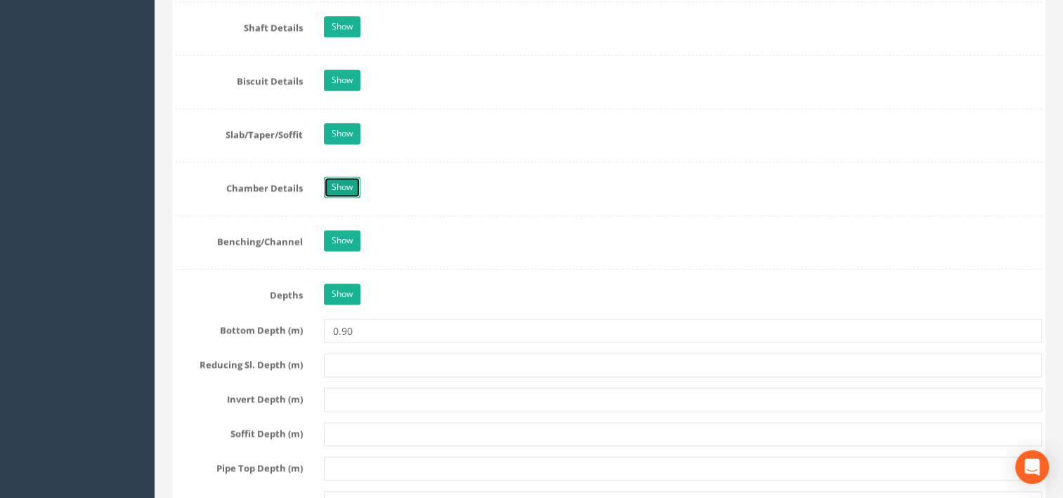
scroll to position [2038, 0]
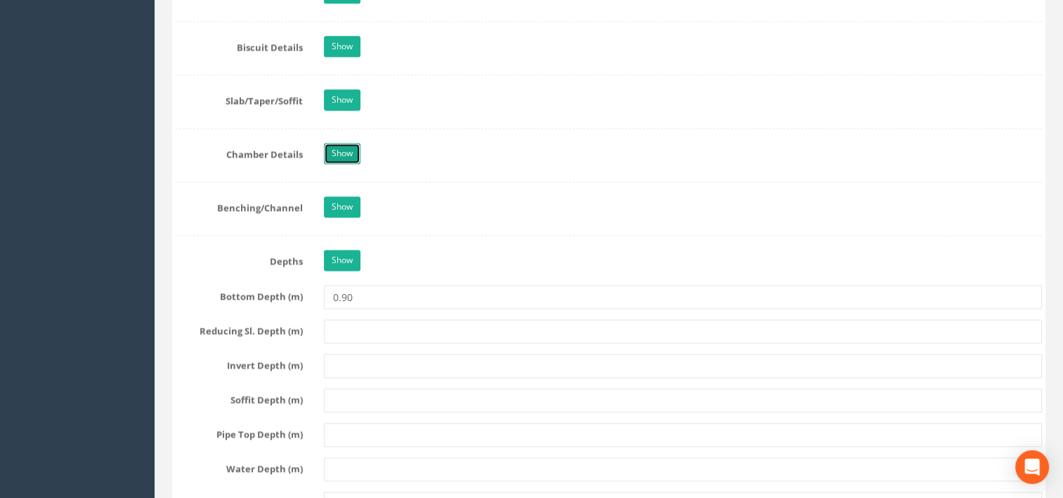
click at [338, 150] on link "Show" at bounding box center [342, 153] width 37 height 21
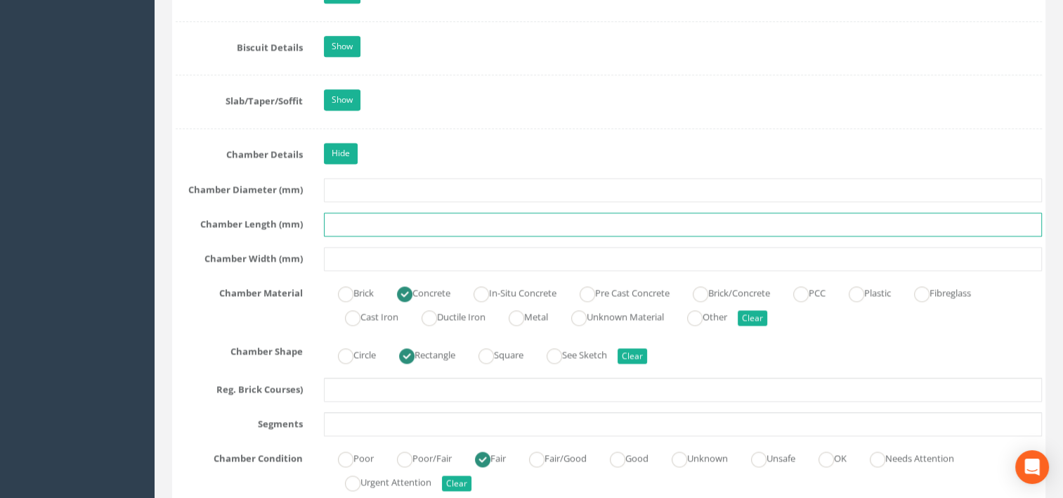
click at [377, 214] on input "text" at bounding box center [683, 224] width 719 height 24
type input "620"
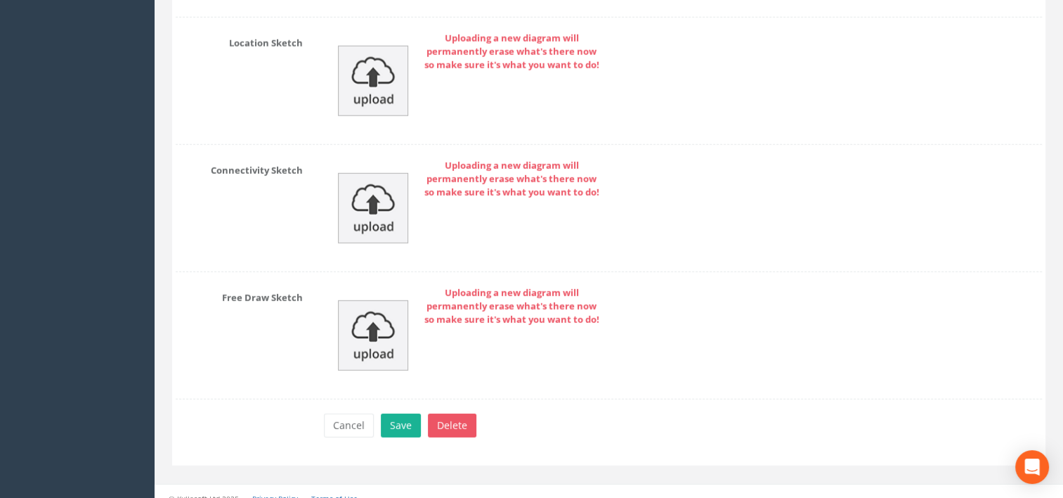
scroll to position [4089, 0]
type input "480"
click at [402, 413] on button "Save" at bounding box center [401, 425] width 40 height 24
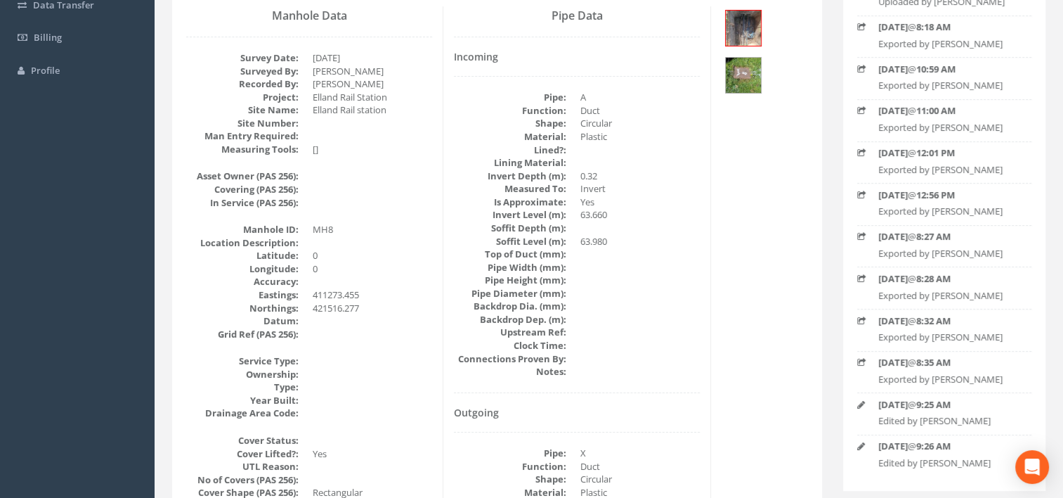
scroll to position [0, 0]
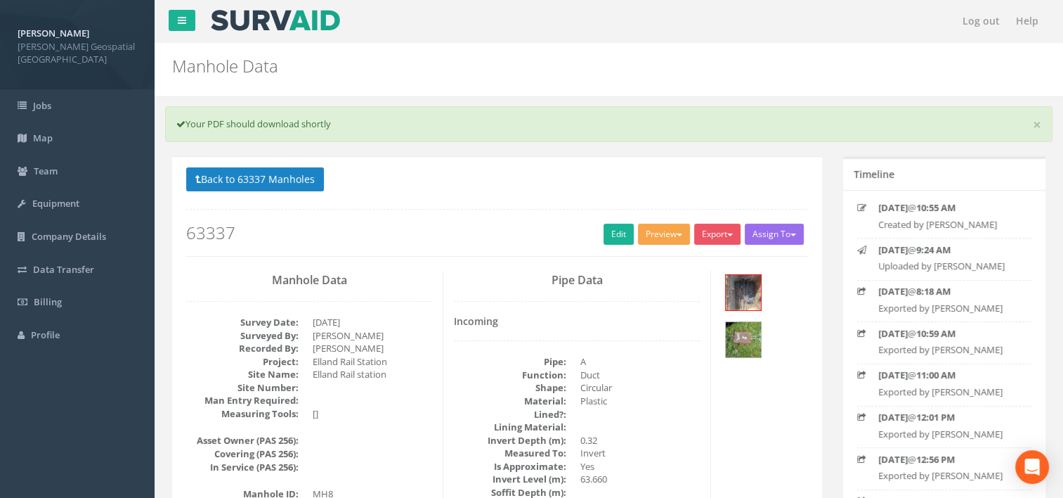
click at [672, 228] on button "Preview" at bounding box center [664, 234] width 52 height 21
click at [658, 259] on link "[PERSON_NAME] Manhole" at bounding box center [626, 263] width 131 height 22
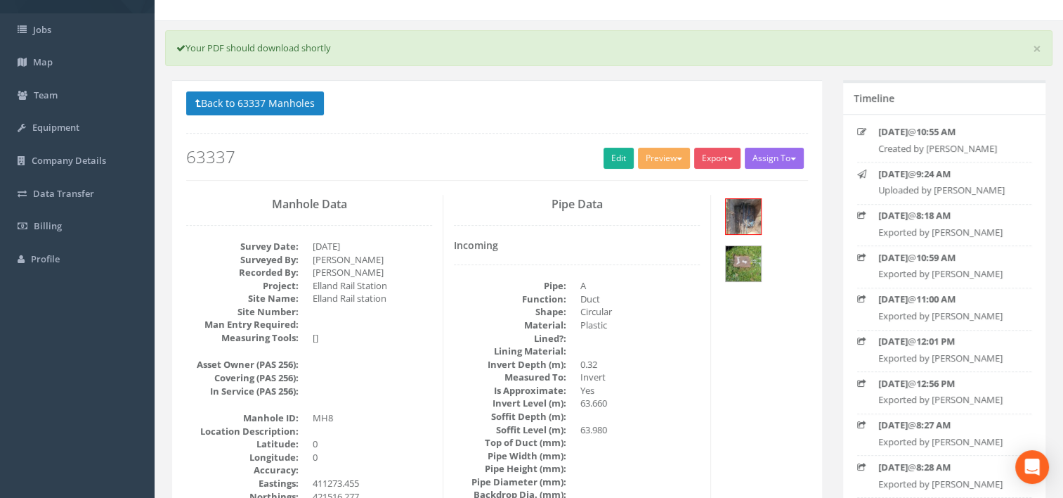
scroll to position [141, 0]
